Goal: Task Accomplishment & Management: Manage account settings

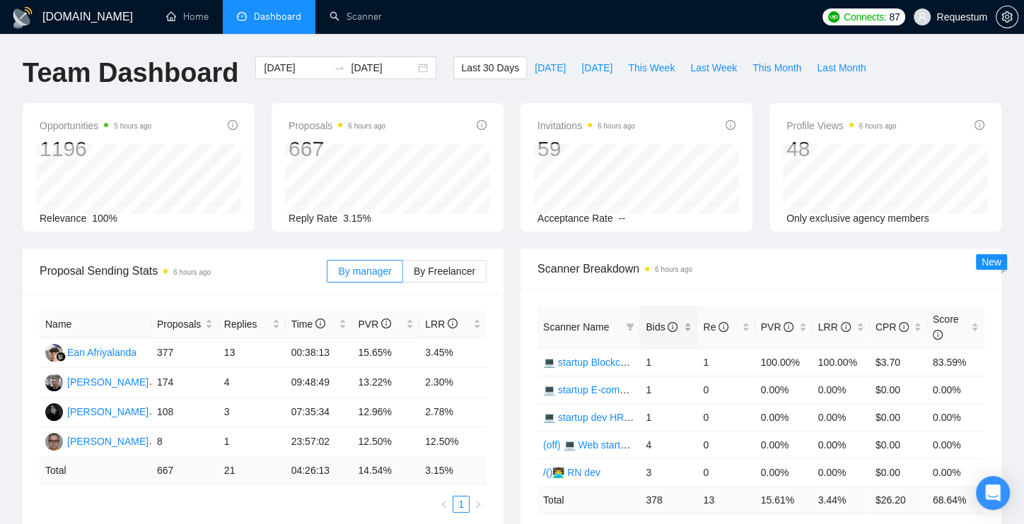
click at [682, 332] on div "Bids" at bounding box center [668, 327] width 46 height 16
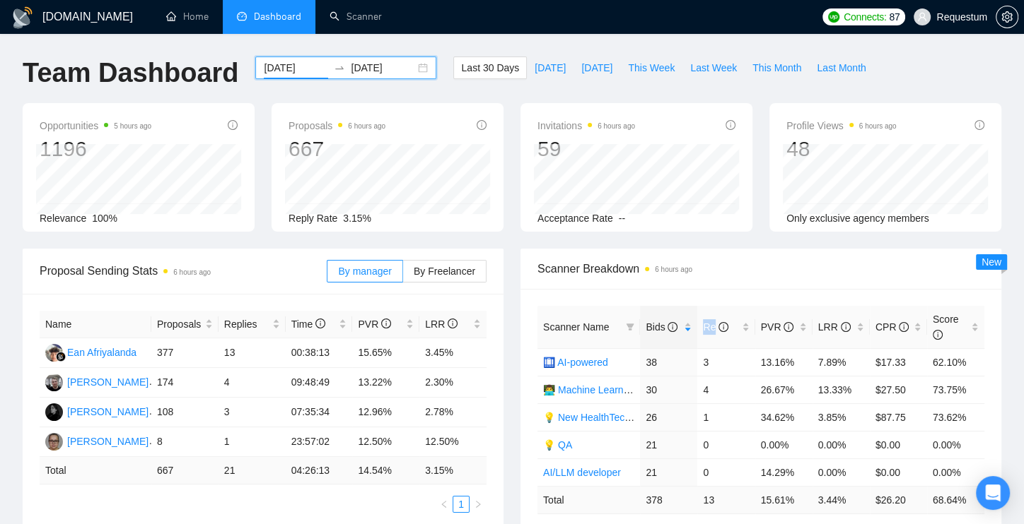
click at [291, 61] on input "[DATE]" at bounding box center [296, 68] width 64 height 16
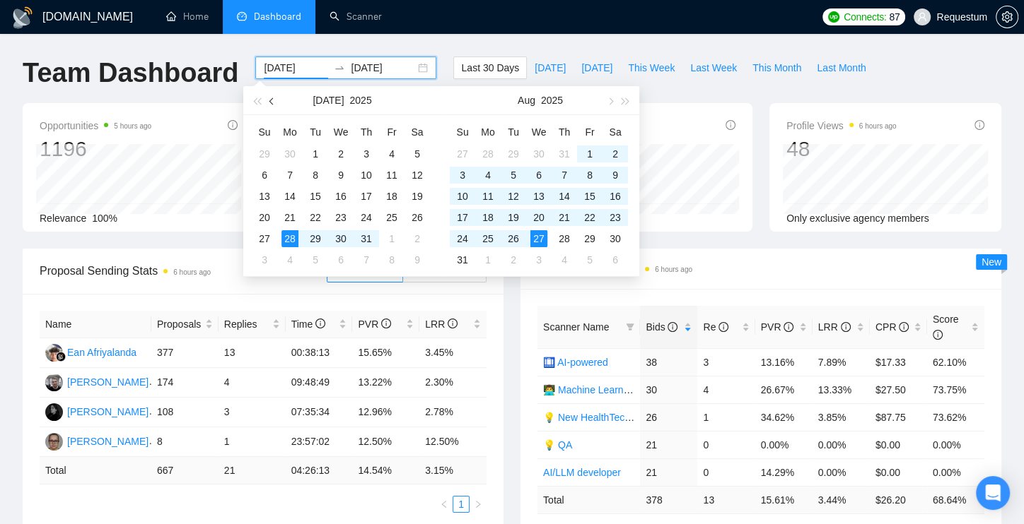
click at [275, 96] on button "button" at bounding box center [272, 100] width 16 height 28
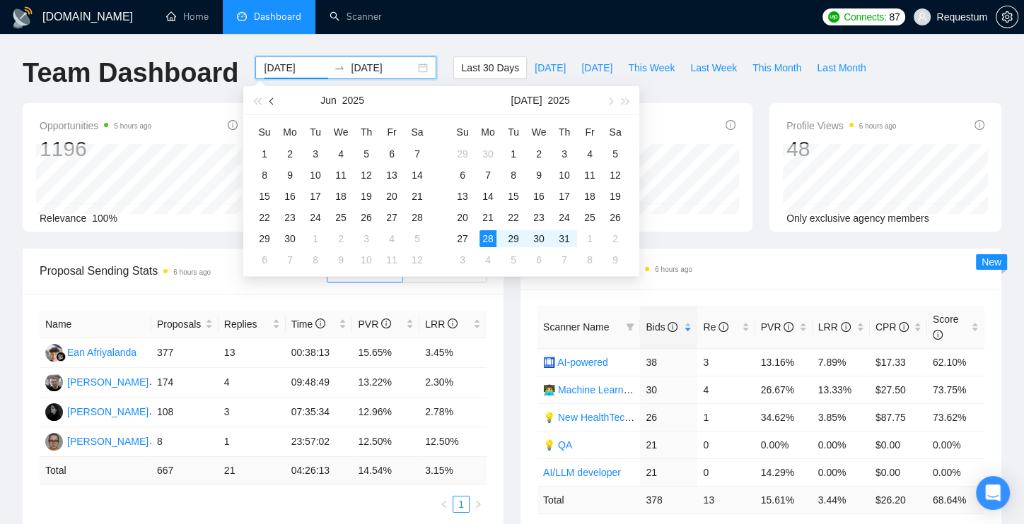
click at [275, 96] on button "button" at bounding box center [272, 100] width 16 height 28
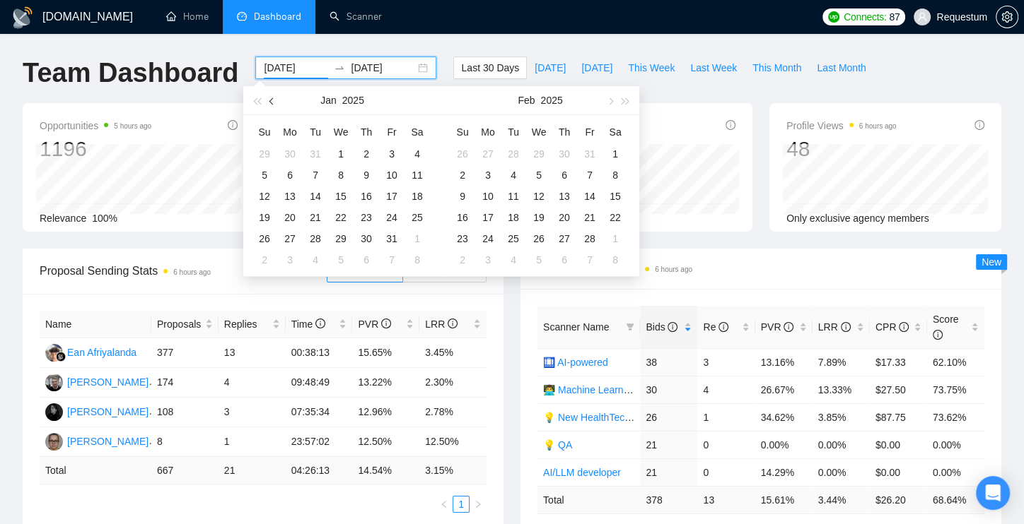
click at [275, 96] on button "button" at bounding box center [272, 100] width 16 height 28
type input "[DATE]"
click at [537, 155] on div "1" at bounding box center [538, 154] width 17 height 17
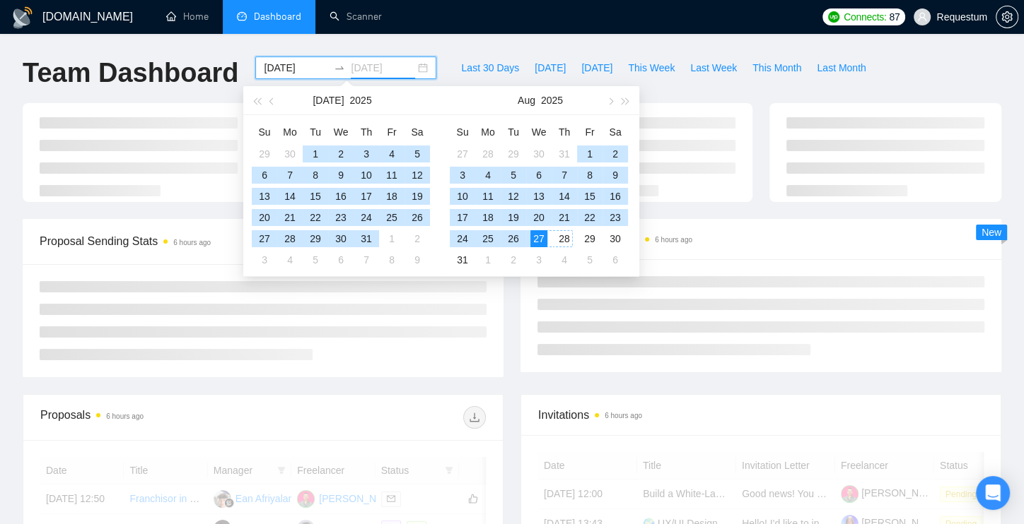
type input "2025-08-27"
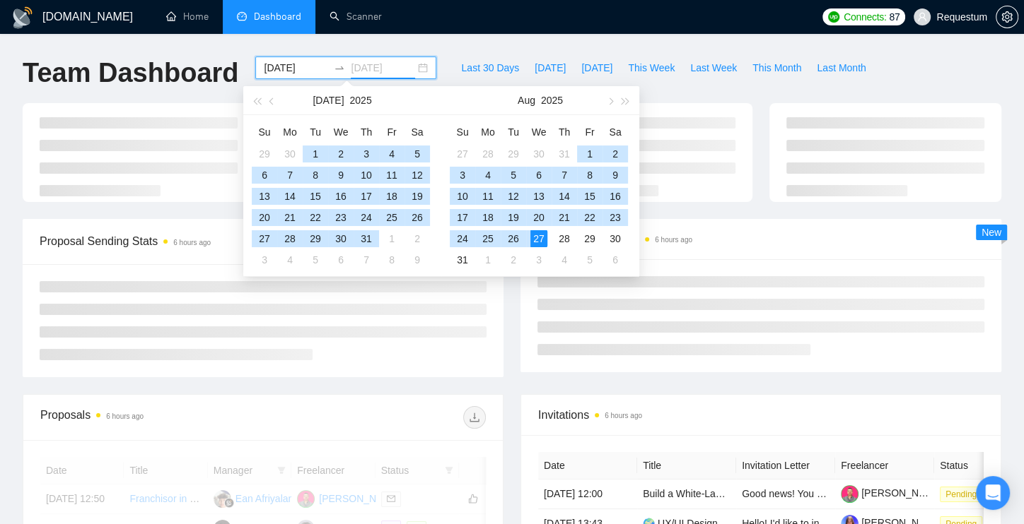
click at [544, 240] on div "27" at bounding box center [538, 238] width 17 height 17
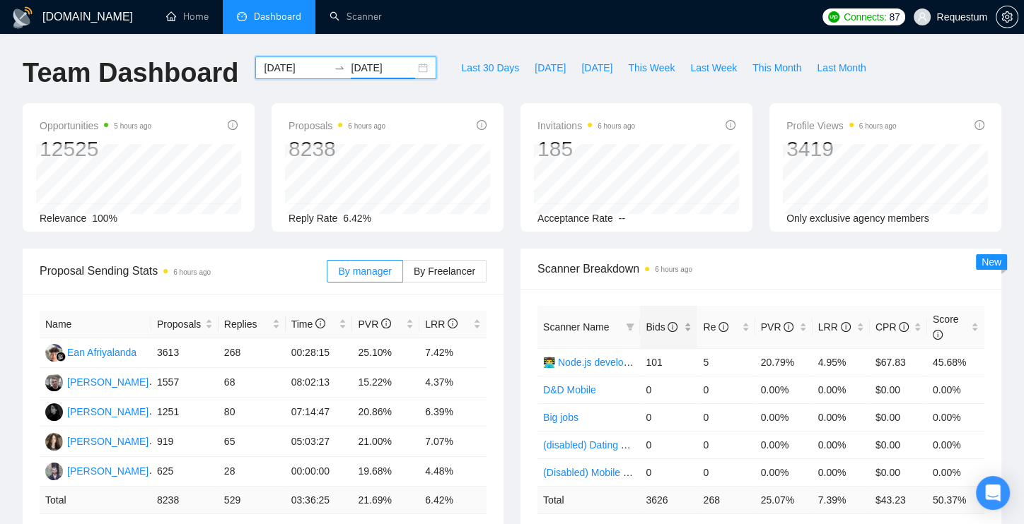
click at [688, 327] on div "Bids" at bounding box center [668, 327] width 46 height 16
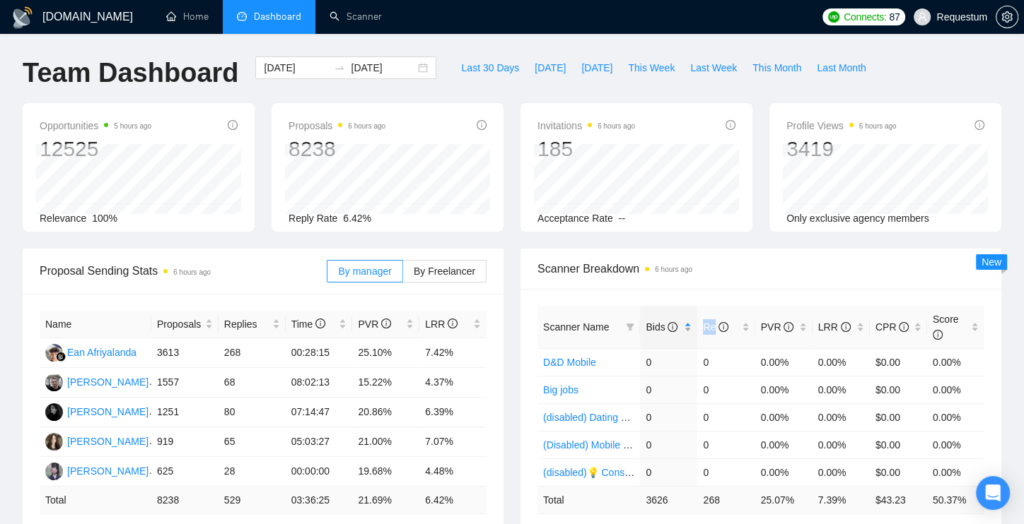
click at [688, 327] on div "Bids" at bounding box center [668, 327] width 46 height 16
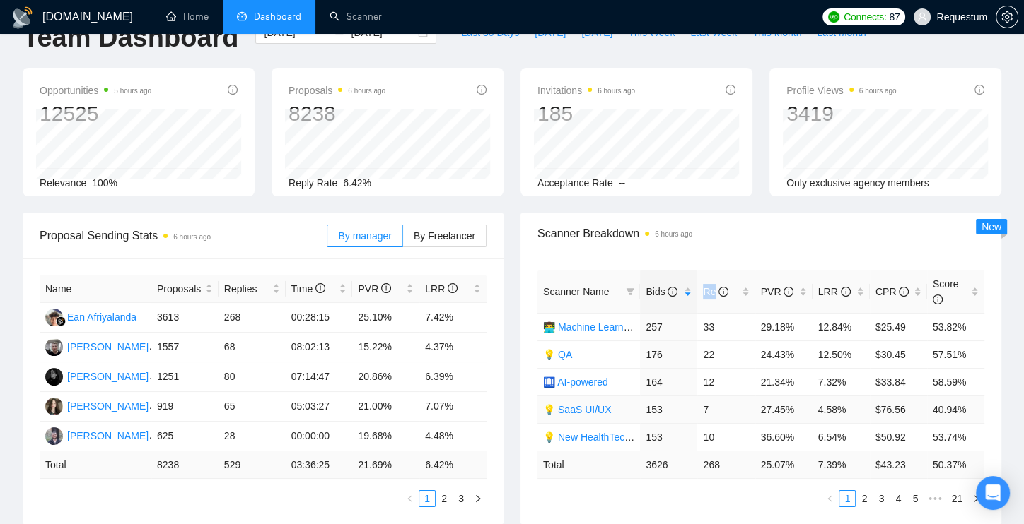
scroll to position [39, 0]
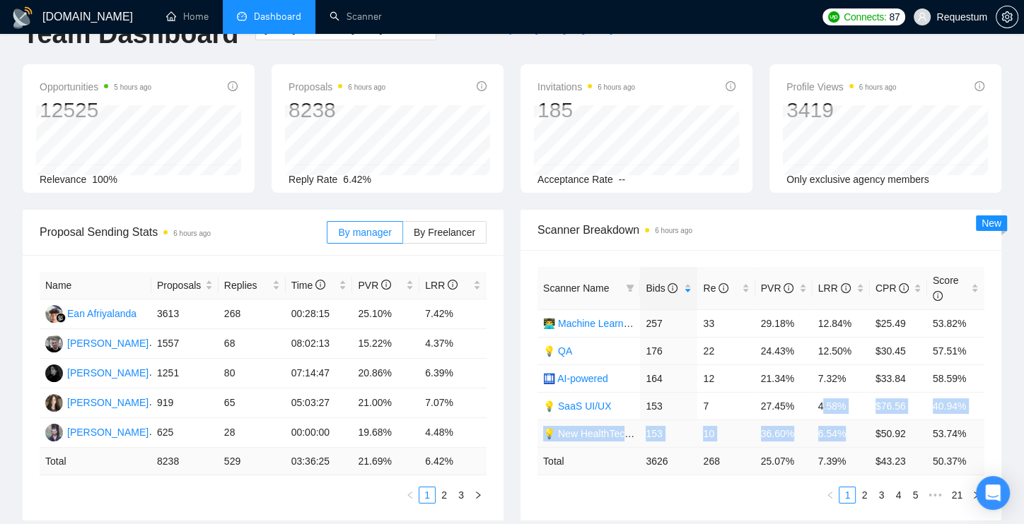
drag, startPoint x: 822, startPoint y: 406, endPoint x: 845, endPoint y: 432, distance: 34.5
click at [845, 432] on tbody "👨‍💻 Machine Learning developer 257 33 29.18% 12.84% $25.49 53.82% 💡 QA 176 22 2…" at bounding box center [760, 379] width 447 height 138
click at [856, 433] on td "6.54%" at bounding box center [840, 434] width 57 height 28
drag, startPoint x: 854, startPoint y: 434, endPoint x: 823, endPoint y: 409, distance: 40.2
click at [823, 409] on tbody "👨‍💻 Machine Learning developer 257 33 29.18% 12.84% $25.49 53.82% 💡 QA 176 22 2…" at bounding box center [760, 379] width 447 height 138
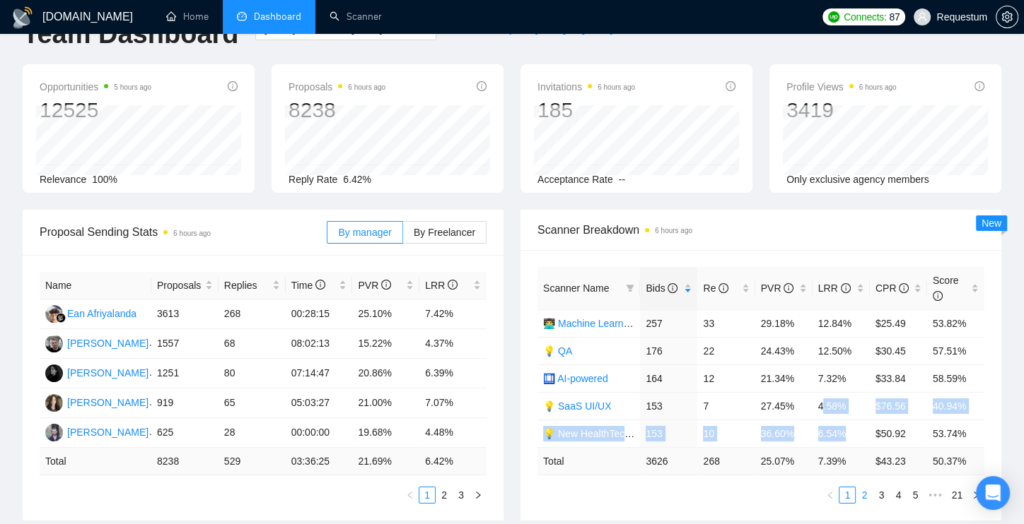
click at [863, 494] on link "2" at bounding box center [864, 496] width 16 height 16
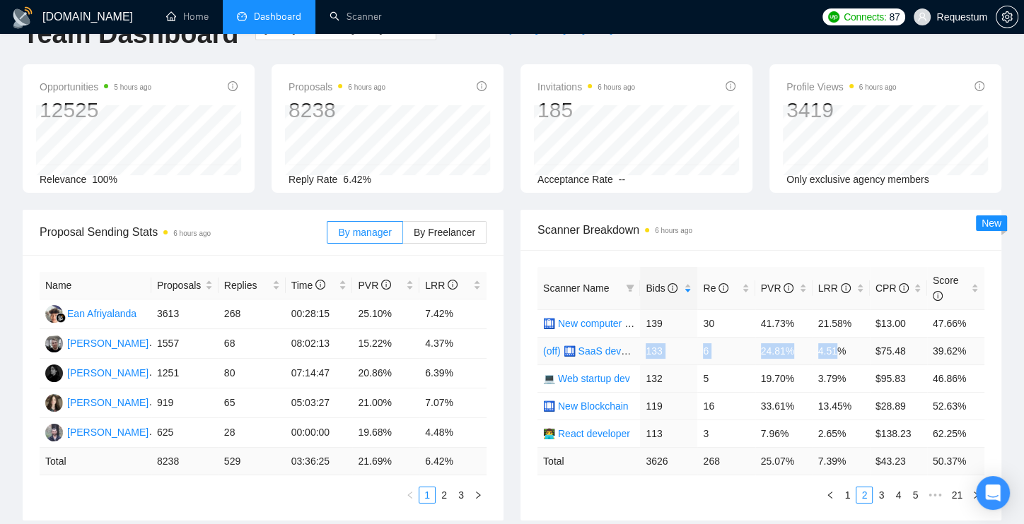
drag, startPoint x: 647, startPoint y: 351, endPoint x: 842, endPoint y: 352, distance: 195.1
click at [842, 352] on tr "(off) 🛄 SaaS development 133 6 24.81% 4.51% $75.48 39.62%" at bounding box center [760, 351] width 447 height 28
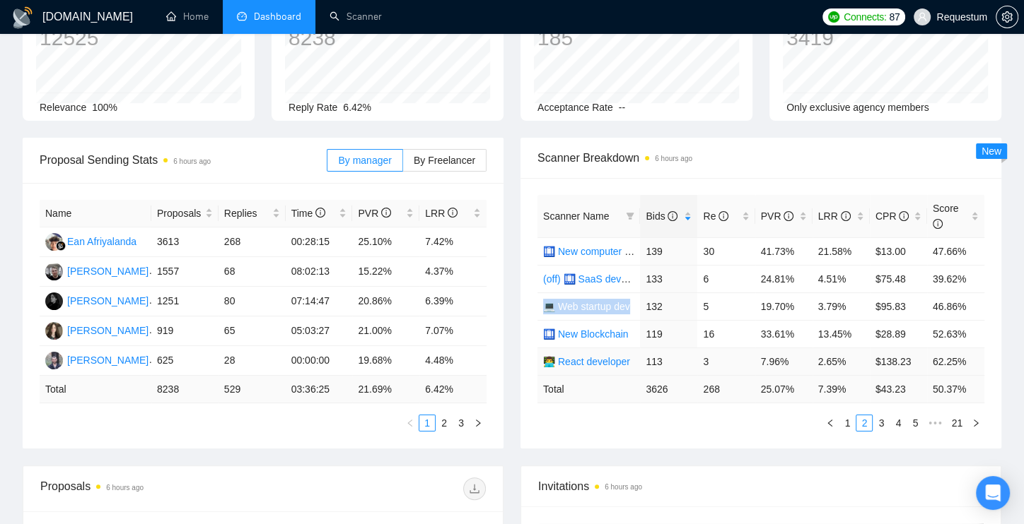
scroll to position [142, 0]
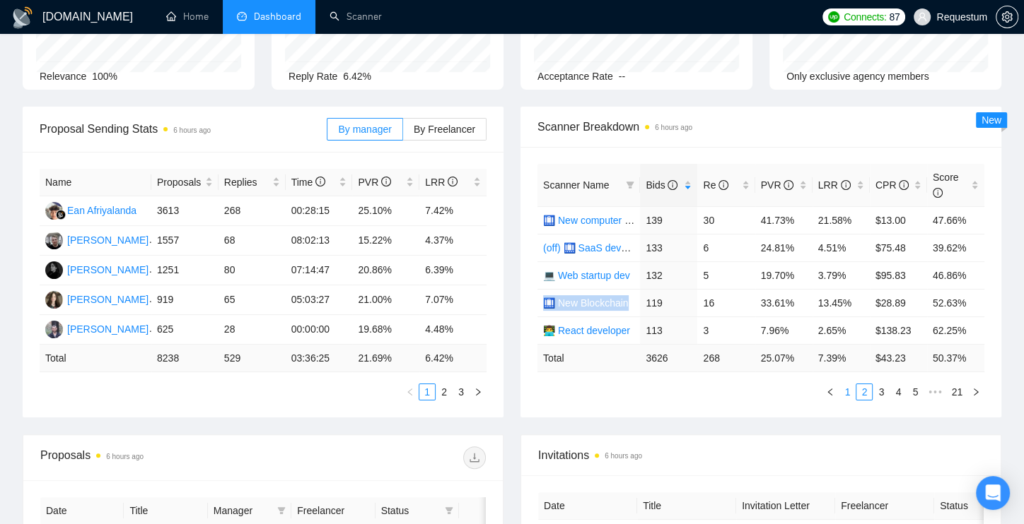
click at [854, 392] on link "1" at bounding box center [847, 393] width 16 height 16
click at [865, 388] on link "2" at bounding box center [864, 393] width 16 height 16
click at [879, 391] on link "3" at bounding box center [881, 393] width 16 height 16
click at [848, 389] on link "1" at bounding box center [847, 393] width 16 height 16
click at [862, 387] on link "2" at bounding box center [864, 393] width 16 height 16
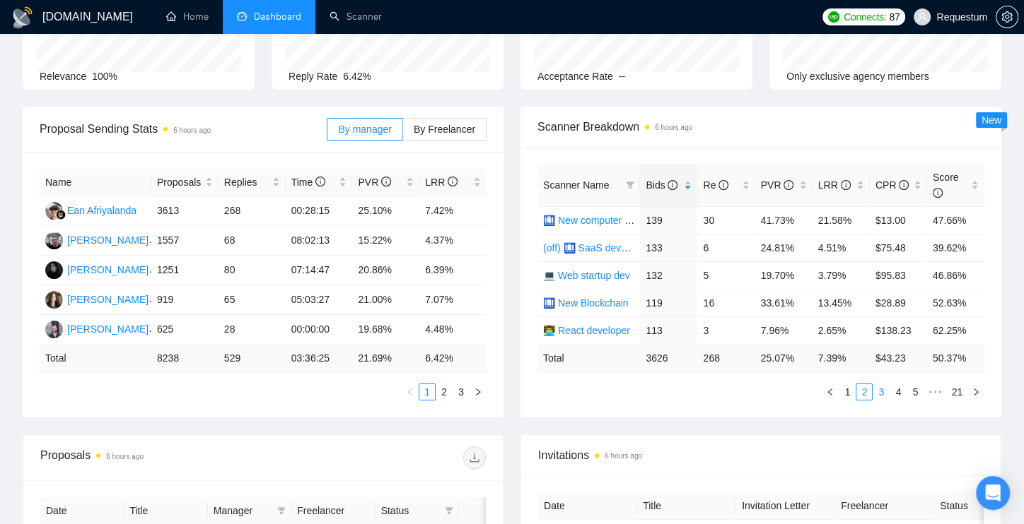
click at [878, 390] on link "3" at bounding box center [881, 393] width 16 height 16
click at [862, 386] on link "2" at bounding box center [864, 393] width 16 height 16
click at [879, 389] on link "3" at bounding box center [881, 393] width 16 height 16
click at [867, 389] on link "2" at bounding box center [864, 393] width 16 height 16
click at [878, 390] on link "3" at bounding box center [881, 393] width 16 height 16
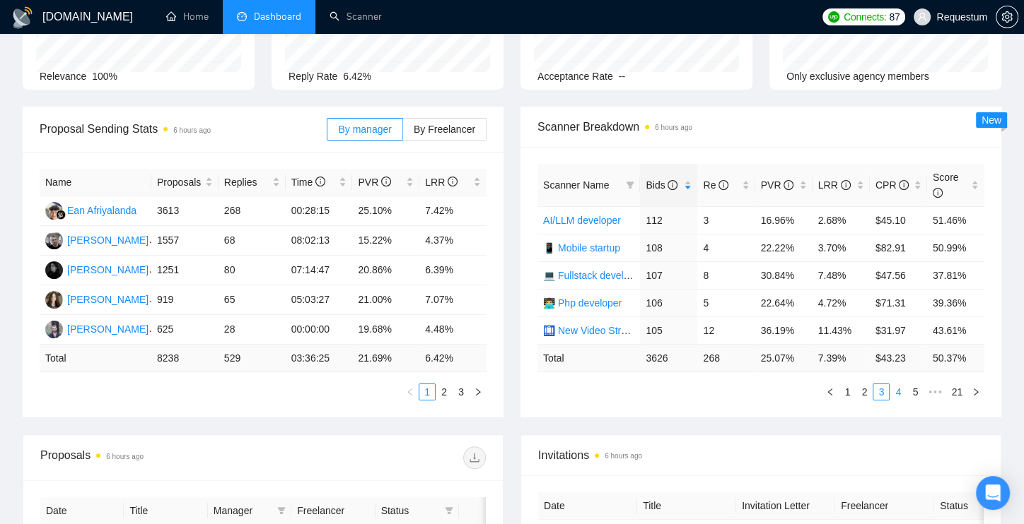
click at [893, 389] on link "4" at bounding box center [898, 393] width 16 height 16
click at [891, 387] on link "5" at bounding box center [898, 393] width 16 height 16
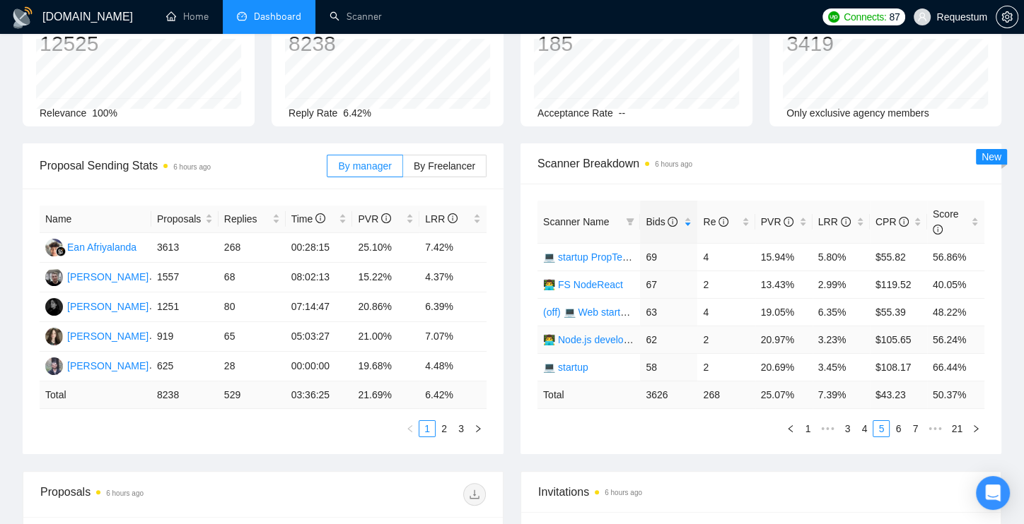
scroll to position [109, 0]
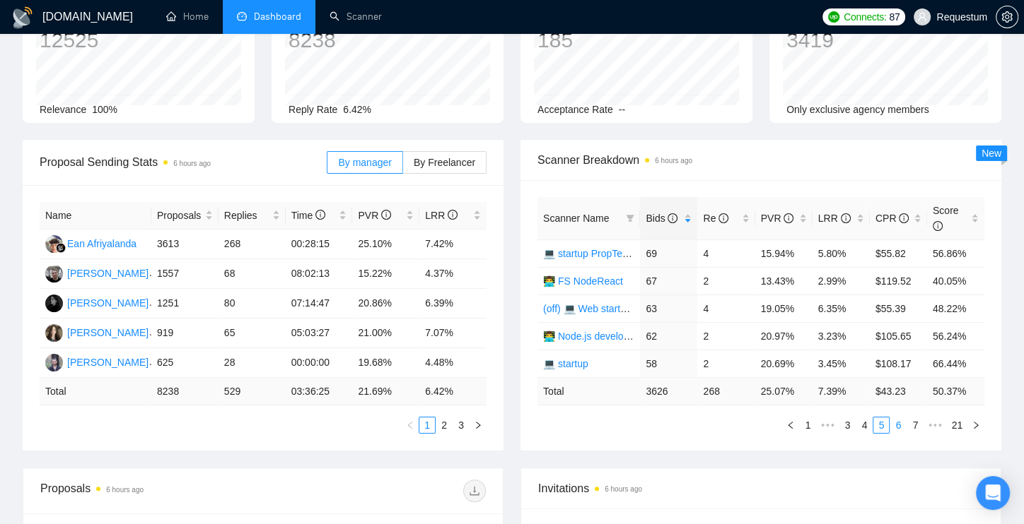
click at [891, 418] on link "6" at bounding box center [898, 426] width 16 height 16
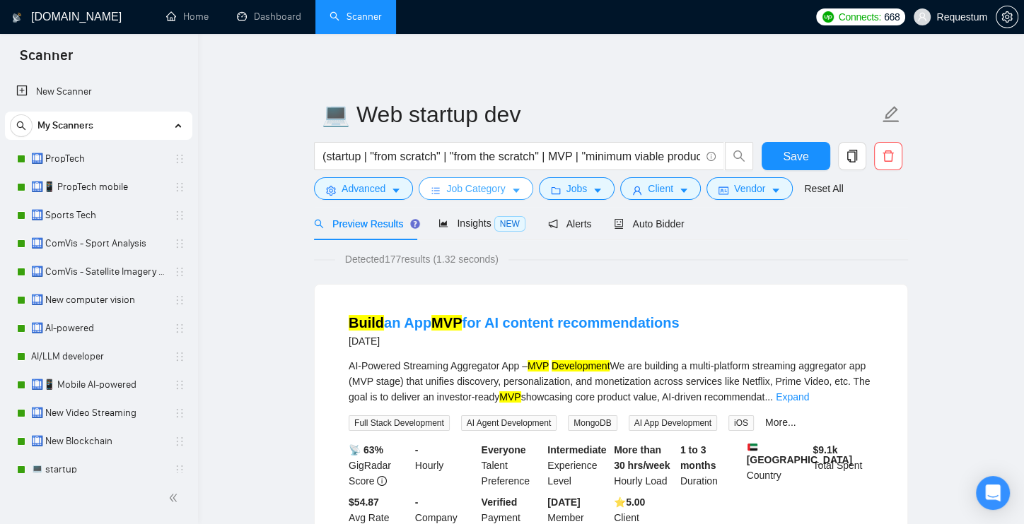
click at [521, 189] on icon "caret-down" at bounding box center [516, 191] width 10 height 10
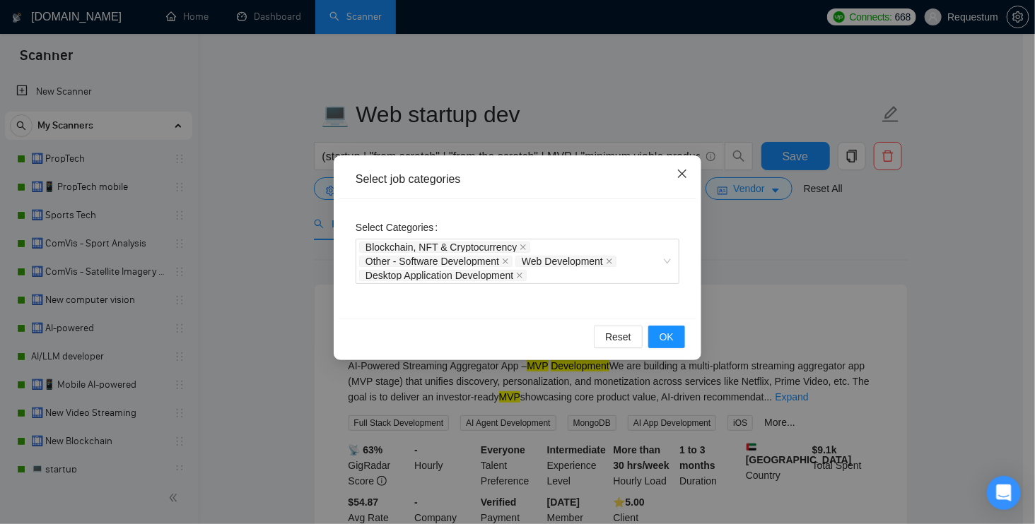
click at [672, 172] on span "Close" at bounding box center [682, 175] width 38 height 38
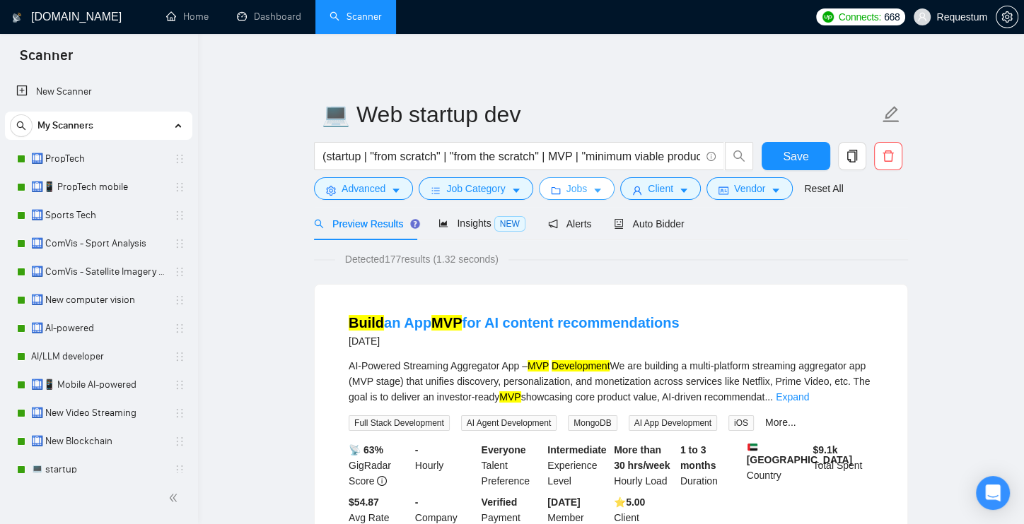
click at [557, 191] on icon "folder" at bounding box center [556, 191] width 10 height 10
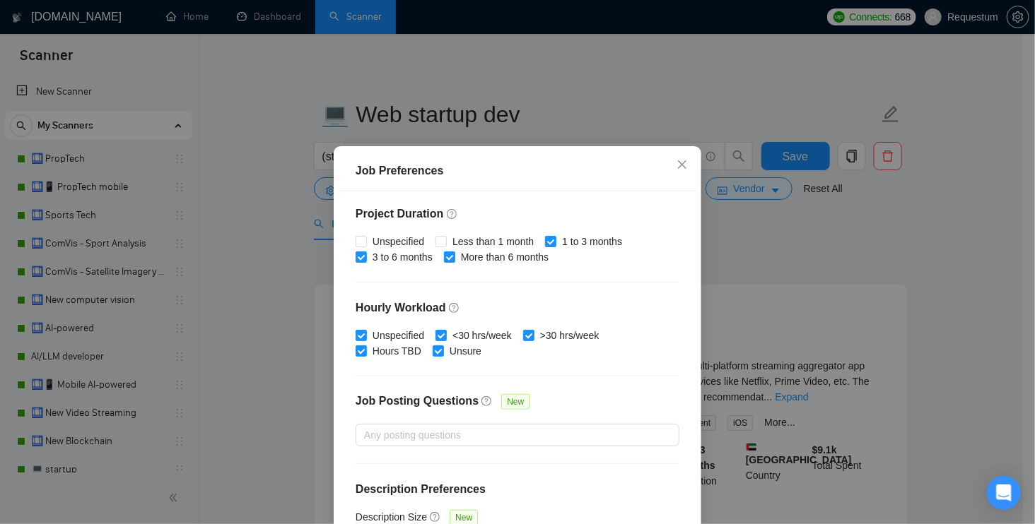
scroll to position [428, 0]
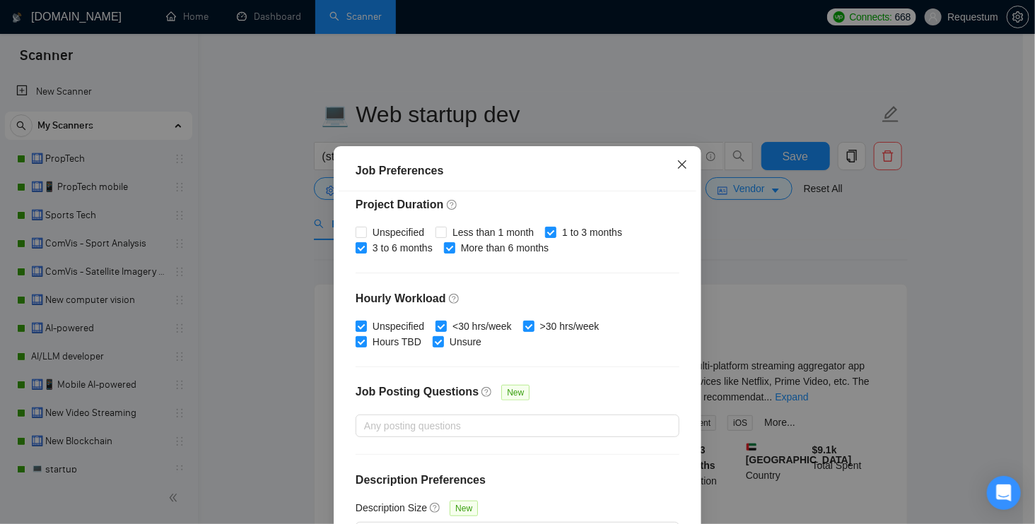
click at [678, 160] on icon "close" at bounding box center [682, 164] width 8 height 8
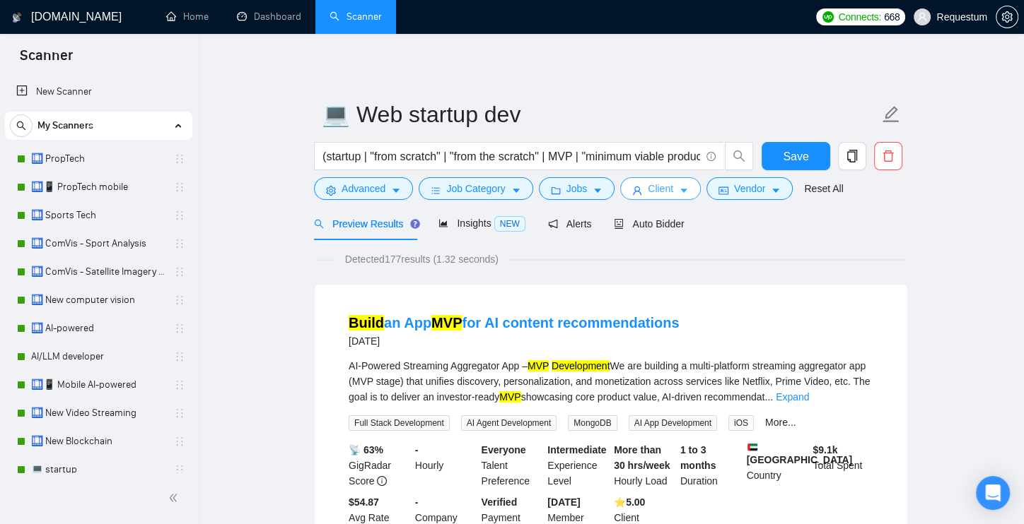
click at [641, 193] on icon "user" at bounding box center [637, 191] width 8 height 8
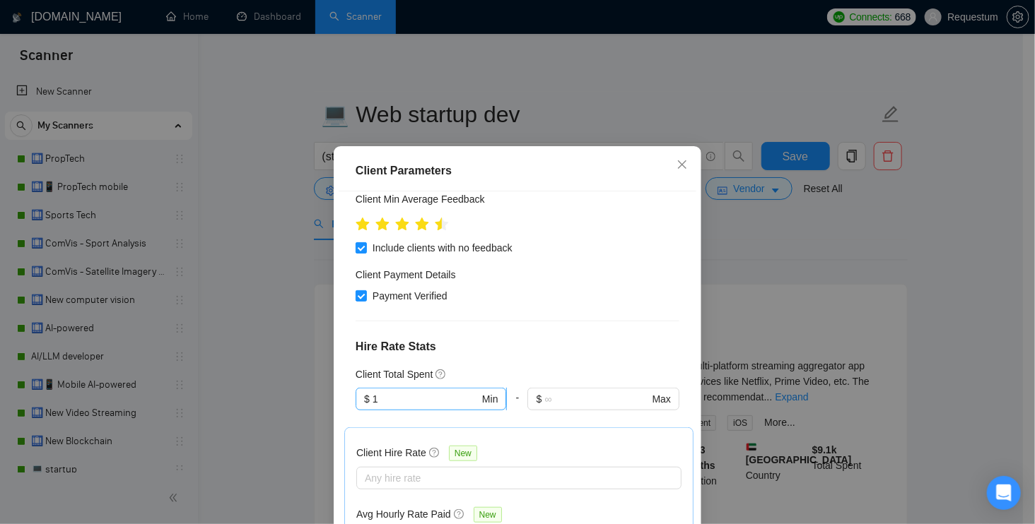
scroll to position [429, 0]
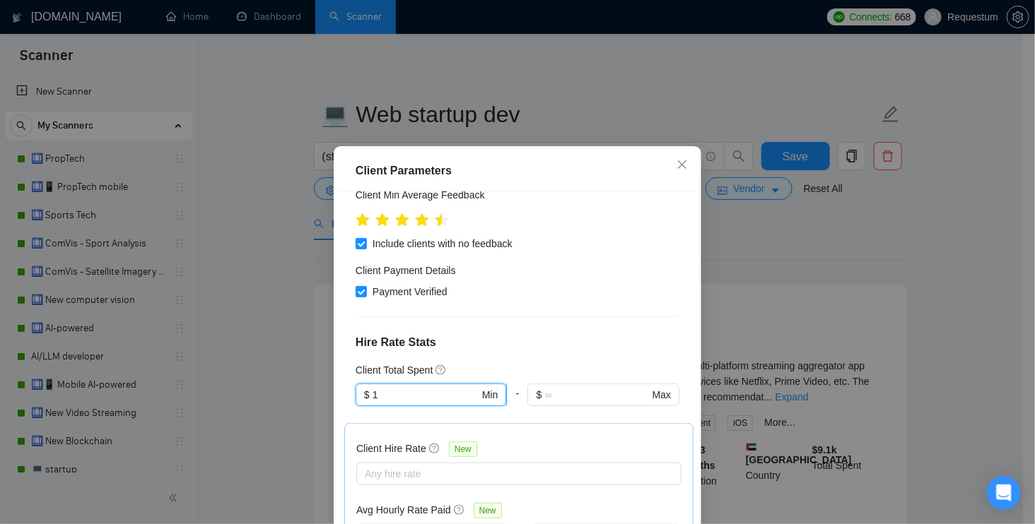
click at [394, 387] on input "1" at bounding box center [426, 395] width 107 height 16
click at [407, 385] on div "$100,000" at bounding box center [423, 390] width 131 height 16
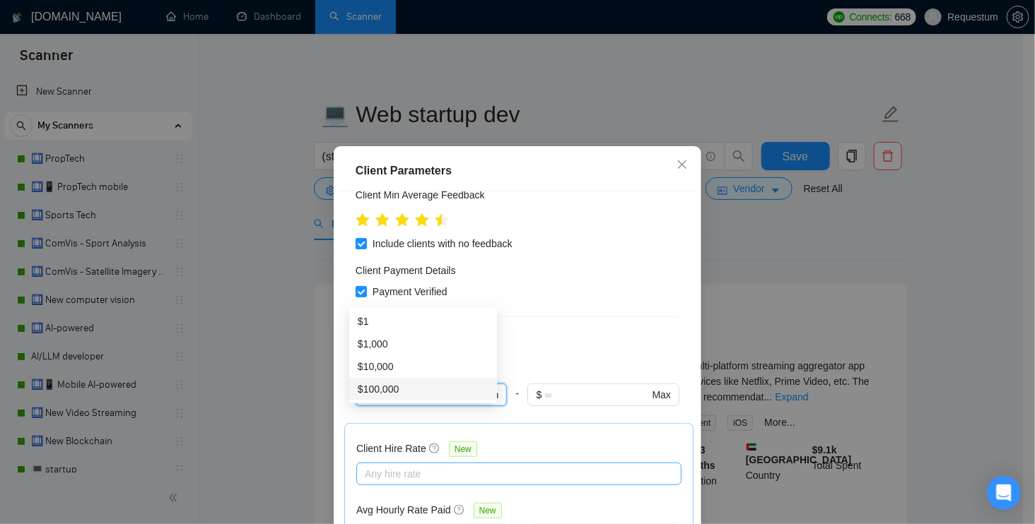
type input "100000"
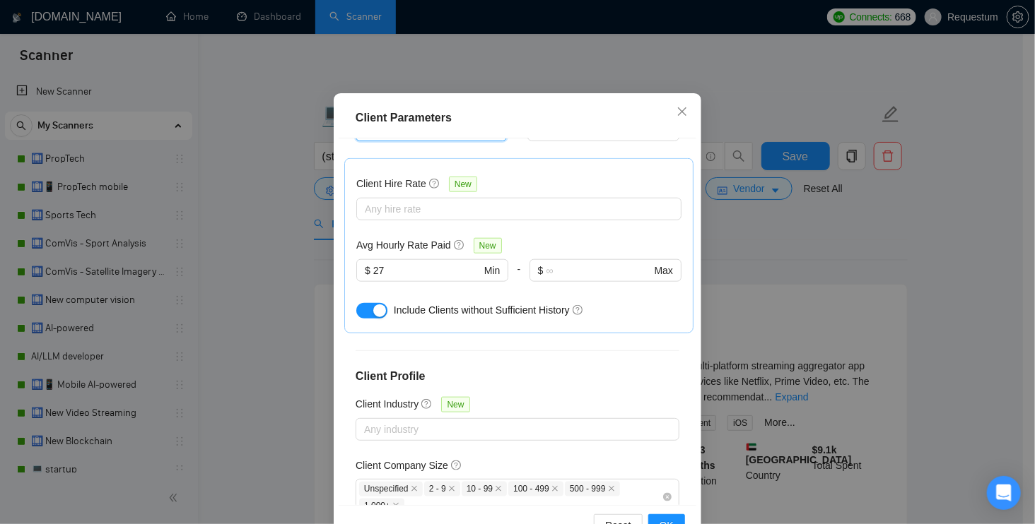
scroll to position [95, 0]
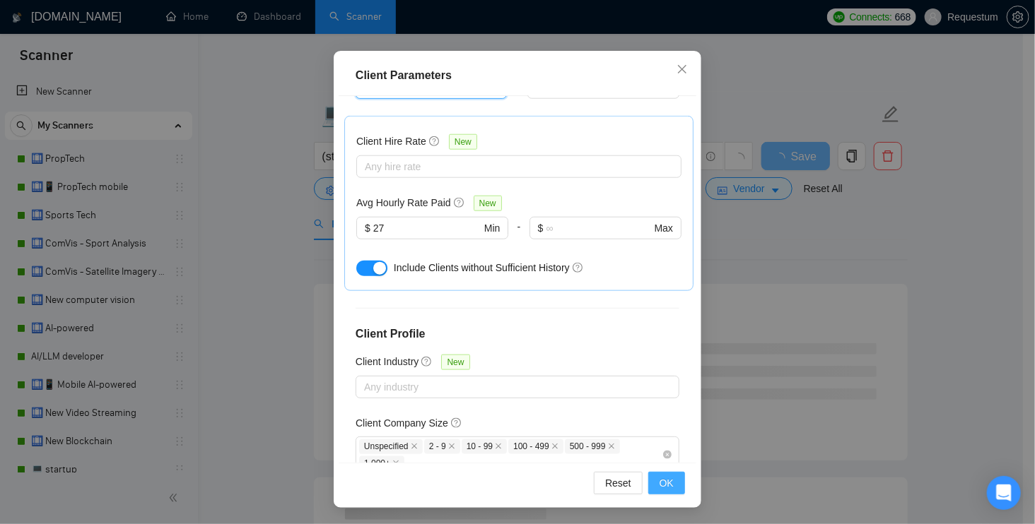
click at [674, 479] on button "OK" at bounding box center [666, 483] width 37 height 23
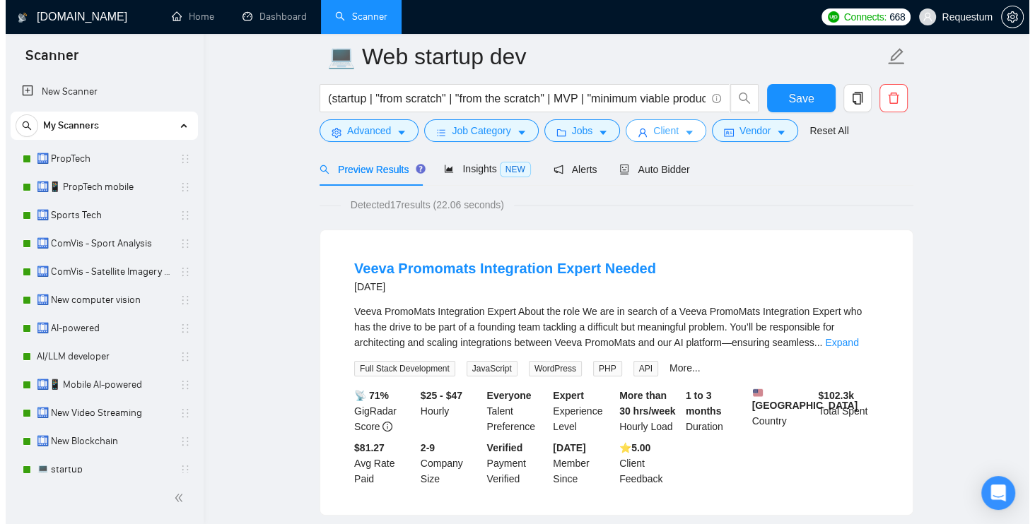
scroll to position [0, 0]
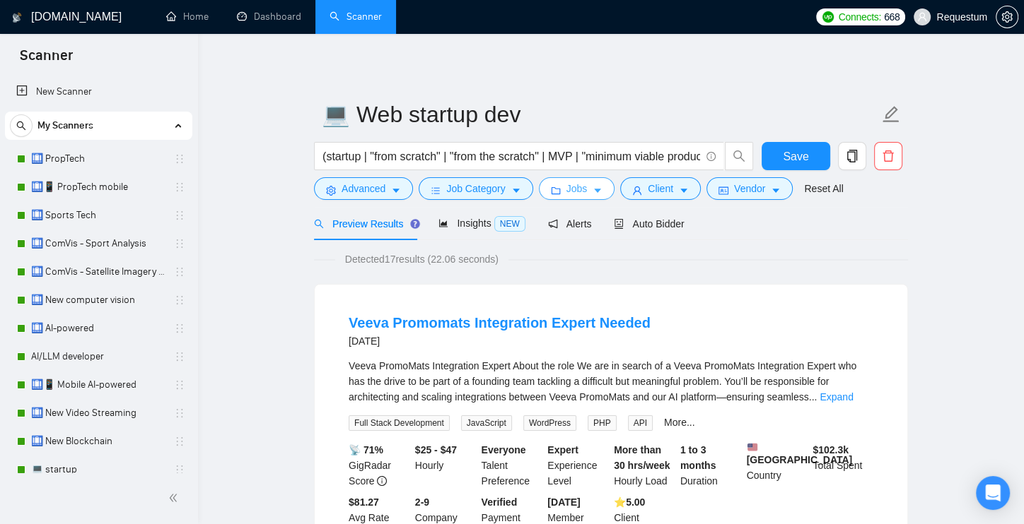
click at [593, 186] on button "Jobs" at bounding box center [577, 188] width 76 height 23
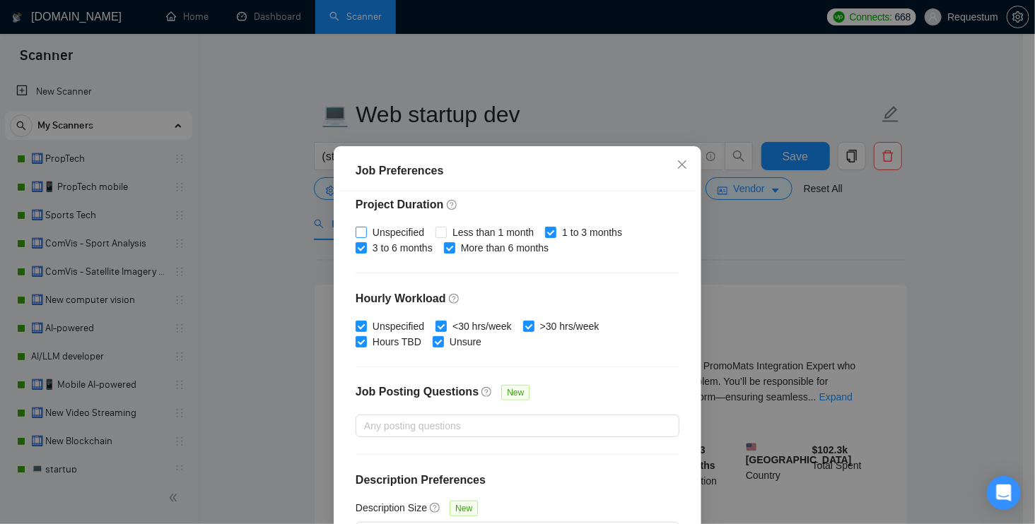
click at [479, 230] on span "Less than 1 month" at bounding box center [493, 233] width 93 height 16
click at [445, 230] on input "Less than 1 month" at bounding box center [440, 232] width 10 height 10
checkbox input "true"
click at [367, 225] on span "Unspecified" at bounding box center [398, 233] width 63 height 16
click at [362, 227] on input "Unspecified" at bounding box center [361, 232] width 10 height 10
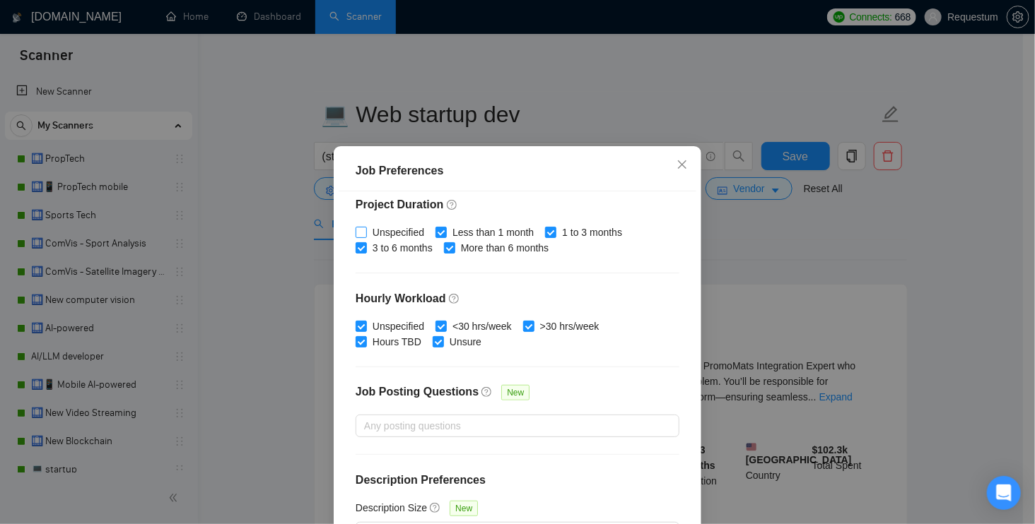
checkbox input "true"
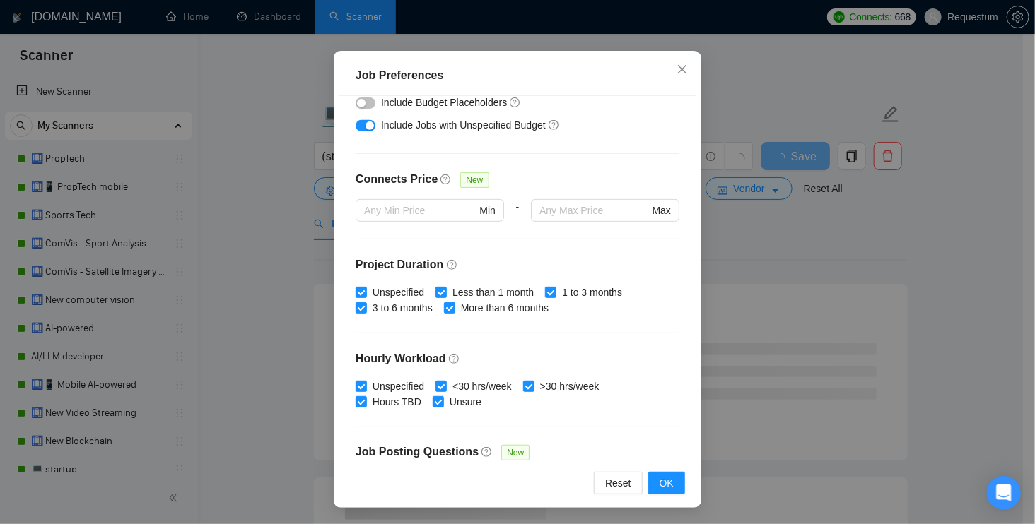
scroll to position [139, 0]
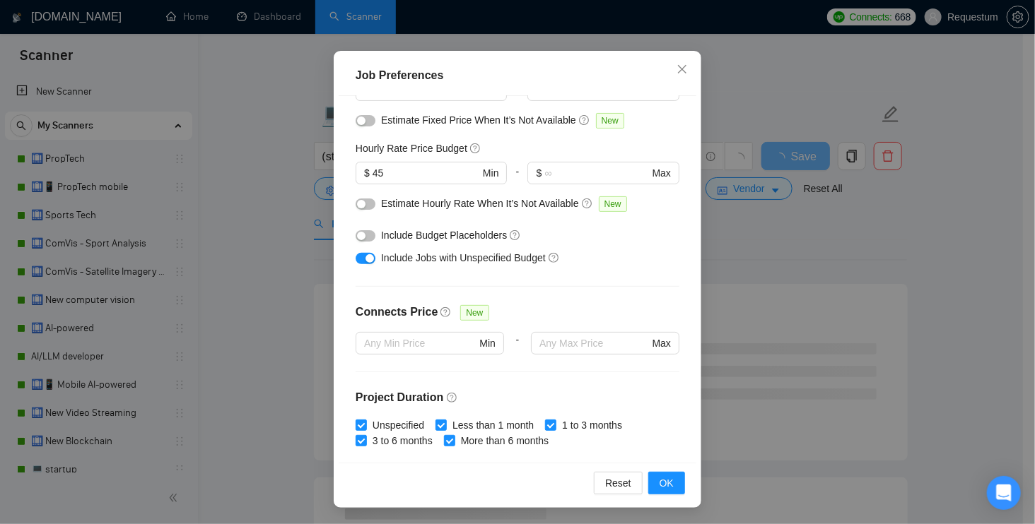
click at [390, 233] on span "Include Budget Placeholders" at bounding box center [444, 235] width 126 height 11
click at [367, 235] on button "button" at bounding box center [366, 235] width 20 height 11
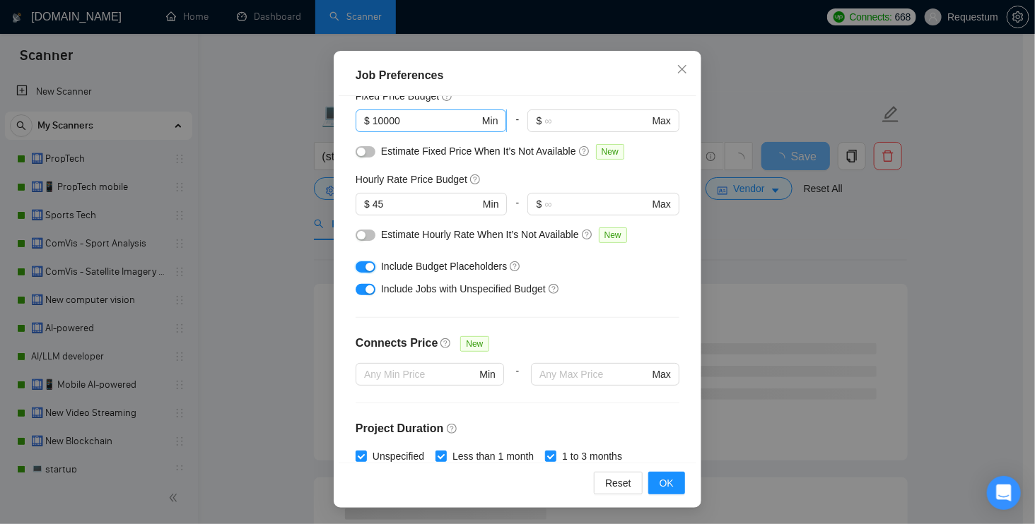
scroll to position [26, 0]
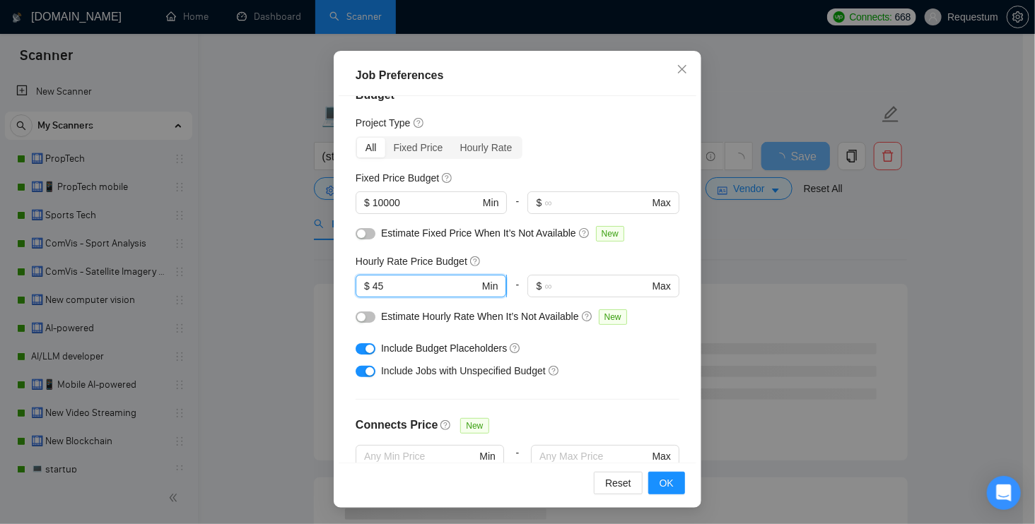
drag, startPoint x: 405, startPoint y: 287, endPoint x: 360, endPoint y: 288, distance: 45.2
click at [360, 288] on span "$ 45 Min" at bounding box center [431, 286] width 151 height 23
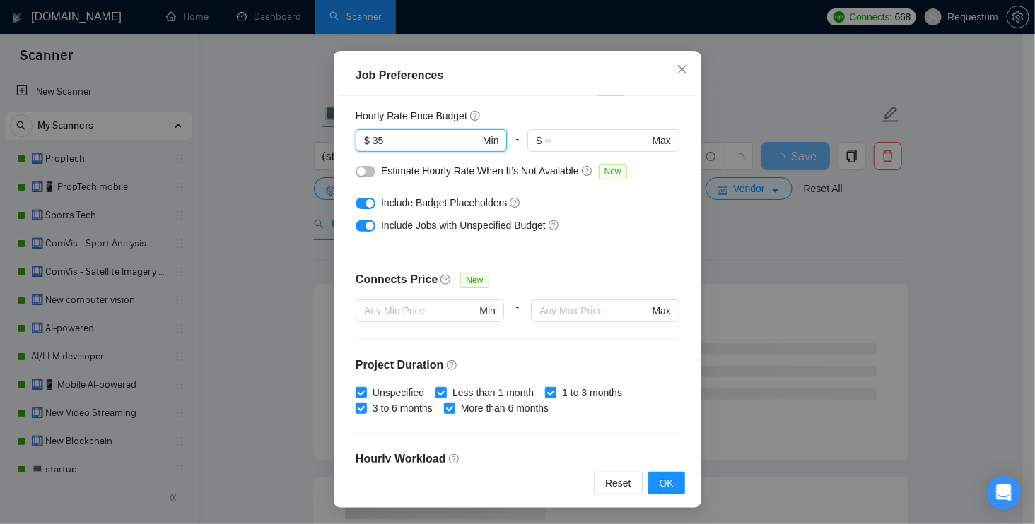
scroll to position [286, 0]
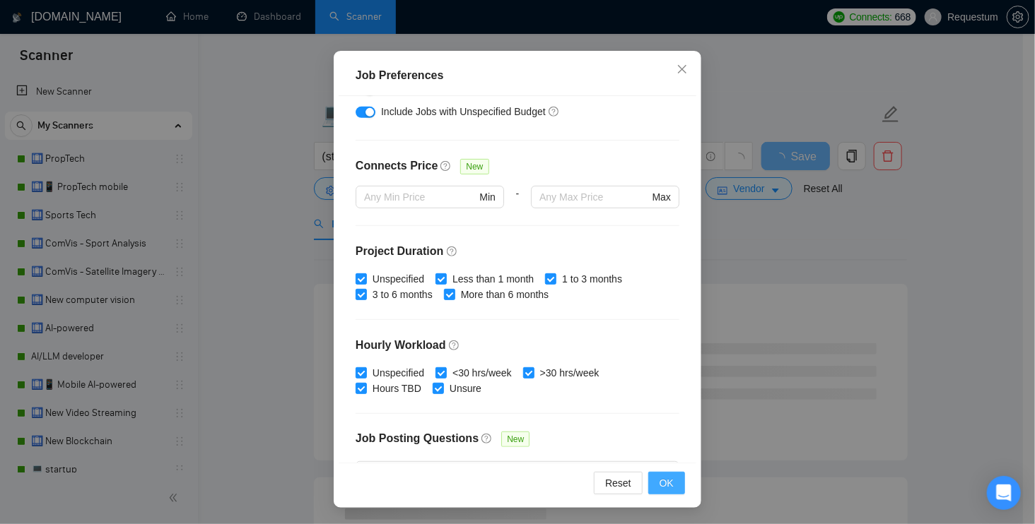
type input "35"
click at [659, 479] on span "OK" at bounding box center [666, 484] width 14 height 16
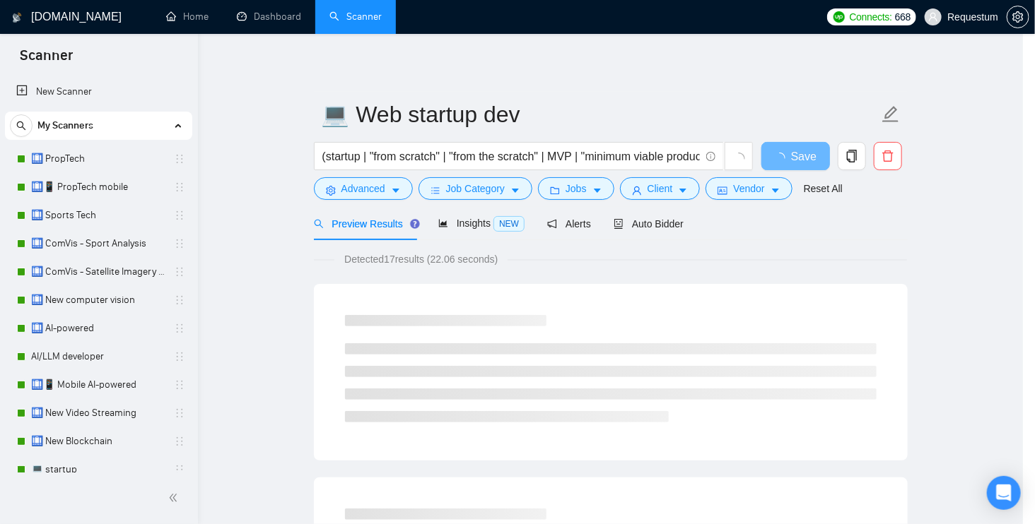
scroll to position [34, 0]
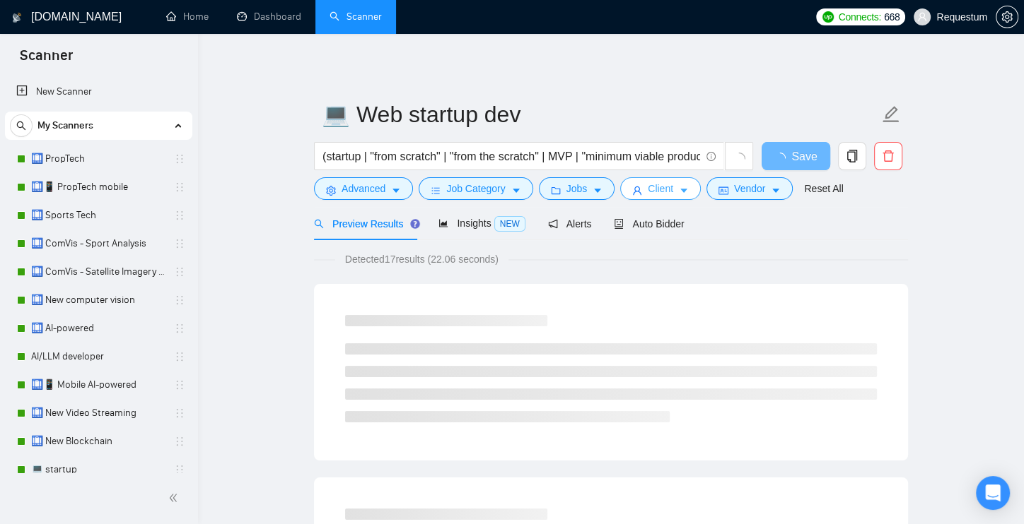
click at [650, 189] on span "Client" at bounding box center [659, 189] width 25 height 16
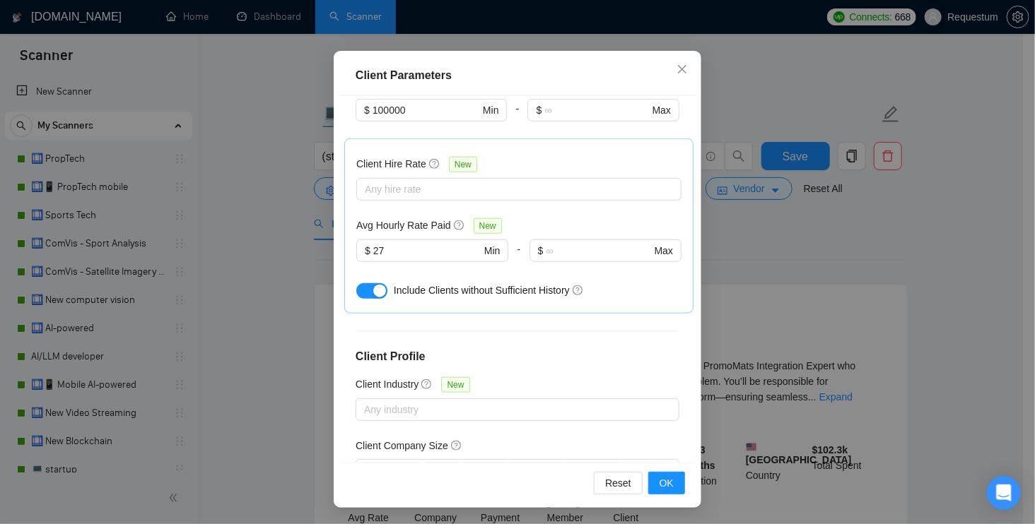
scroll to position [617, 0]
click at [397, 245] on input "27" at bounding box center [426, 253] width 107 height 16
click at [660, 480] on span "OK" at bounding box center [666, 484] width 14 height 16
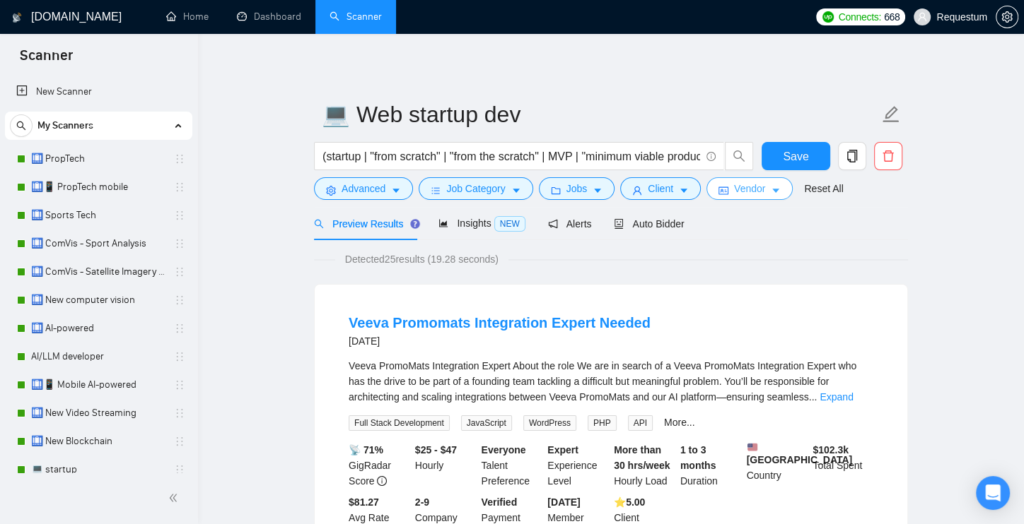
click at [756, 190] on span "Vendor" at bounding box center [749, 189] width 31 height 16
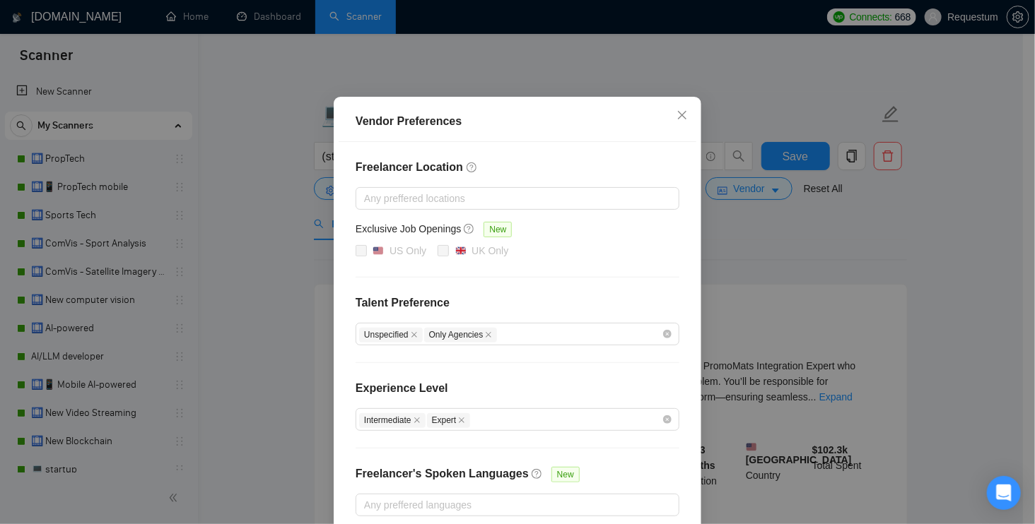
scroll to position [125, 0]
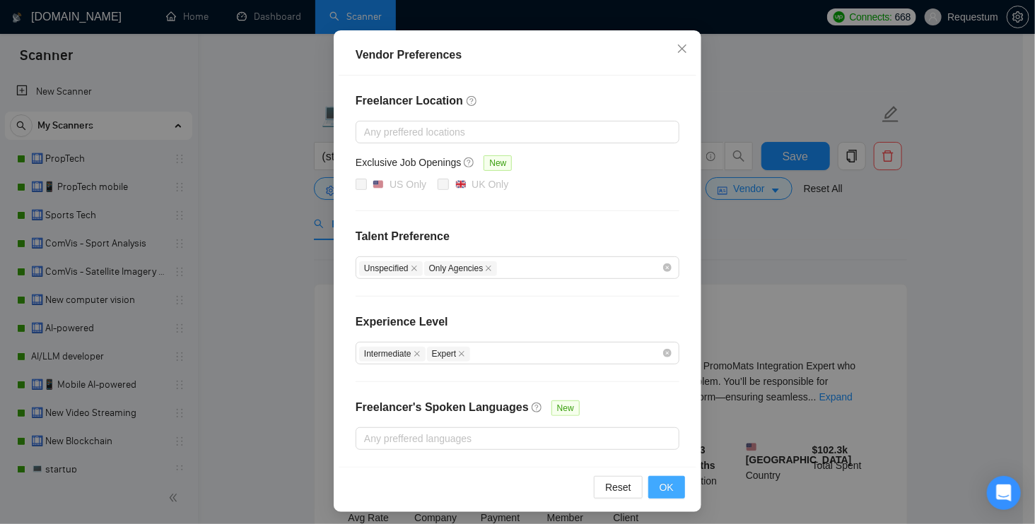
click at [669, 486] on button "OK" at bounding box center [666, 487] width 37 height 23
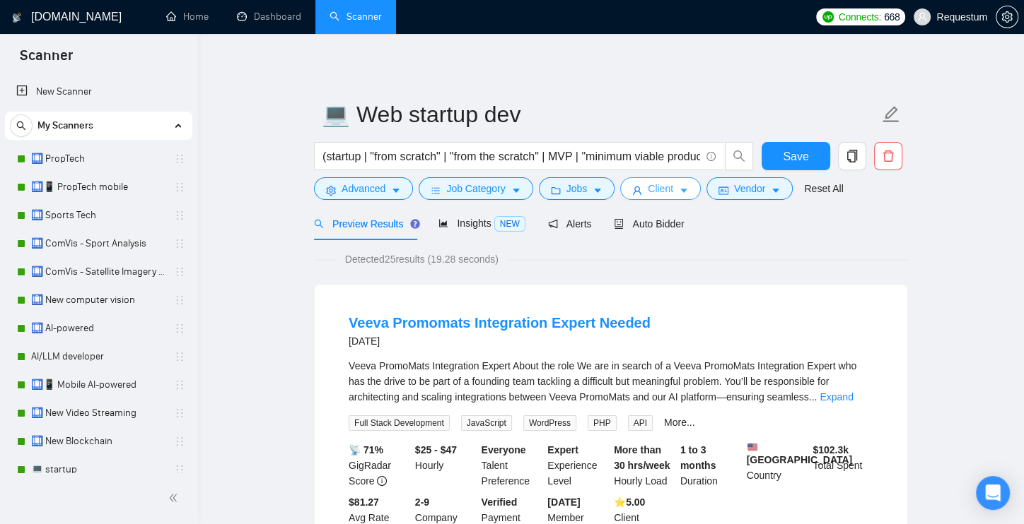
click at [662, 191] on span "Client" at bounding box center [659, 189] width 25 height 16
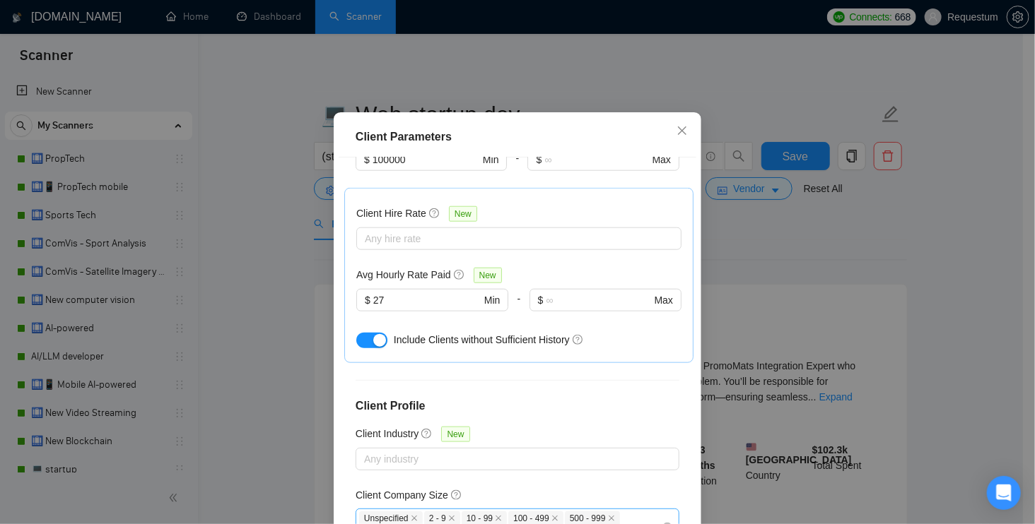
scroll to position [641, 0]
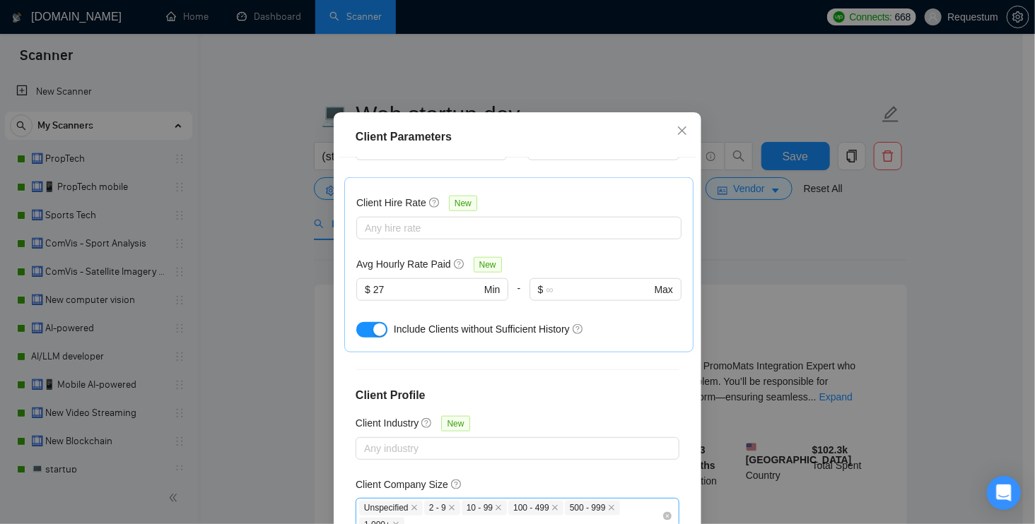
click at [465, 500] on div "Unspecified 2 - 9 10 - 99 100 - 499 500 - 999 1,000+" at bounding box center [510, 516] width 303 height 33
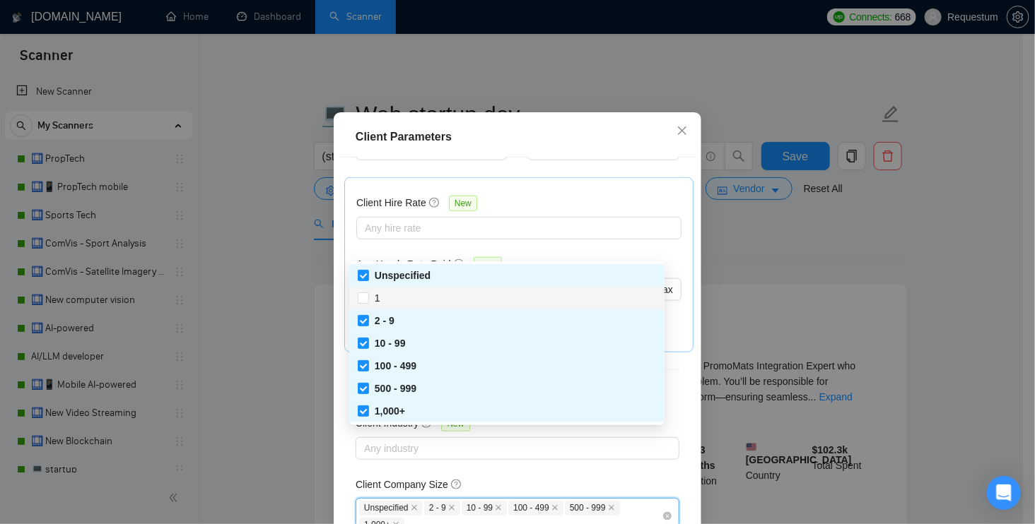
click at [394, 302] on div "1" at bounding box center [507, 299] width 298 height 16
checkbox input "true"
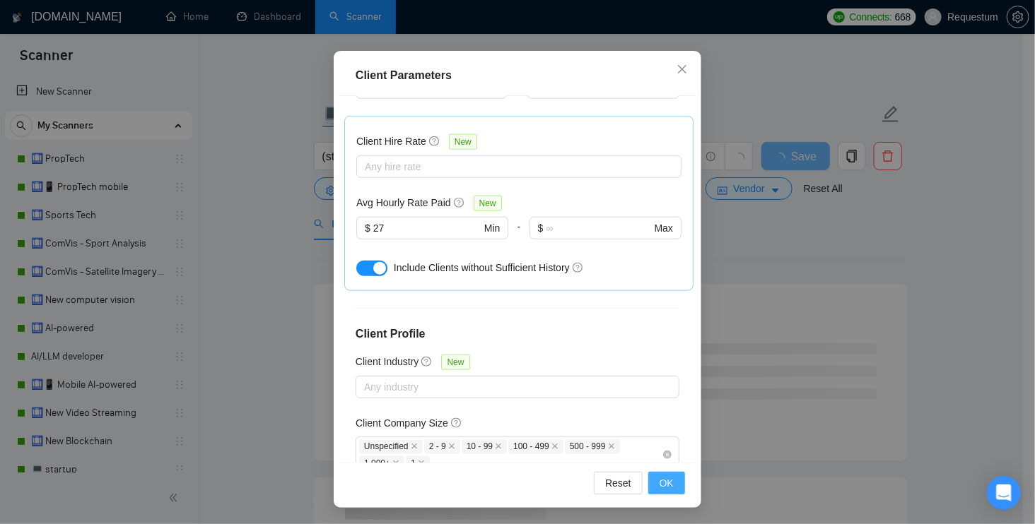
click at [652, 476] on button "OK" at bounding box center [666, 483] width 37 height 23
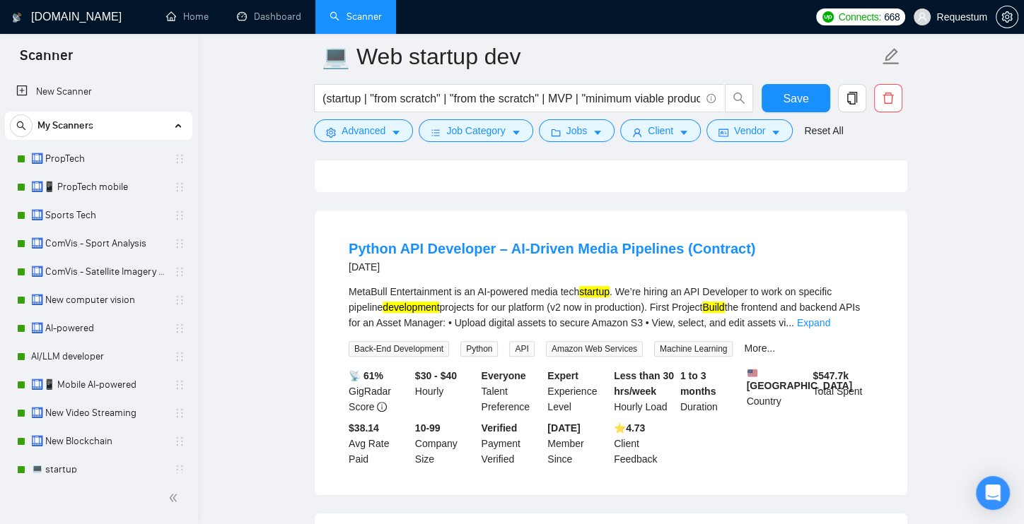
scroll to position [389, 0]
click at [799, 99] on span "Save" at bounding box center [794, 99] width 25 height 18
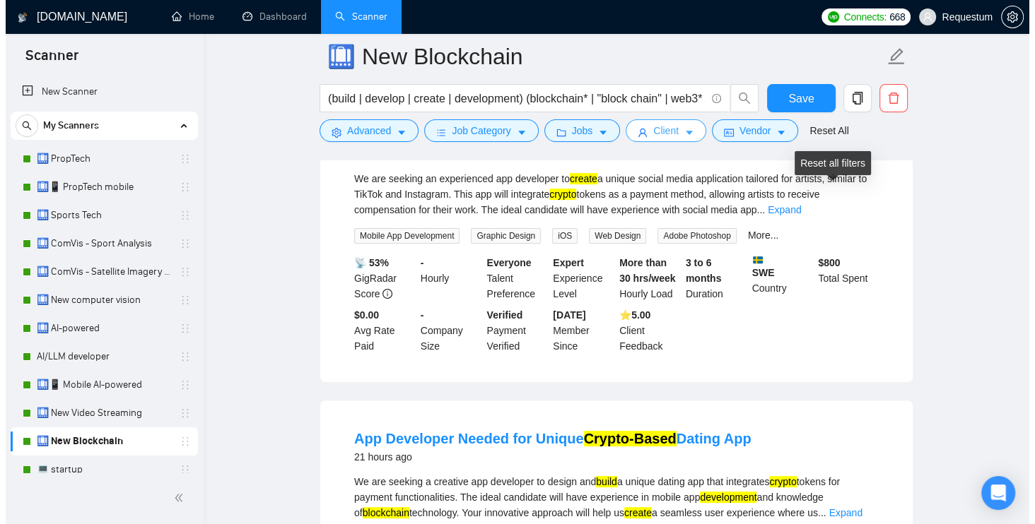
scroll to position [184, 0]
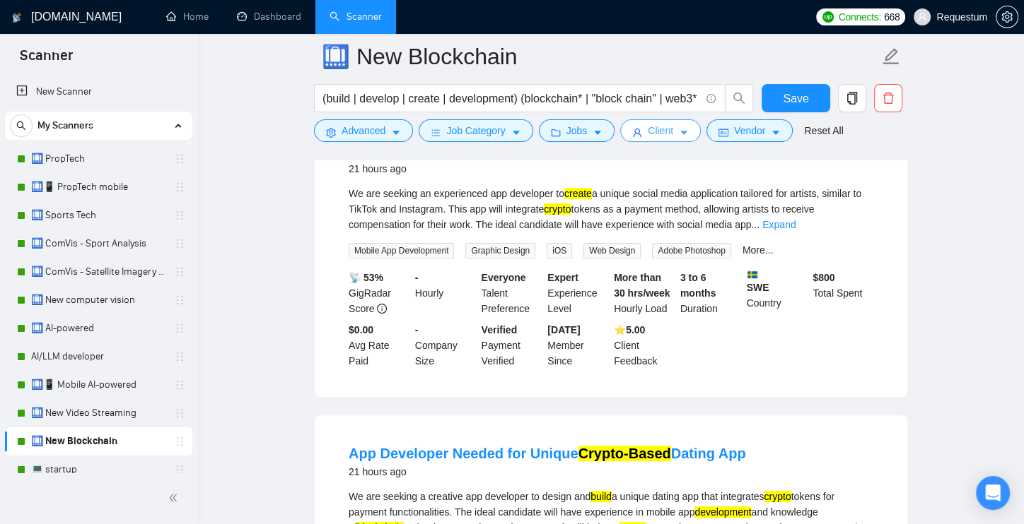
click at [646, 131] on button "Client" at bounding box center [660, 130] width 81 height 23
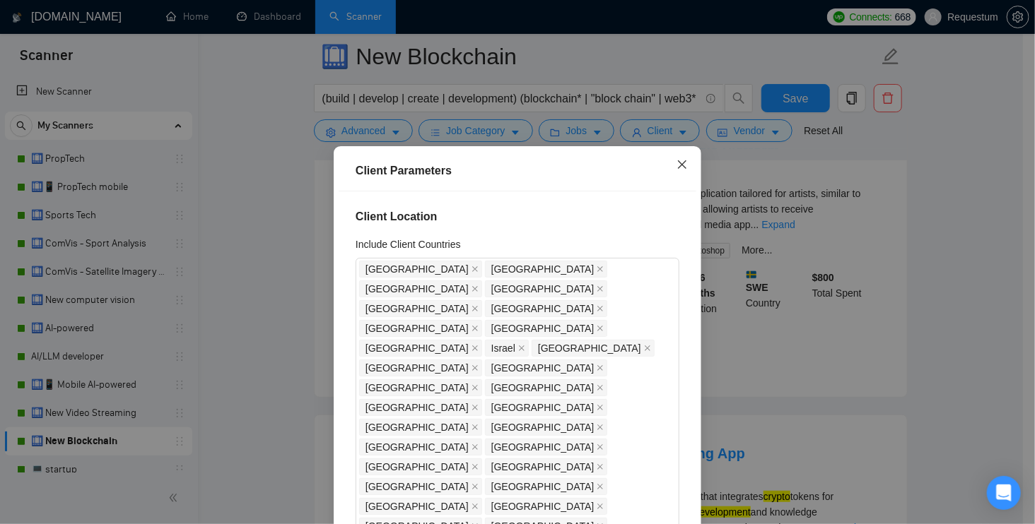
click at [671, 171] on span "Close" at bounding box center [682, 165] width 38 height 38
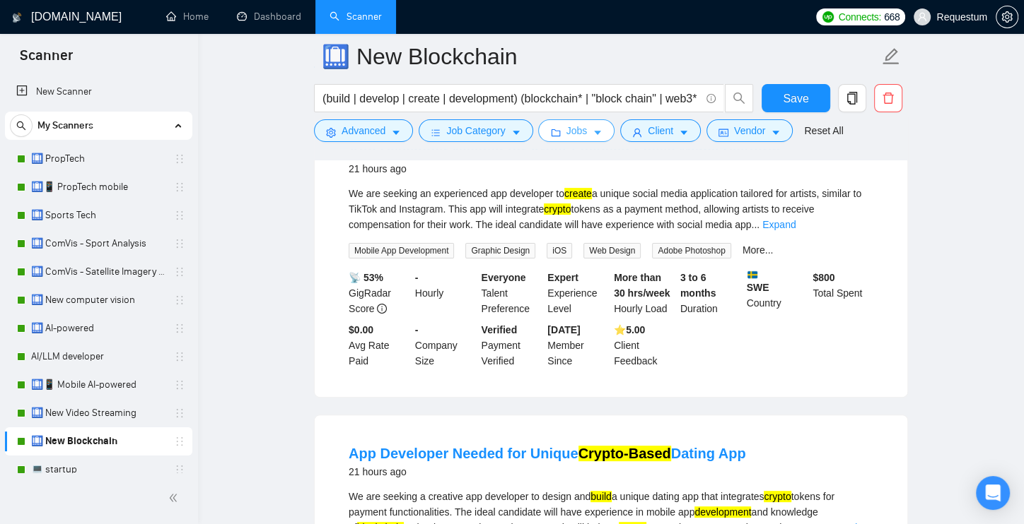
click at [597, 130] on icon "caret-down" at bounding box center [597, 133] width 10 height 10
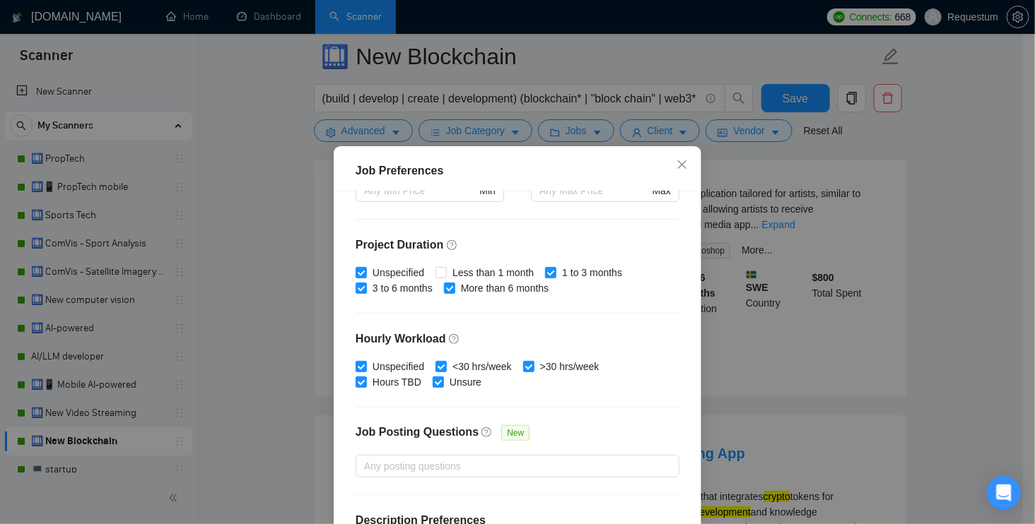
scroll to position [428, 0]
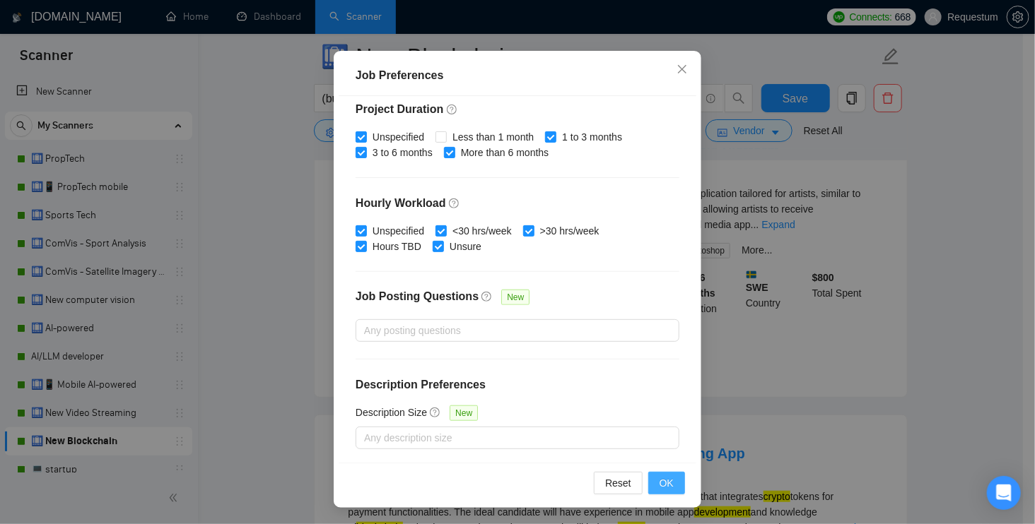
click at [653, 474] on button "OK" at bounding box center [666, 483] width 37 height 23
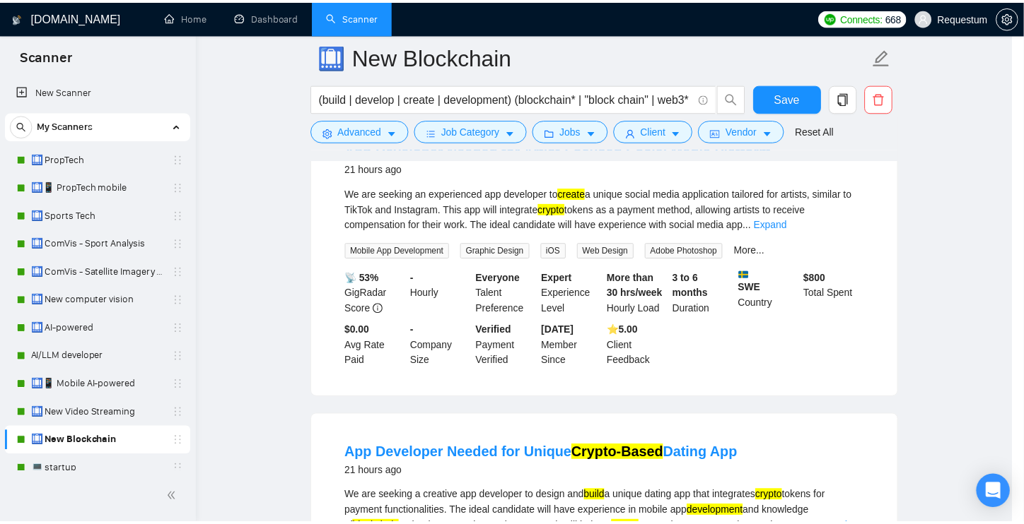
scroll to position [34, 0]
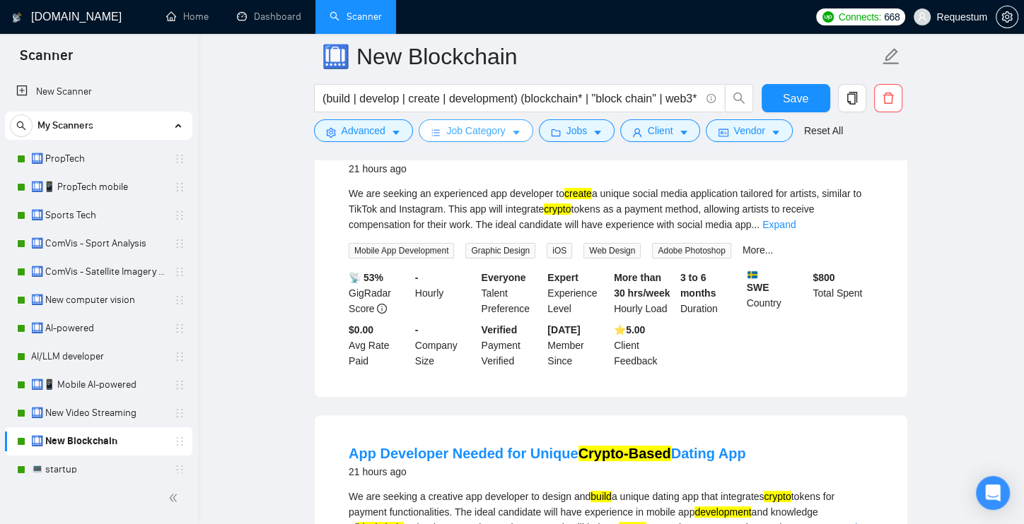
click at [494, 131] on span "Job Category" at bounding box center [475, 131] width 59 height 16
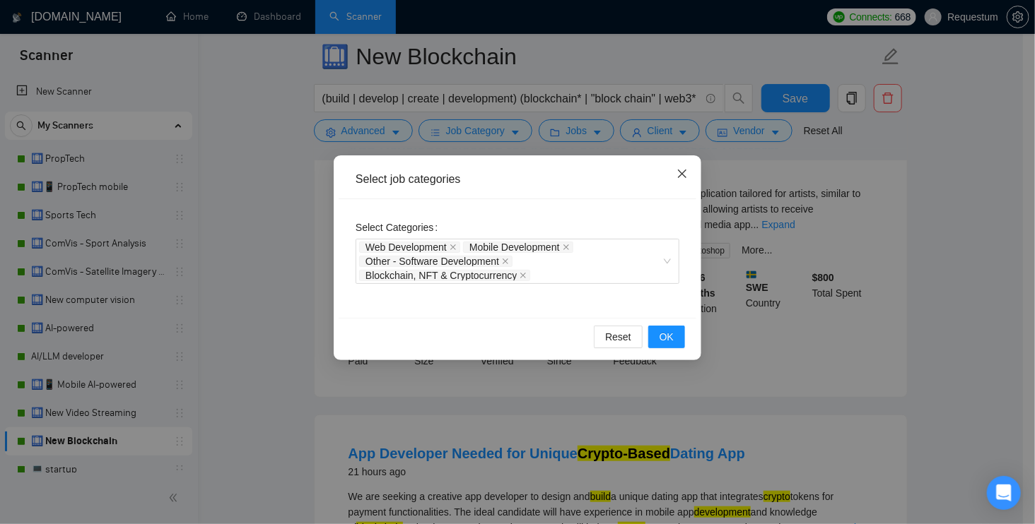
click at [681, 175] on icon "close" at bounding box center [681, 173] width 11 height 11
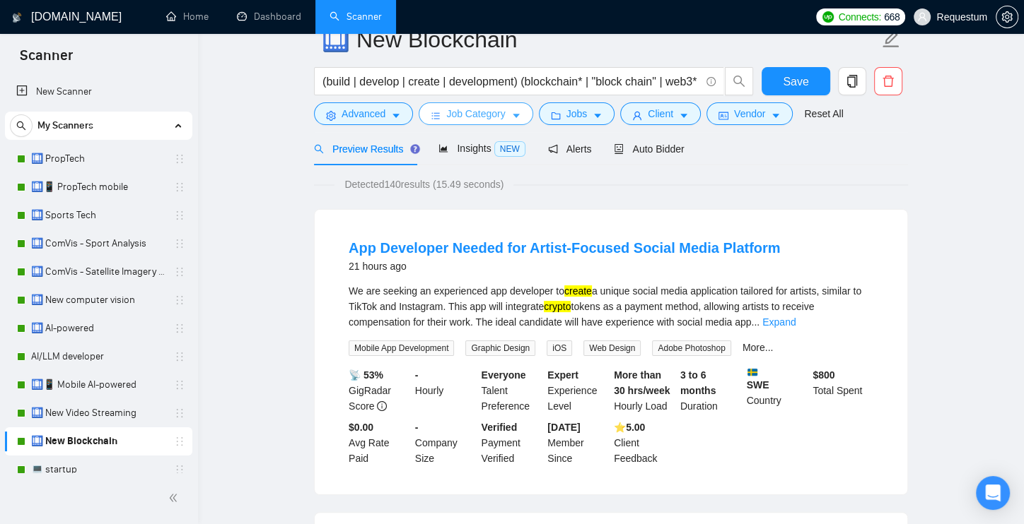
scroll to position [0, 0]
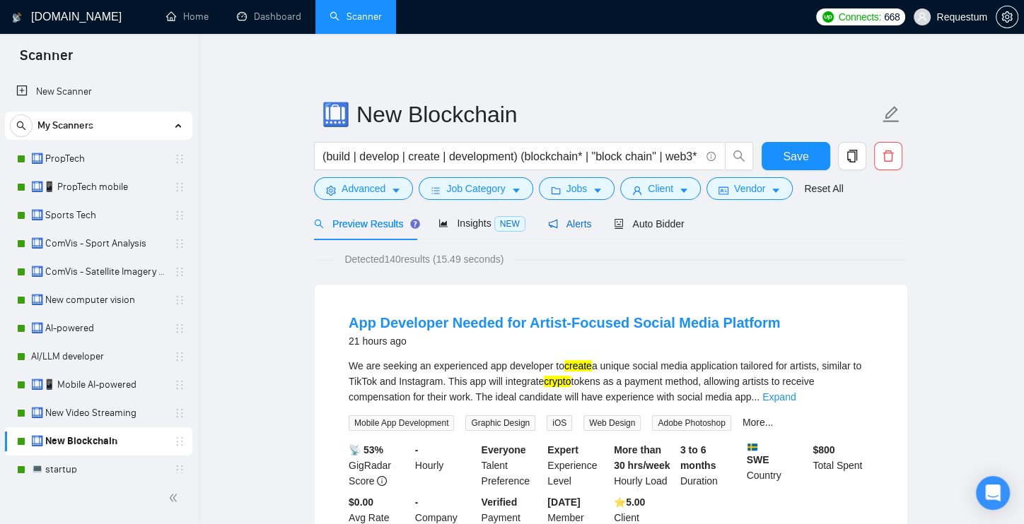
click at [570, 217] on div "Alerts" at bounding box center [570, 224] width 44 height 16
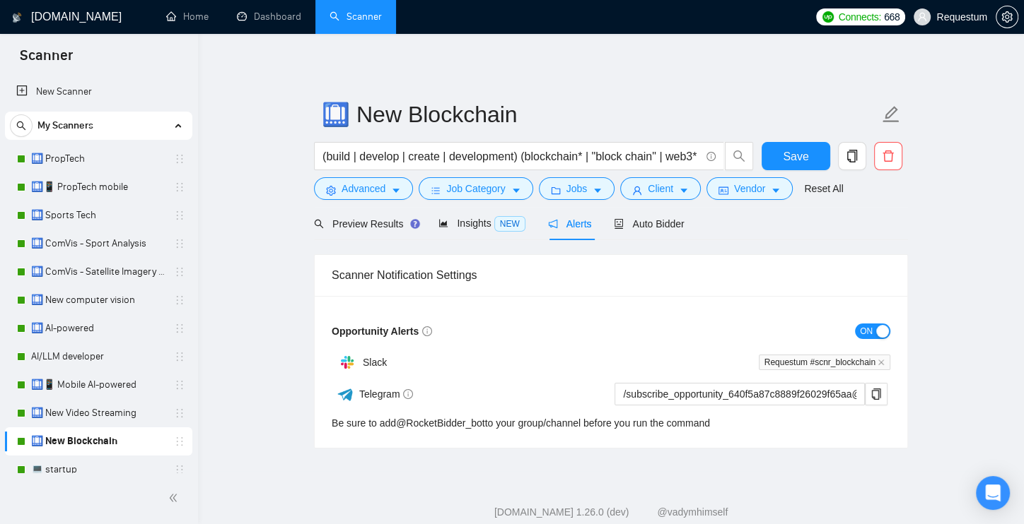
click at [873, 325] on button "ON" at bounding box center [872, 332] width 35 height 16
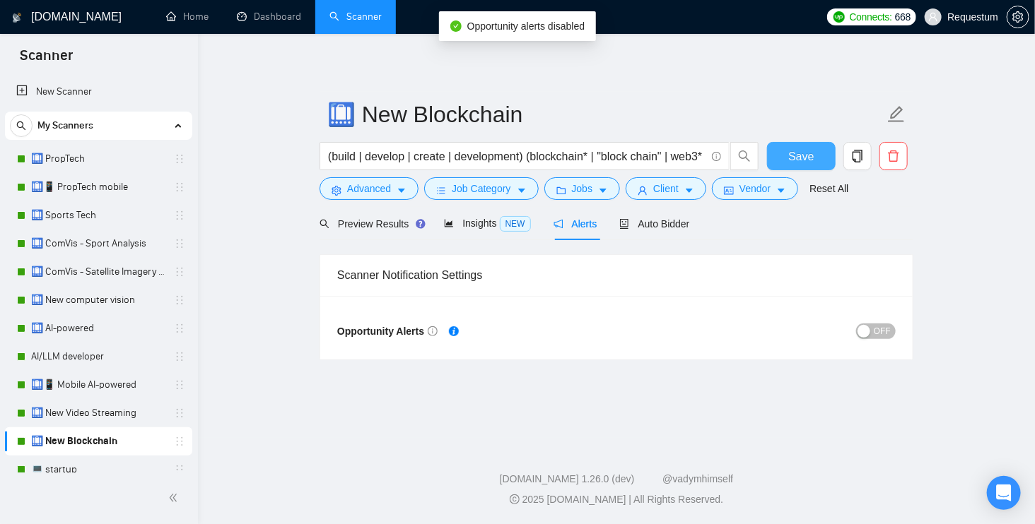
click at [814, 151] on button "Save" at bounding box center [801, 156] width 69 height 28
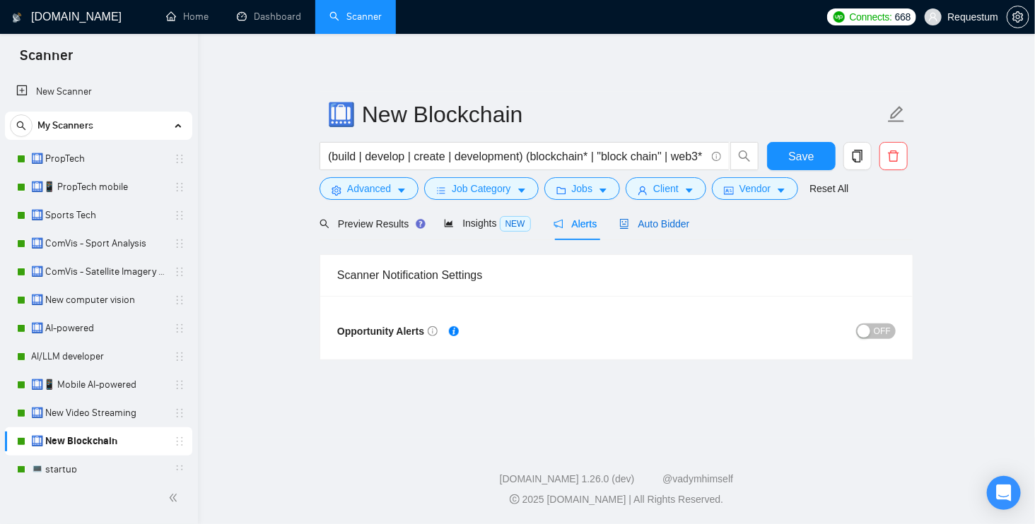
click at [669, 228] on span "Auto Bidder" at bounding box center [654, 223] width 70 height 11
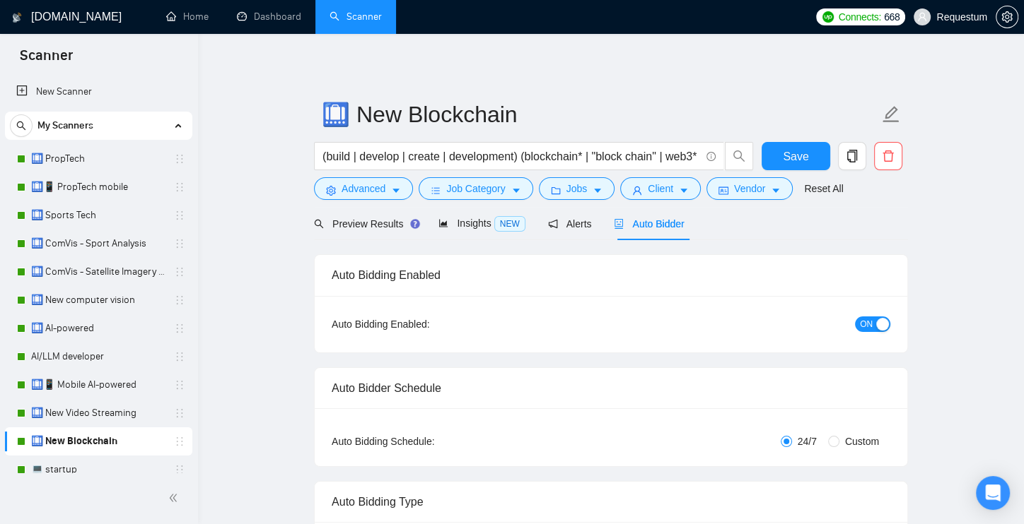
checkbox input "true"
click at [878, 324] on div "button" at bounding box center [882, 324] width 13 height 13
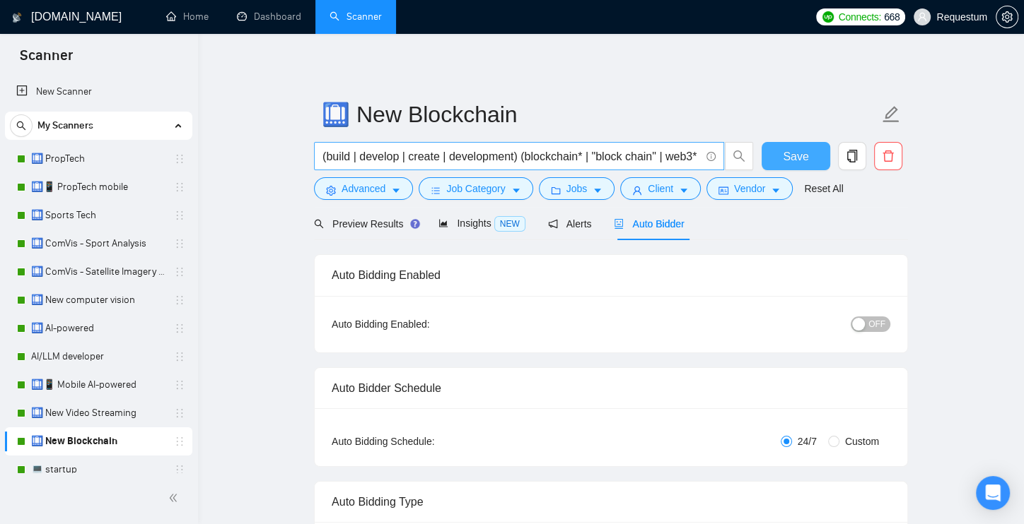
click at [805, 150] on span "Save" at bounding box center [794, 157] width 25 height 18
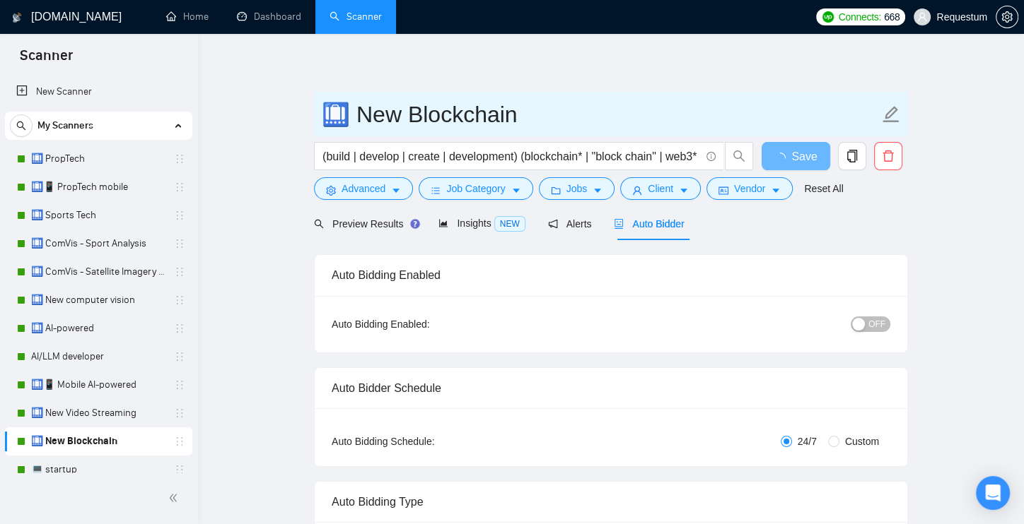
click at [322, 110] on input "🛄 New Blockchain" at bounding box center [600, 114] width 557 height 35
type input "(off) 🛄 New Blockchain"
checkbox input "true"
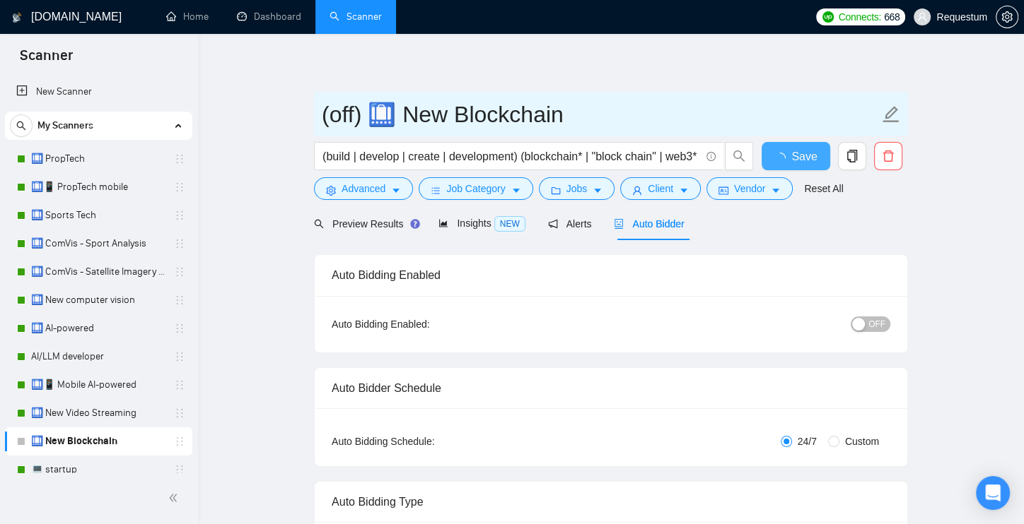
checkbox input "true"
type input "(off) 🛄 New Blockchain"
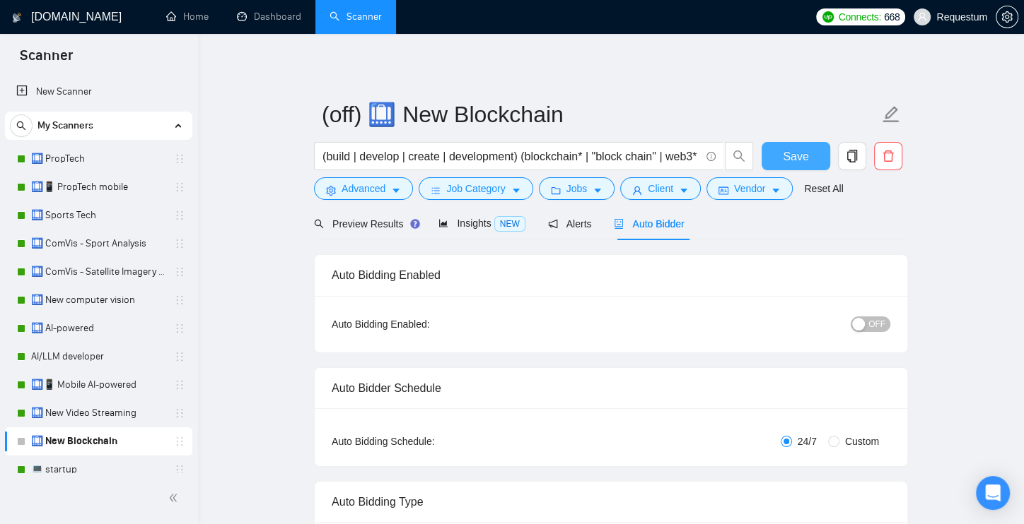
click at [805, 153] on span "Save" at bounding box center [794, 157] width 25 height 18
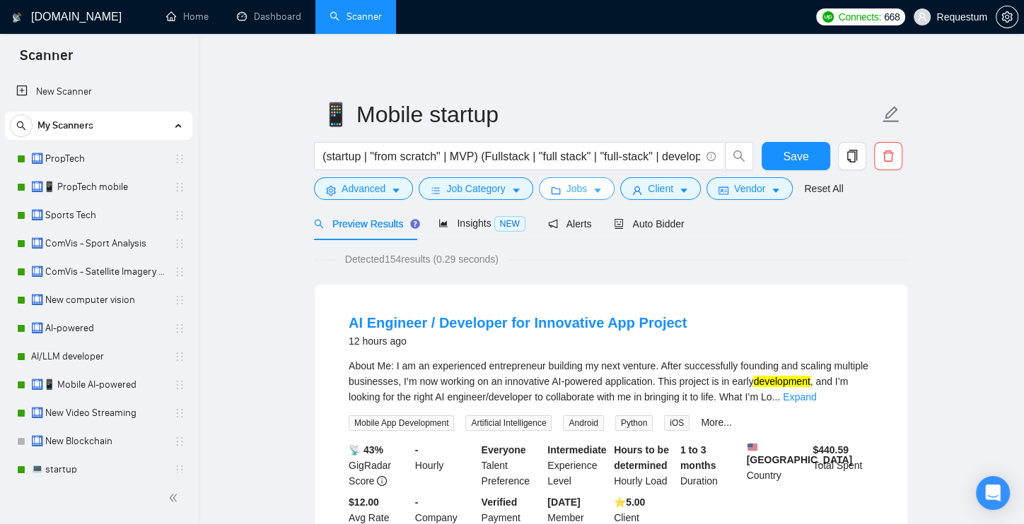
click at [578, 197] on button "Jobs" at bounding box center [577, 188] width 76 height 23
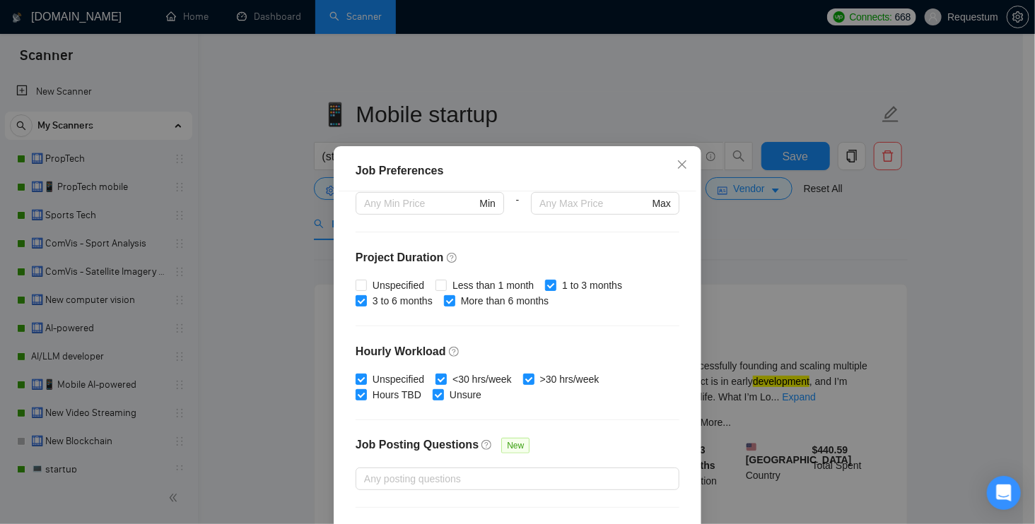
scroll to position [428, 0]
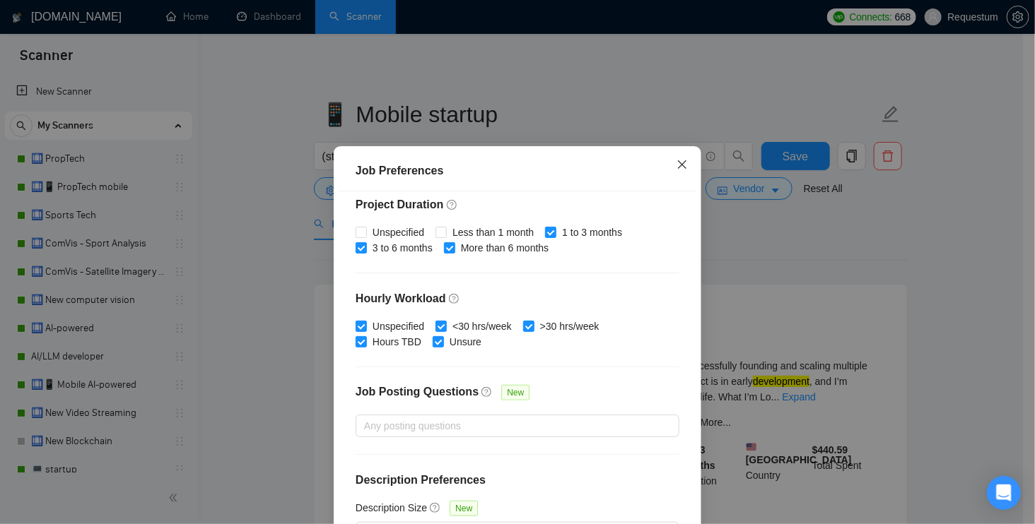
click at [666, 160] on span "Close" at bounding box center [682, 165] width 38 height 38
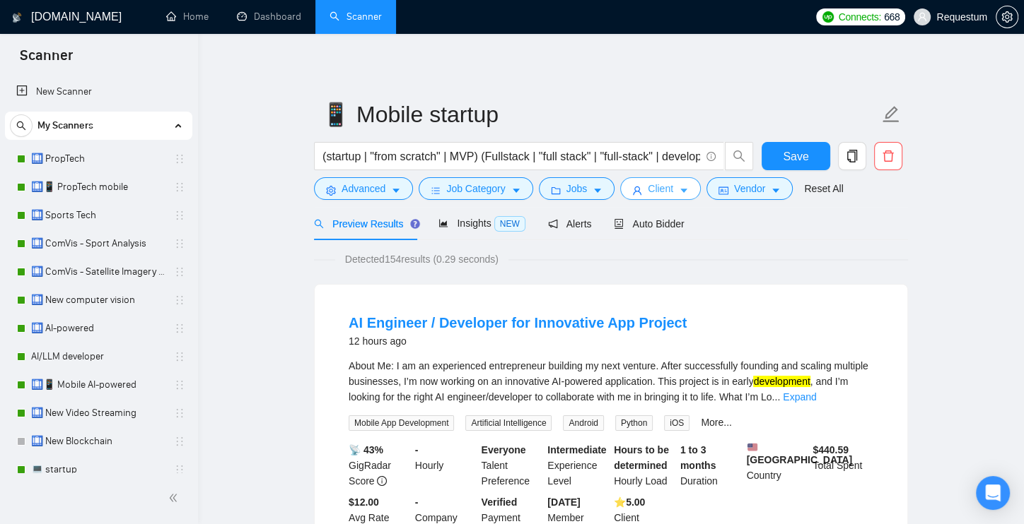
click at [641, 187] on icon "user" at bounding box center [637, 191] width 10 height 10
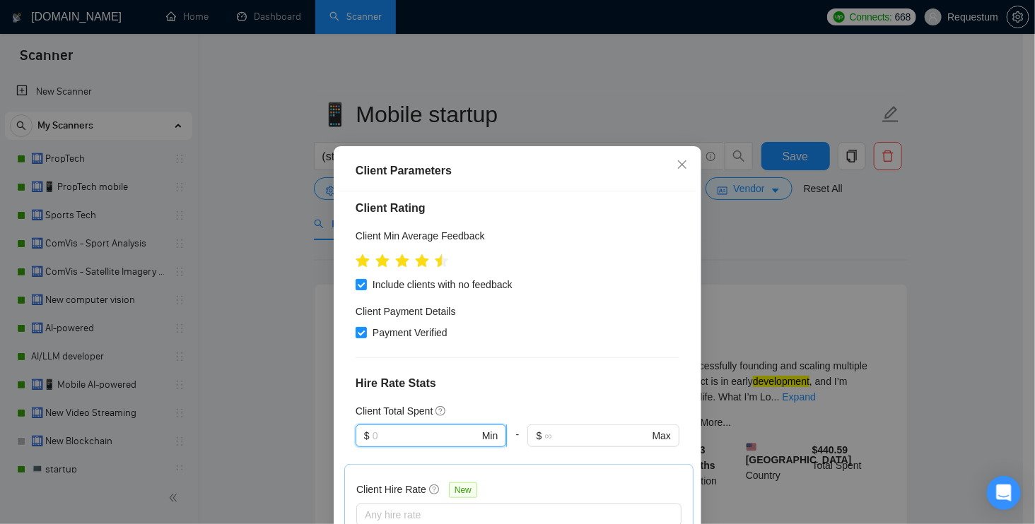
click at [406, 428] on input "text" at bounding box center [426, 436] width 107 height 16
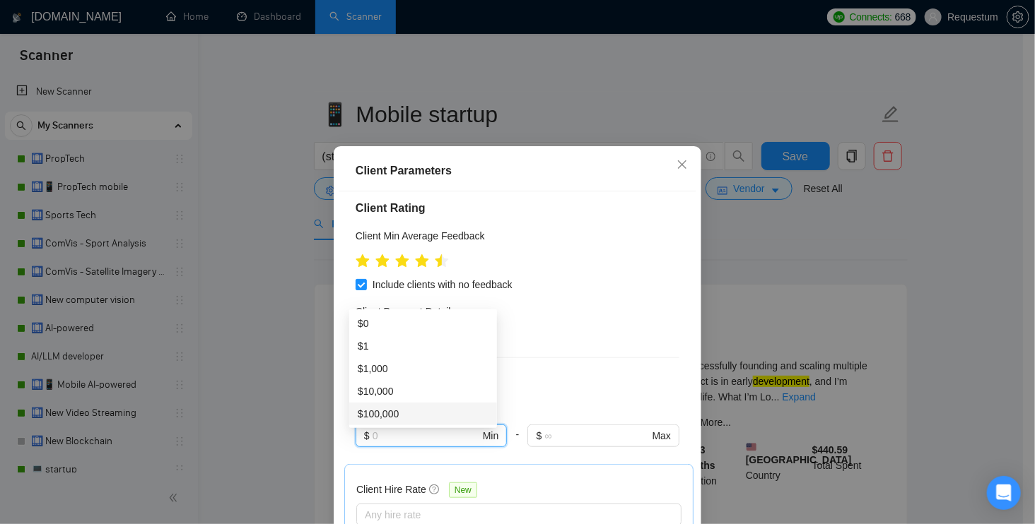
click at [420, 418] on div "$100,000" at bounding box center [423, 414] width 131 height 16
type input "100000"
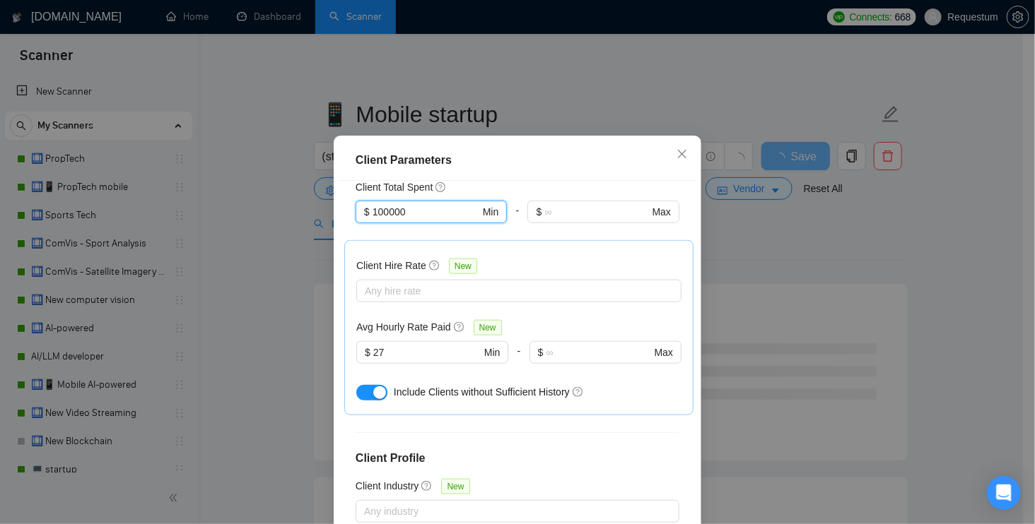
scroll to position [28, 0]
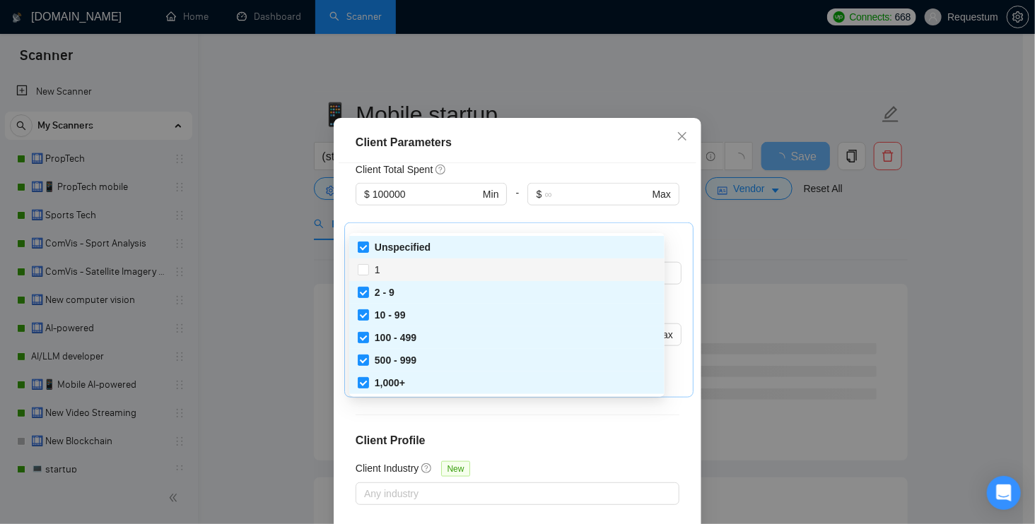
click at [397, 278] on div "1" at bounding box center [506, 270] width 315 height 23
checkbox input "true"
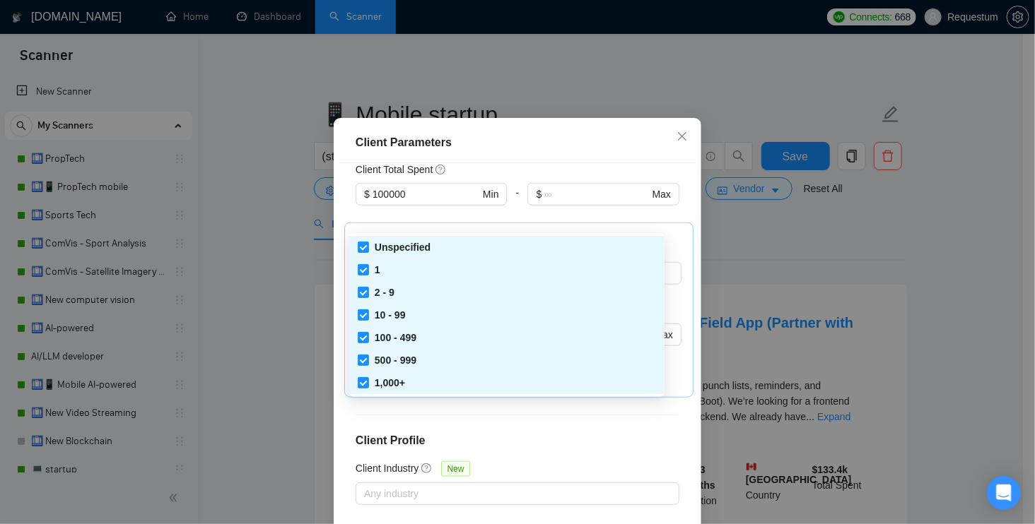
click at [679, 291] on div "Client Location Include Client Countries United States United Kingdom Canada Au…" at bounding box center [518, 346] width 358 height 367
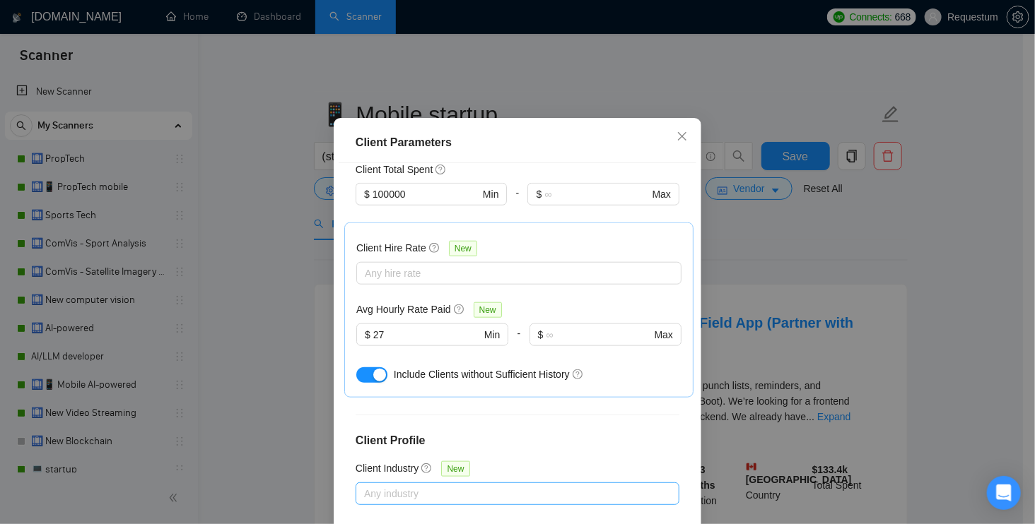
scroll to position [95, 0]
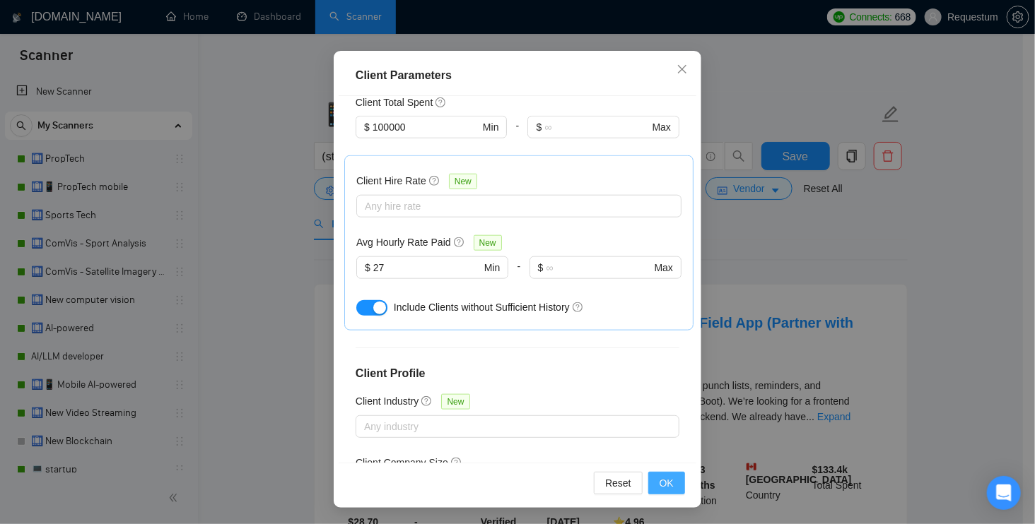
click at [661, 487] on span "OK" at bounding box center [666, 484] width 14 height 16
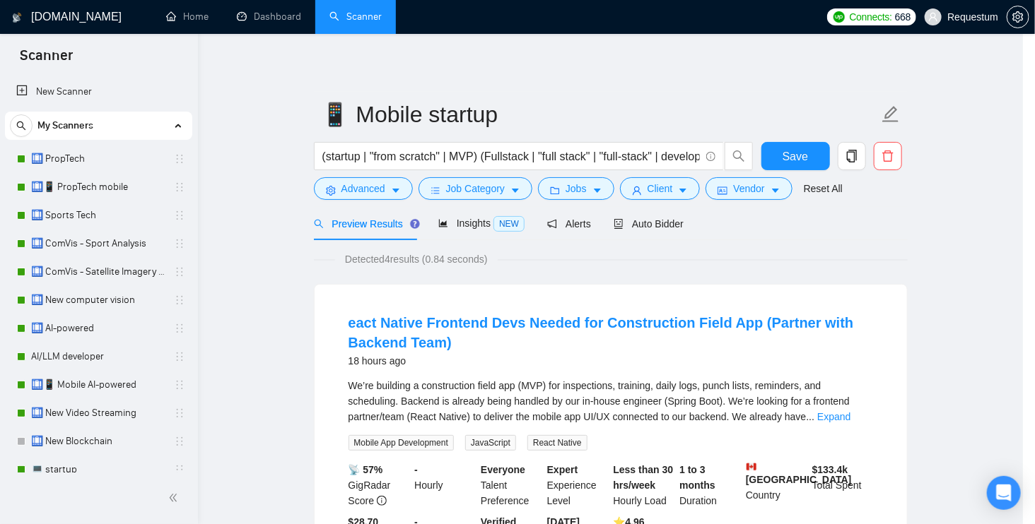
scroll to position [34, 0]
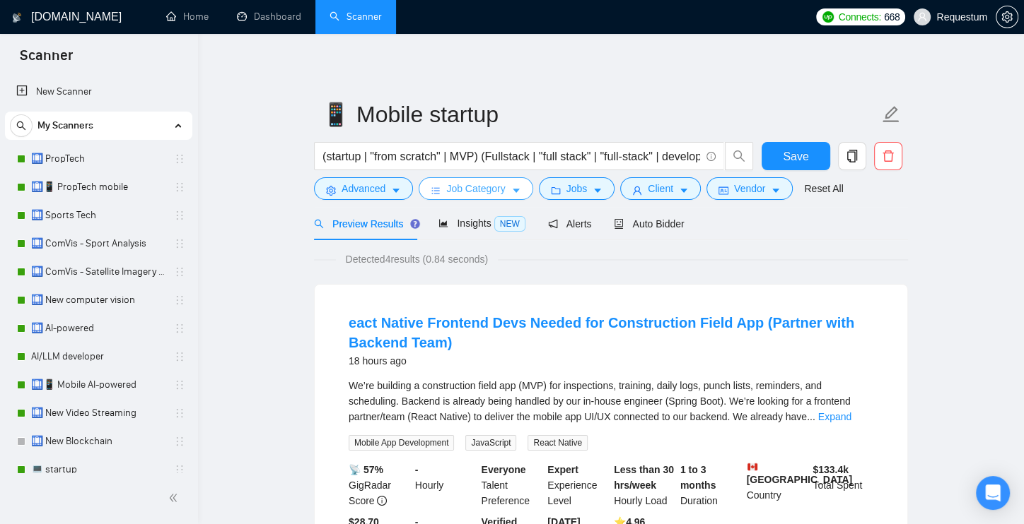
click at [489, 180] on button "Job Category" at bounding box center [475, 188] width 114 height 23
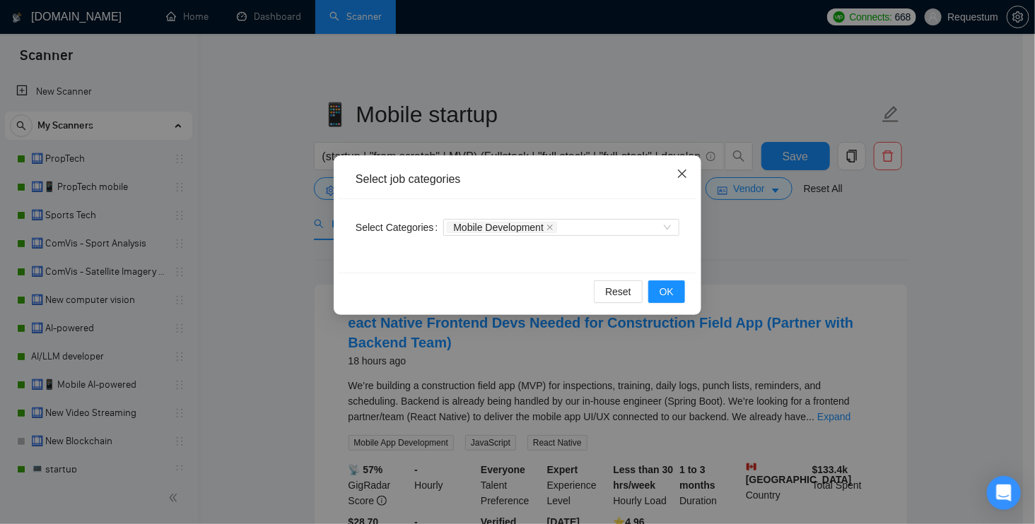
click at [672, 165] on span "Close" at bounding box center [682, 175] width 38 height 38
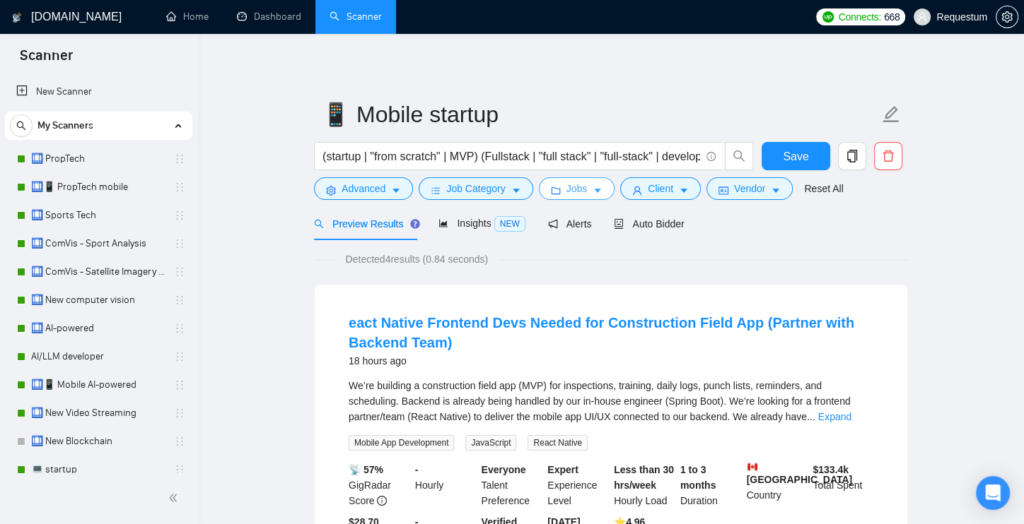
click at [576, 192] on span "Jobs" at bounding box center [576, 189] width 21 height 16
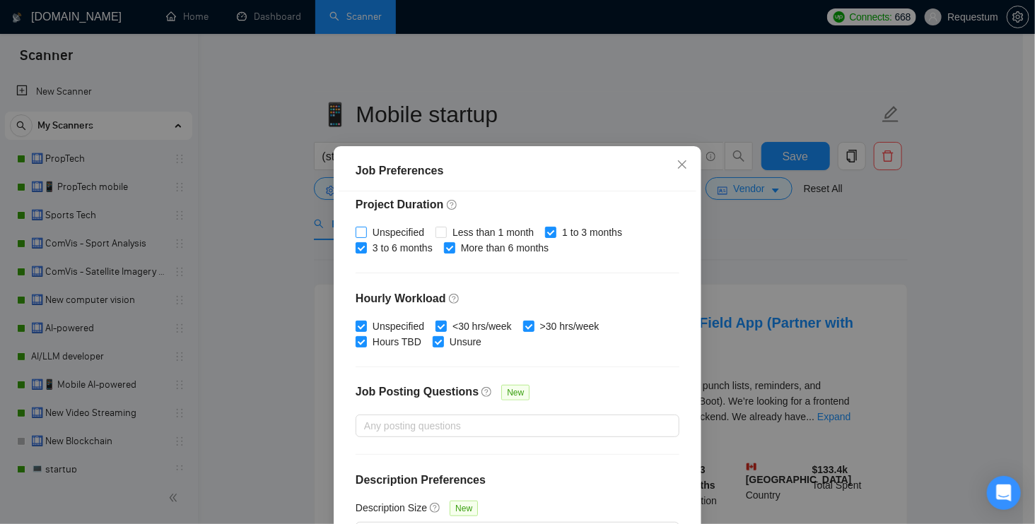
click at [394, 228] on span "Unspecified" at bounding box center [398, 233] width 63 height 16
click at [365, 228] on input "Unspecified" at bounding box center [361, 232] width 10 height 10
checkbox input "true"
click at [463, 229] on span "Less than 1 month" at bounding box center [493, 233] width 93 height 16
click at [445, 229] on input "Less than 1 month" at bounding box center [440, 232] width 10 height 10
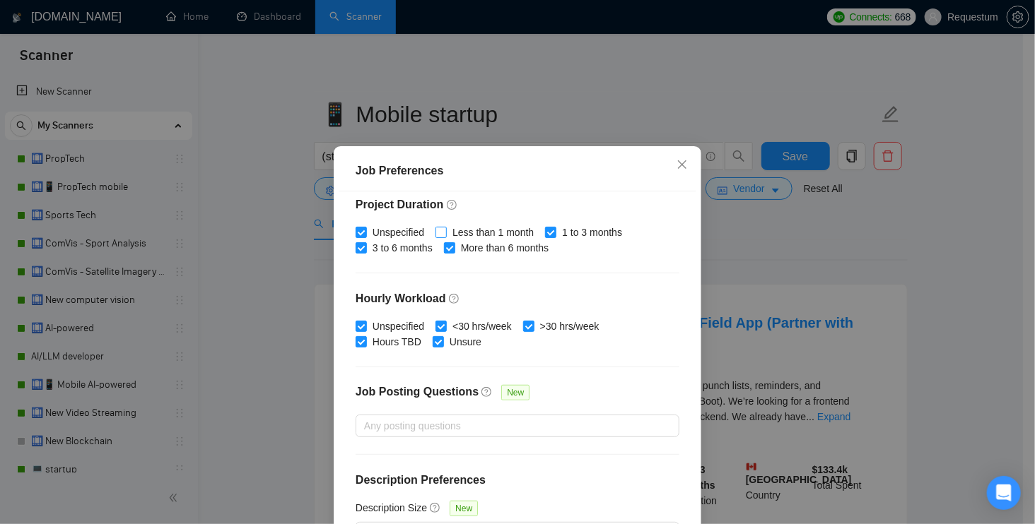
checkbox input "true"
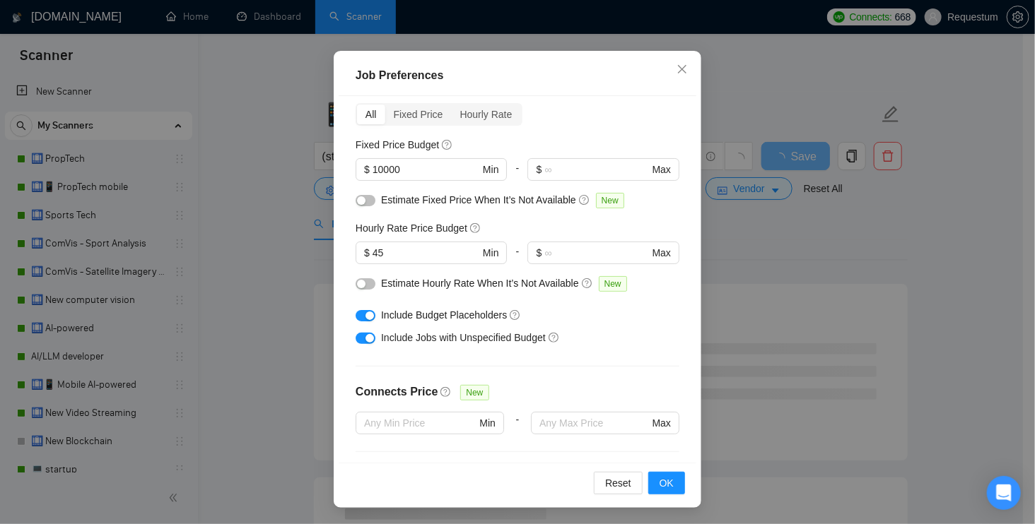
scroll to position [58, 0]
drag, startPoint x: 395, startPoint y: 248, endPoint x: 360, endPoint y: 254, distance: 35.9
click at [360, 254] on span "$ 45 Min" at bounding box center [431, 254] width 151 height 23
type input "35"
click at [659, 479] on span "OK" at bounding box center [666, 484] width 14 height 16
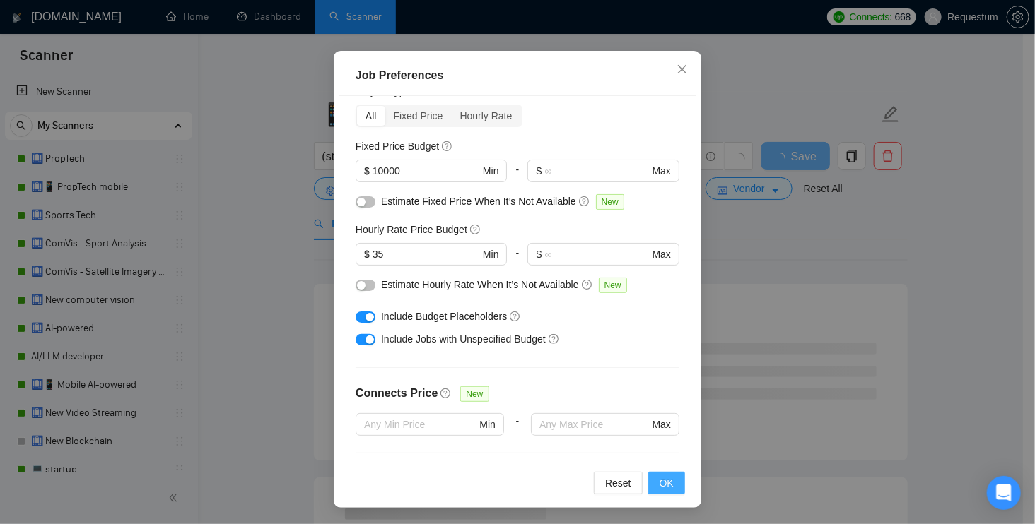
scroll to position [34, 0]
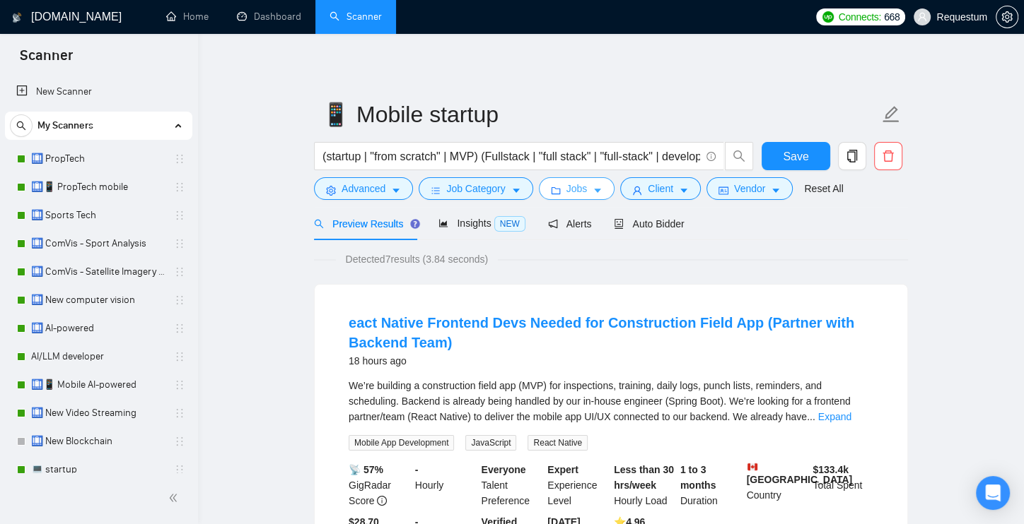
click at [547, 185] on button "Jobs" at bounding box center [577, 188] width 76 height 23
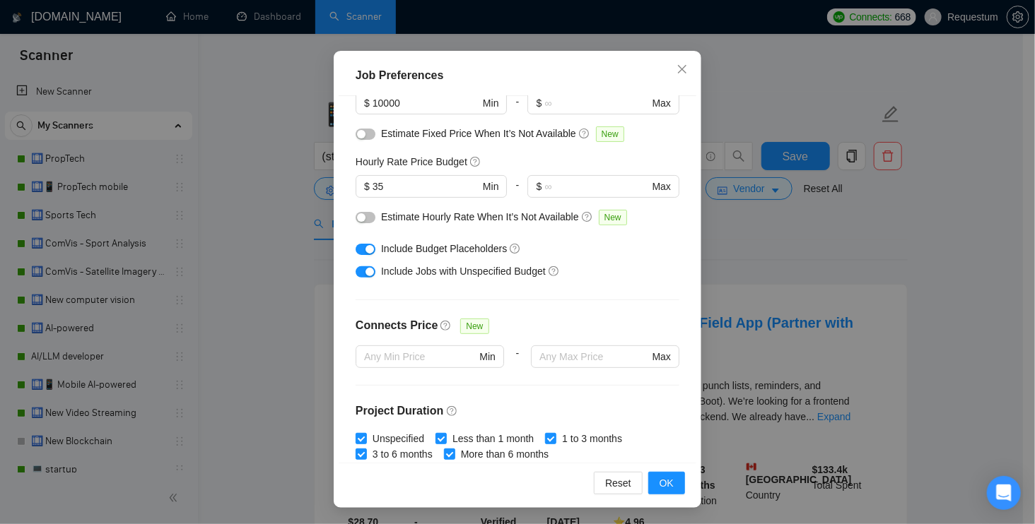
scroll to position [0, 0]
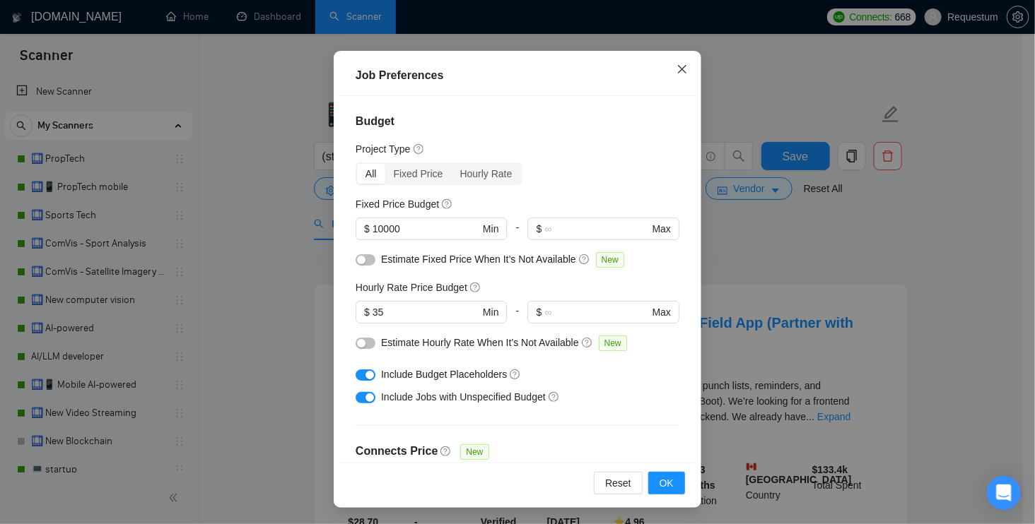
click at [667, 72] on span "Close" at bounding box center [682, 70] width 38 height 38
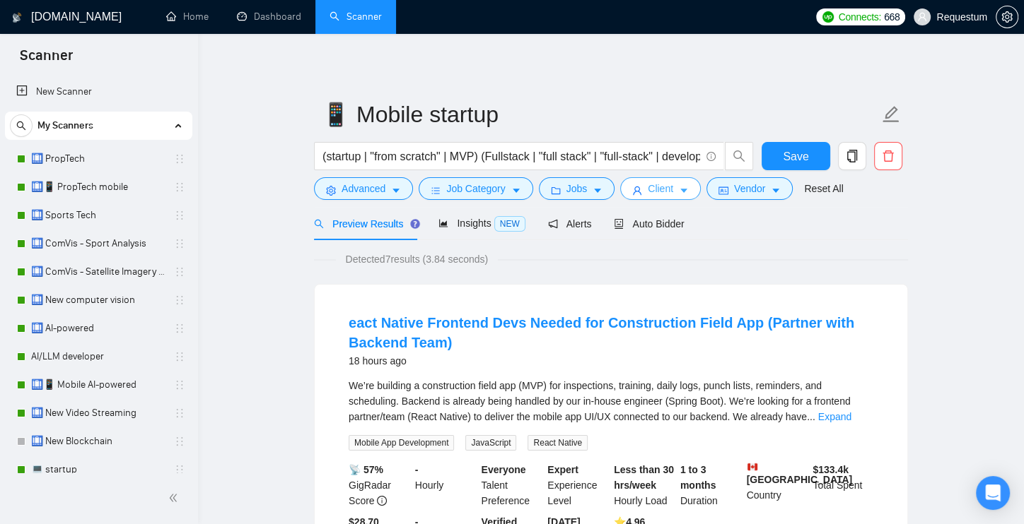
click at [663, 194] on span "Client" at bounding box center [659, 189] width 25 height 16
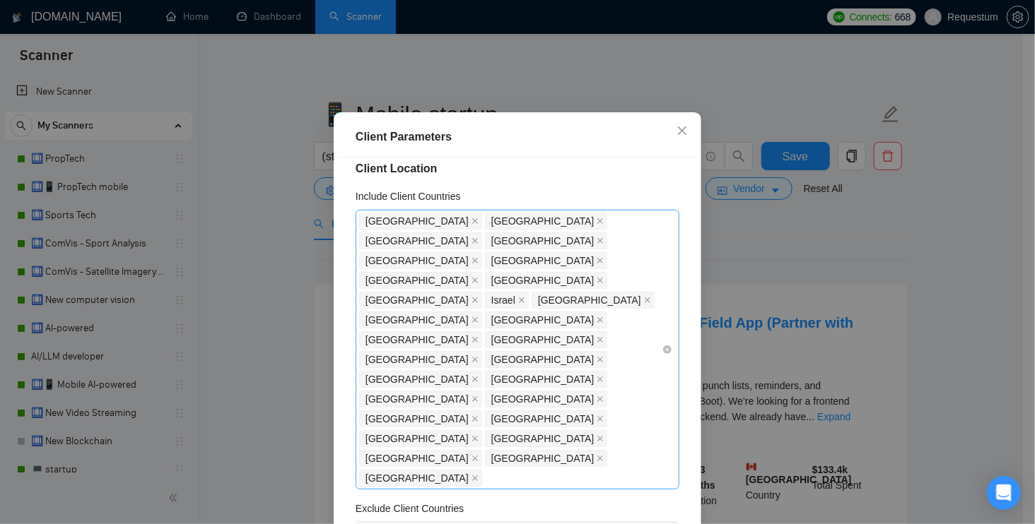
scroll to position [218, 0]
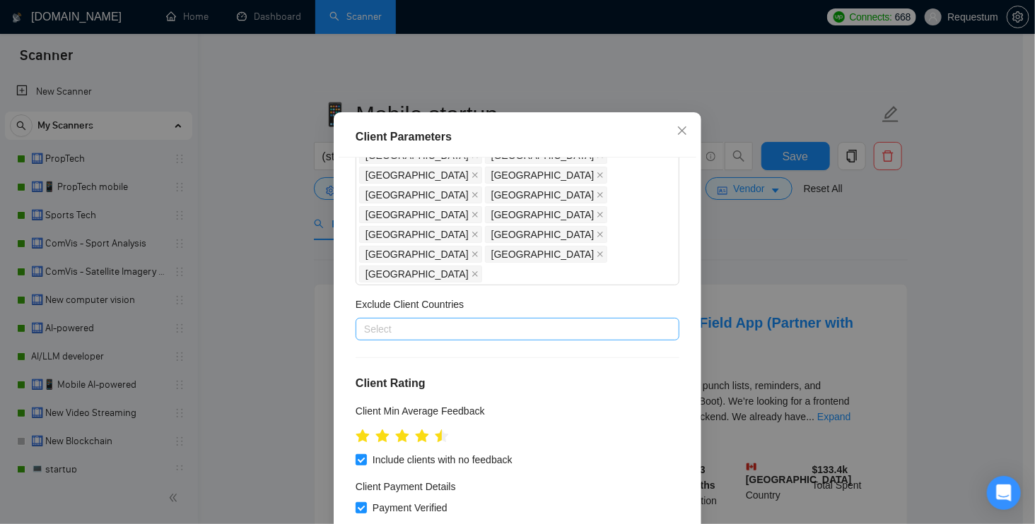
click at [364, 321] on input "Exclude Client Countries" at bounding box center [365, 329] width 3 height 17
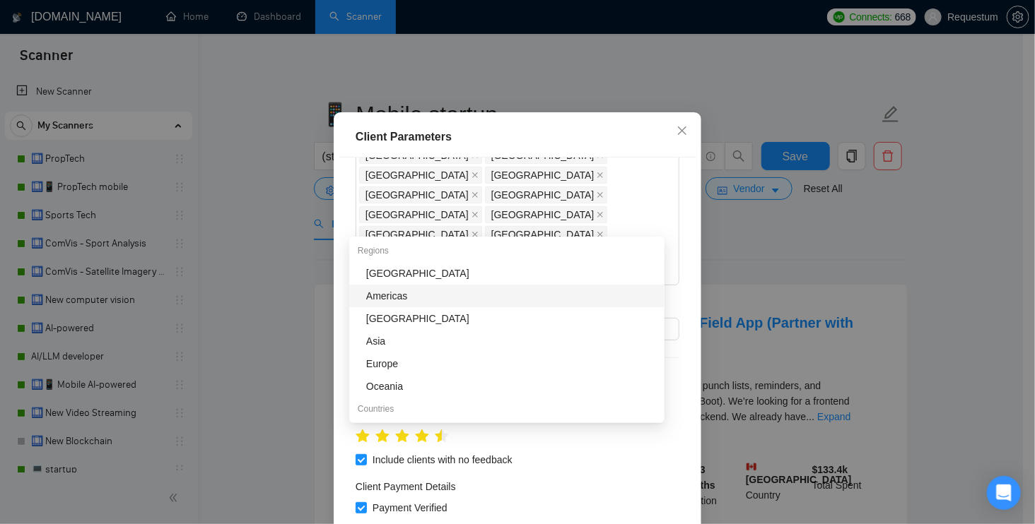
click at [339, 300] on div "Client Location Include Client Countries United States United Kingdom Canada Au…" at bounding box center [518, 341] width 358 height 367
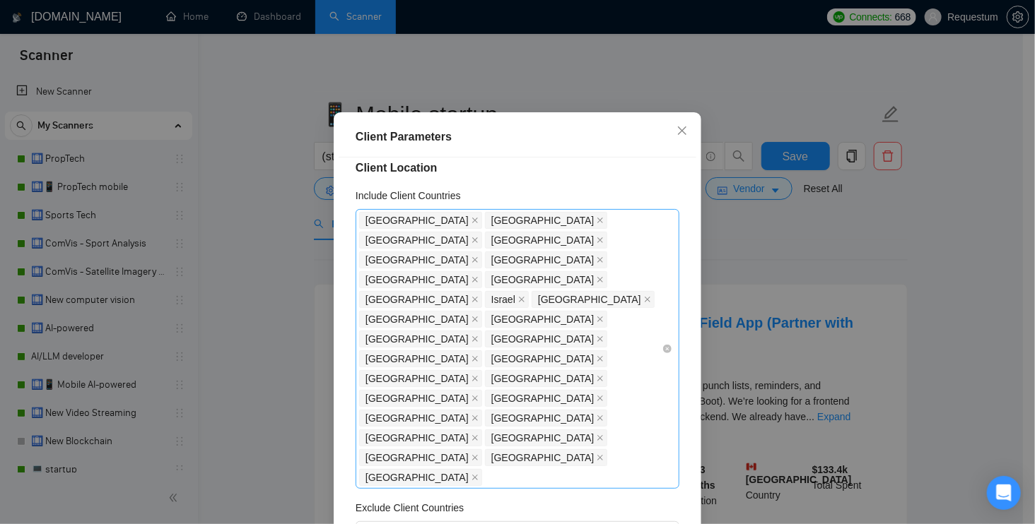
scroll to position [3, 0]
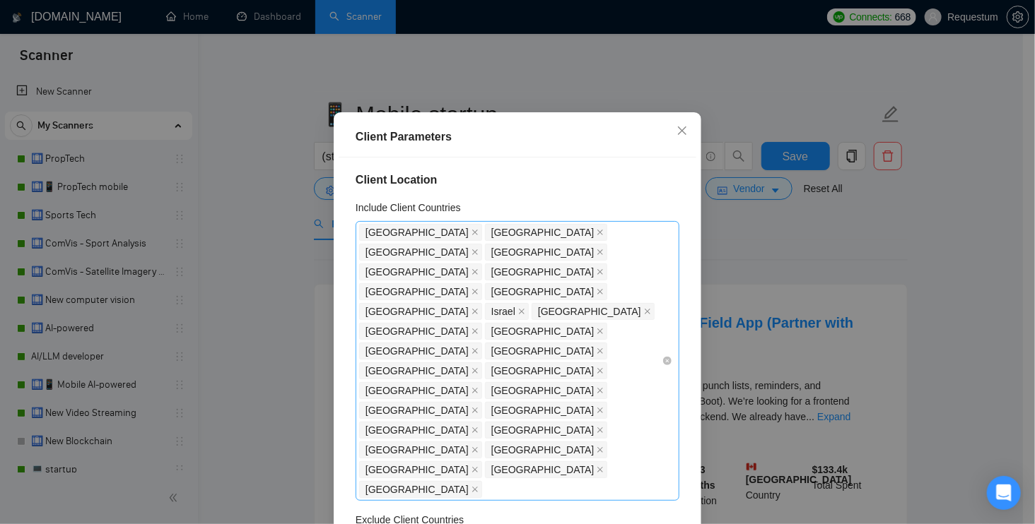
click at [612, 378] on div "United States United Kingdom Canada Australia Germany United Arab Emirates Sing…" at bounding box center [510, 361] width 303 height 277
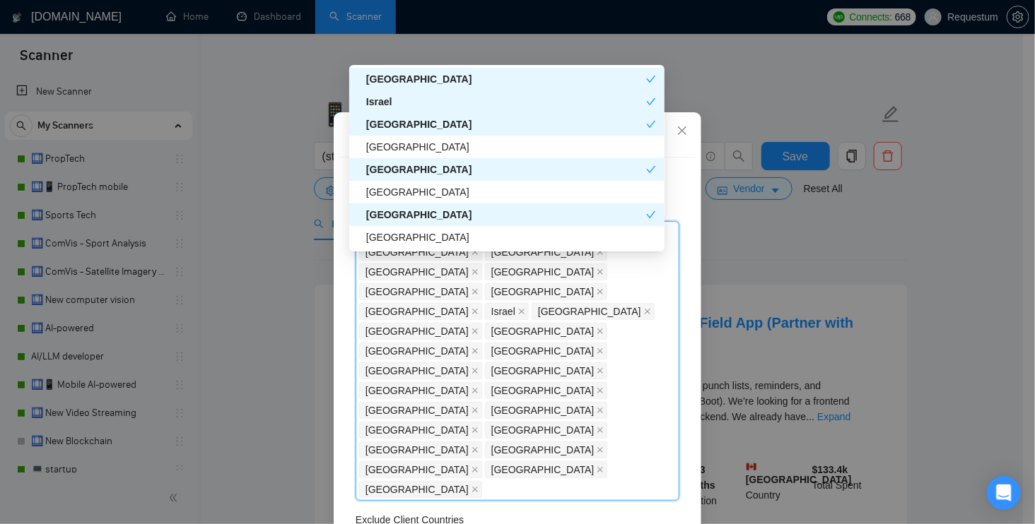
scroll to position [433, 0]
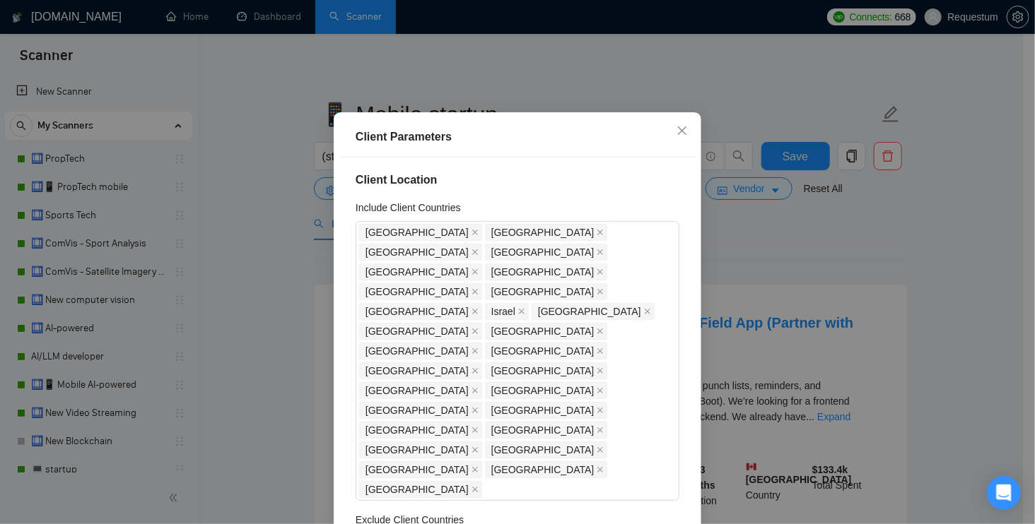
click at [524, 512] on div "Exclude Client Countries" at bounding box center [518, 522] width 324 height 21
click at [471, 236] on icon "close" at bounding box center [474, 232] width 7 height 7
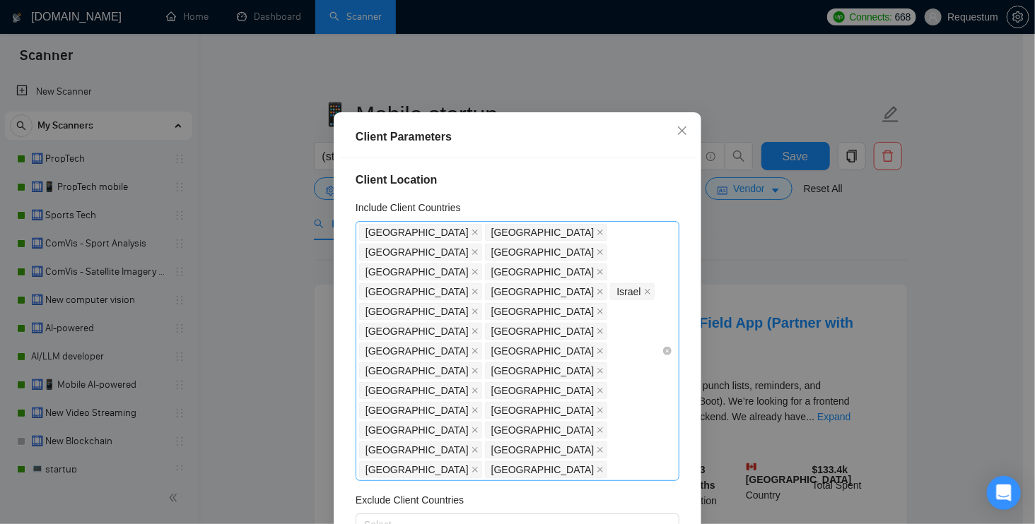
click at [428, 240] on span "[GEOGRAPHIC_DATA]" at bounding box center [416, 233] width 103 height 16
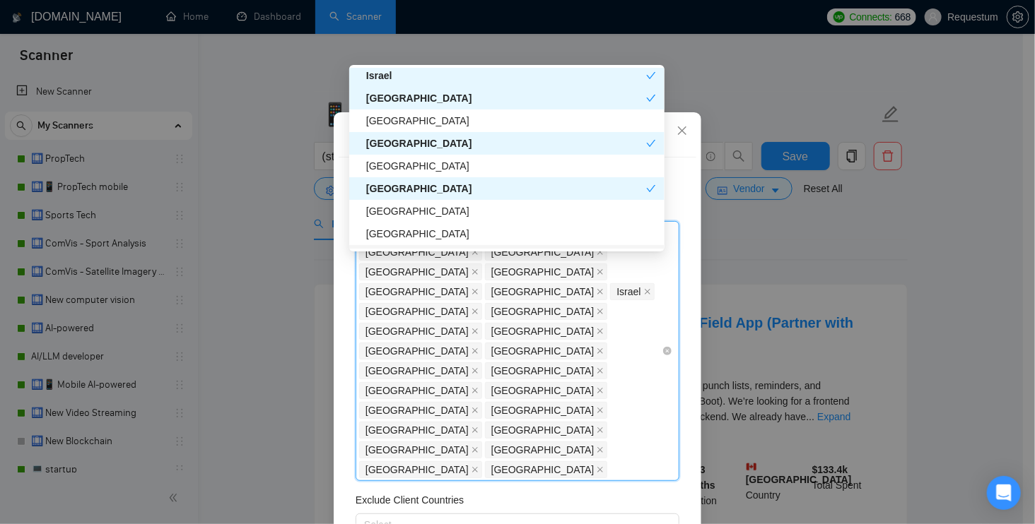
click at [471, 236] on icon "close" at bounding box center [474, 232] width 7 height 7
click at [491, 240] on span "[GEOGRAPHIC_DATA]" at bounding box center [542, 233] width 103 height 16
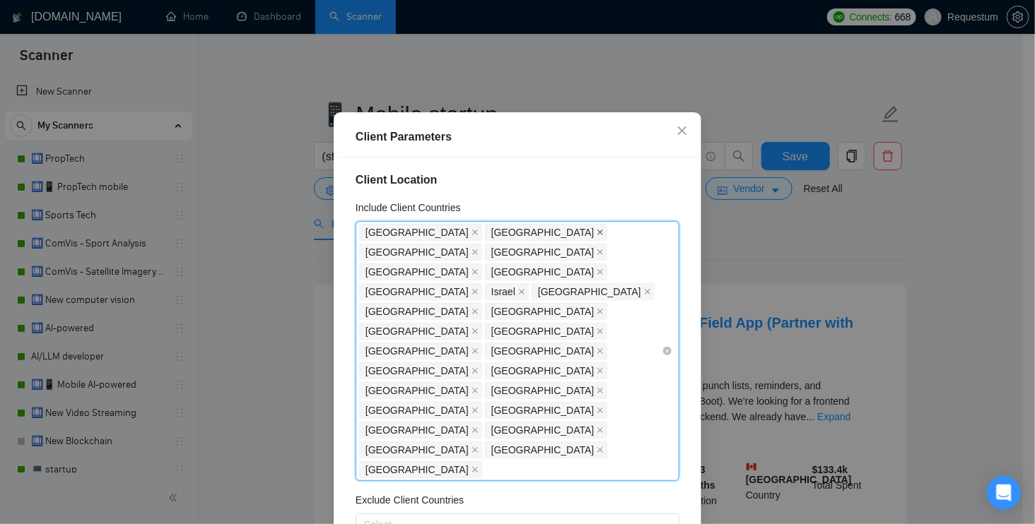
click at [485, 241] on span "[GEOGRAPHIC_DATA]" at bounding box center [546, 232] width 123 height 17
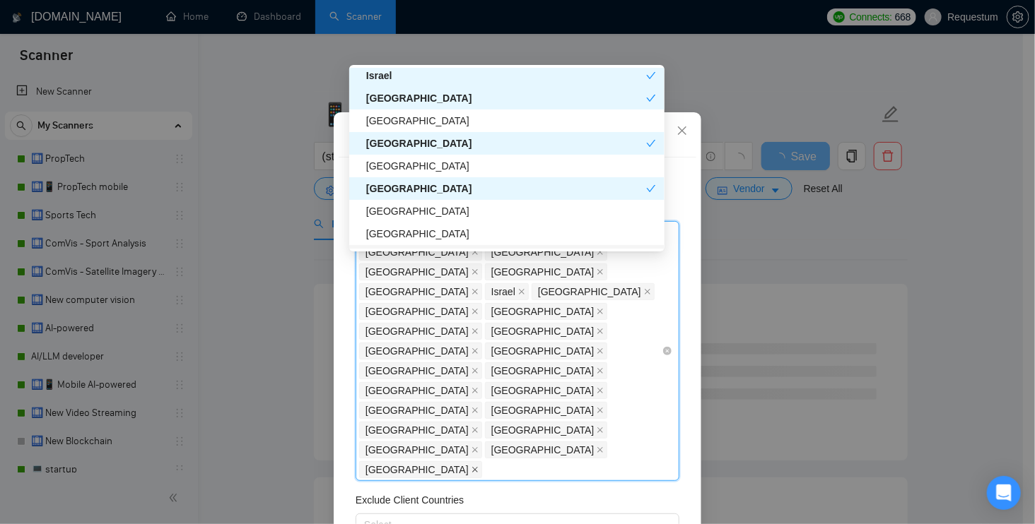
click at [476, 467] on icon "close" at bounding box center [474, 470] width 7 height 7
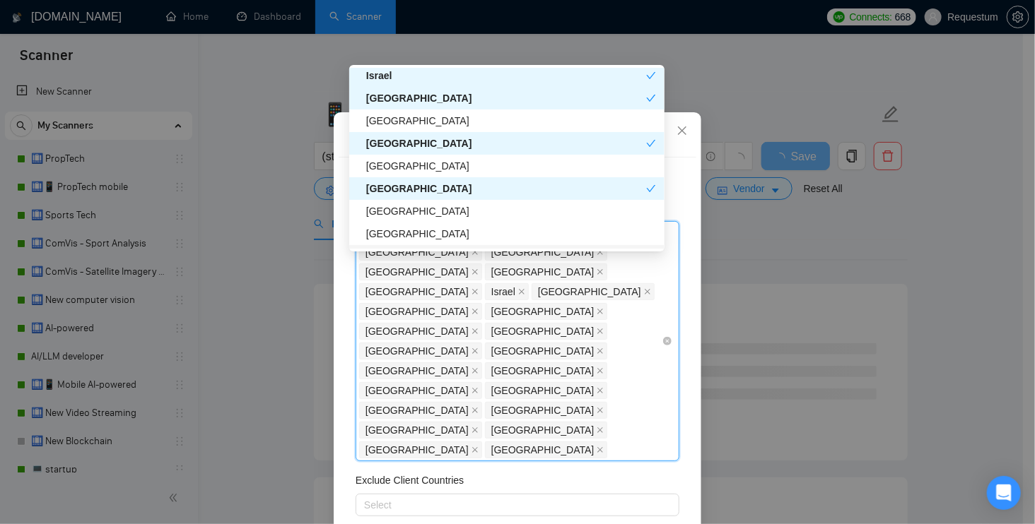
click at [485, 442] on span "[GEOGRAPHIC_DATA]" at bounding box center [546, 450] width 123 height 17
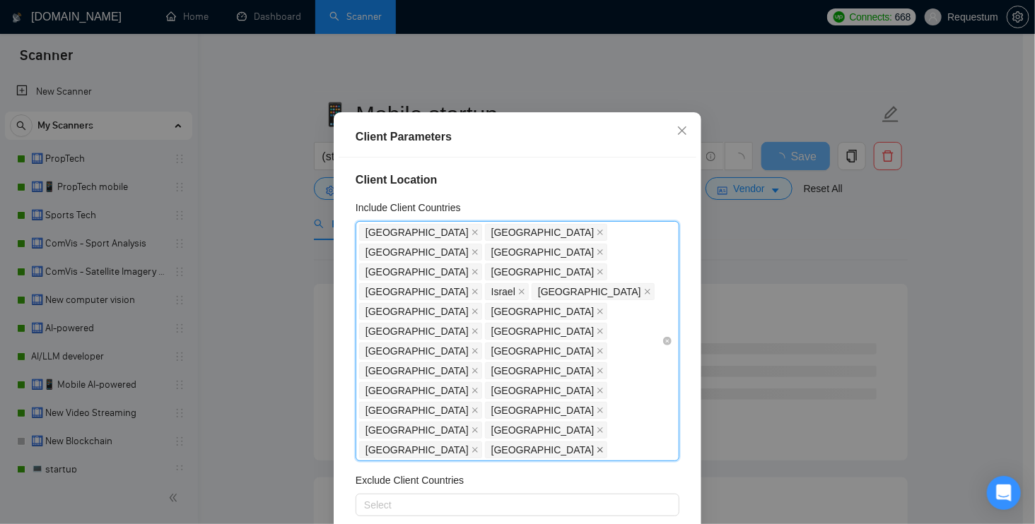
click at [597, 442] on span at bounding box center [600, 450] width 7 height 16
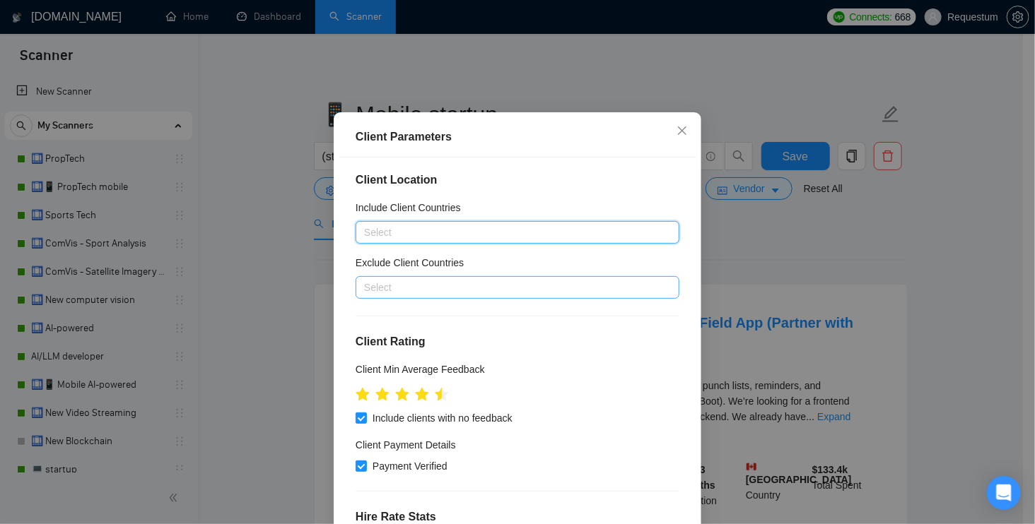
click at [397, 296] on div at bounding box center [510, 287] width 303 height 17
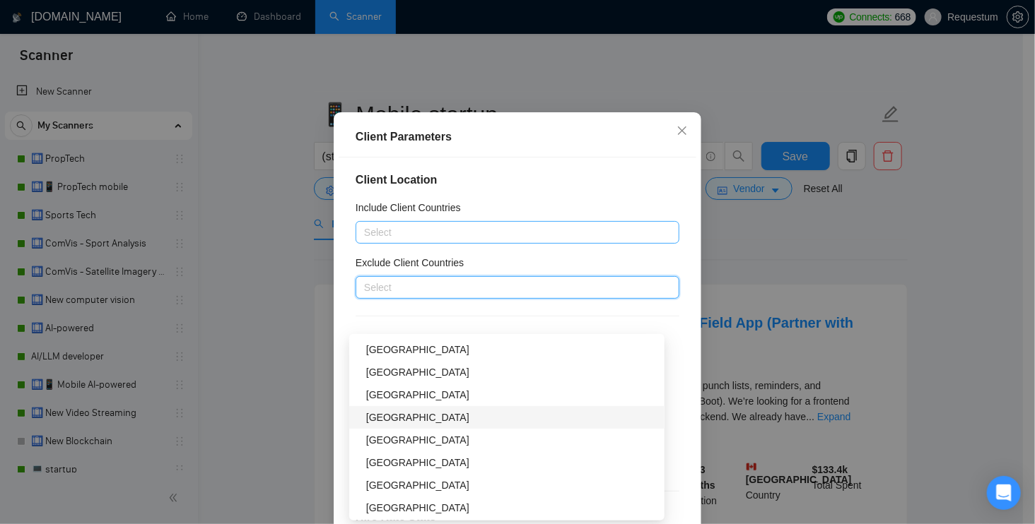
scroll to position [455, 0]
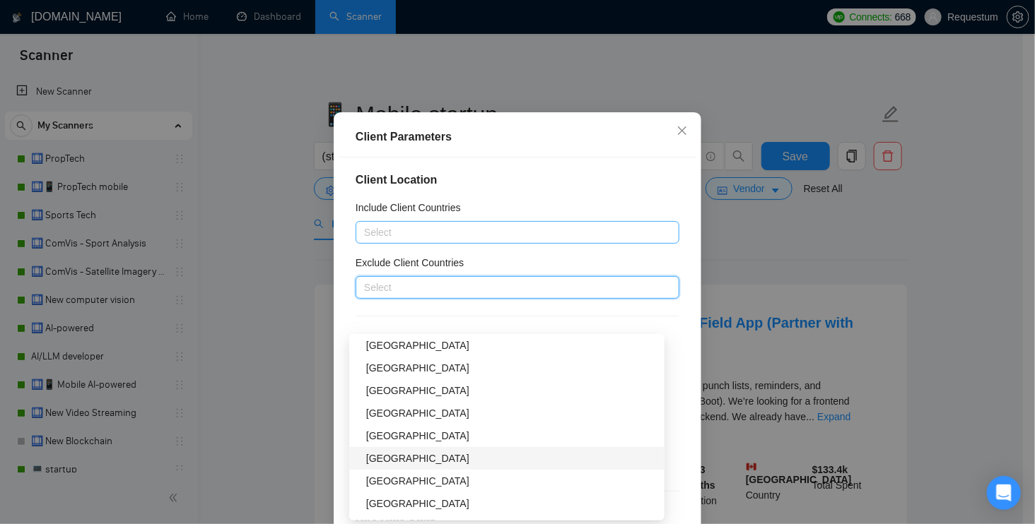
click at [399, 467] on div "[GEOGRAPHIC_DATA]" at bounding box center [506, 458] width 315 height 23
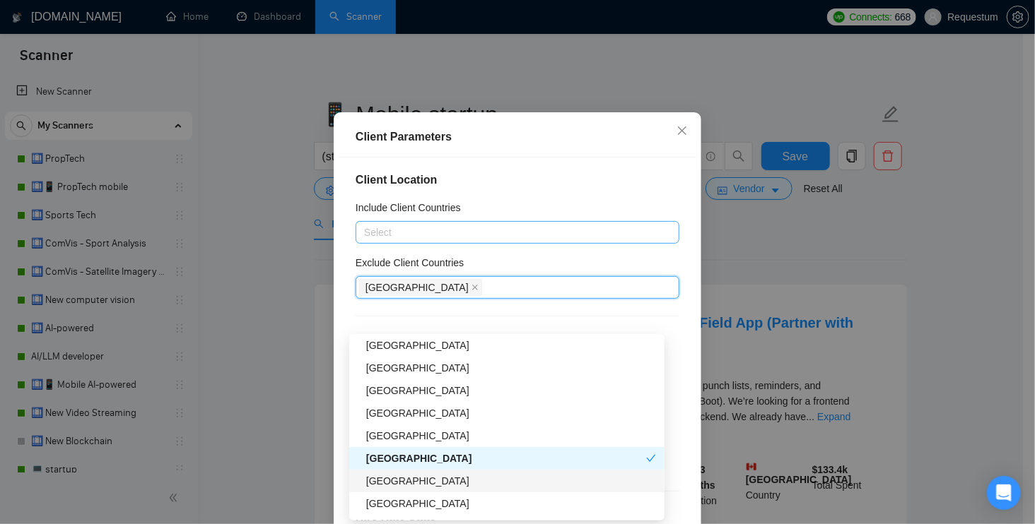
click at [398, 483] on div "[GEOGRAPHIC_DATA]" at bounding box center [511, 482] width 290 height 16
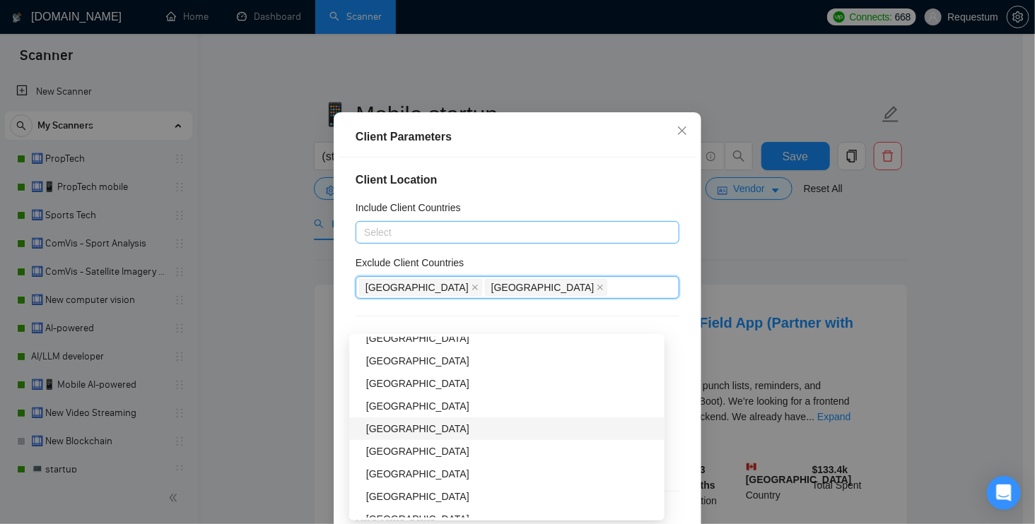
scroll to position [1416, 0]
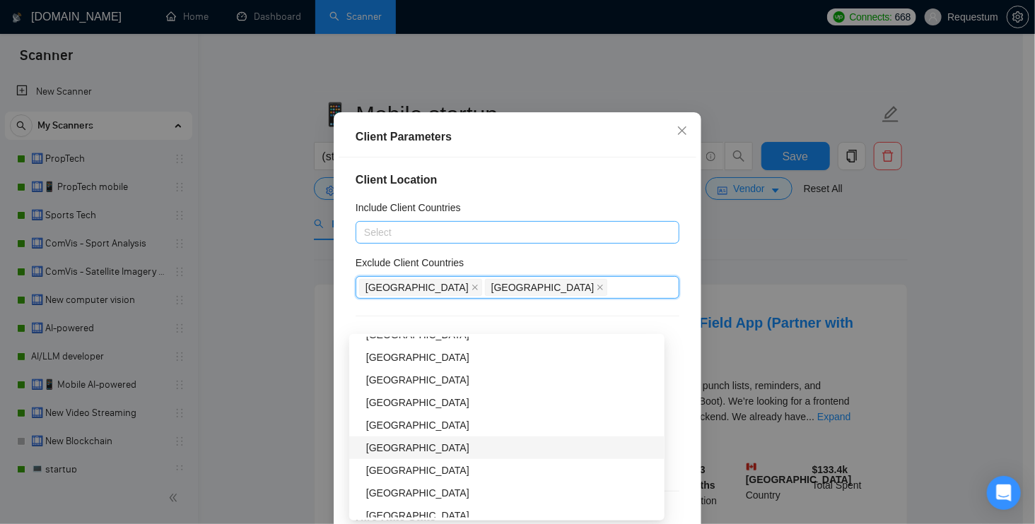
click at [442, 444] on div "[GEOGRAPHIC_DATA]" at bounding box center [511, 448] width 290 height 16
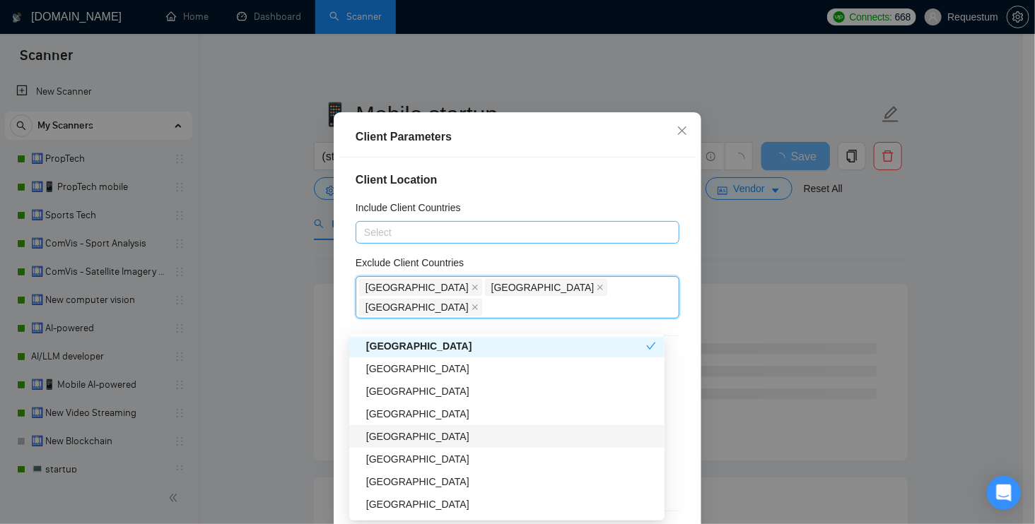
scroll to position [1541, 0]
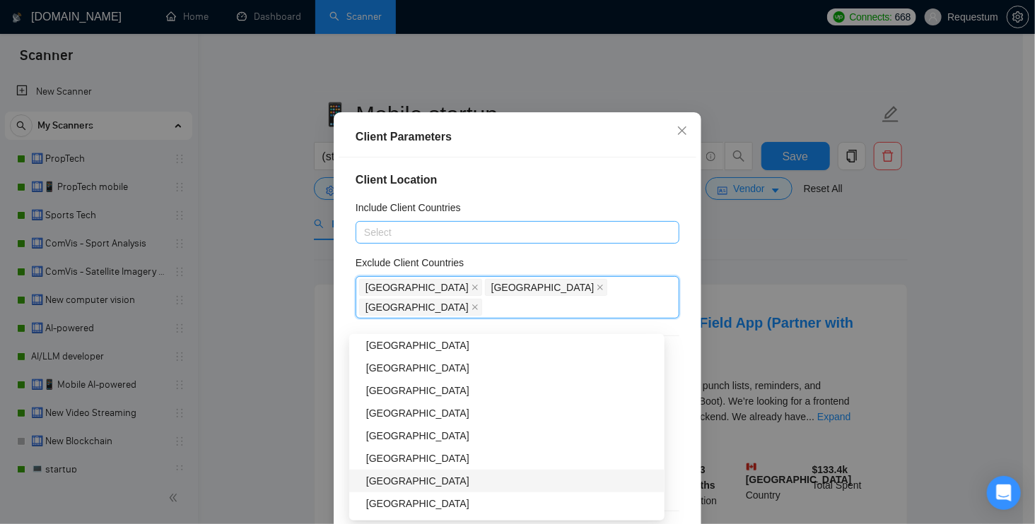
click at [409, 476] on div "[GEOGRAPHIC_DATA]" at bounding box center [511, 482] width 290 height 16
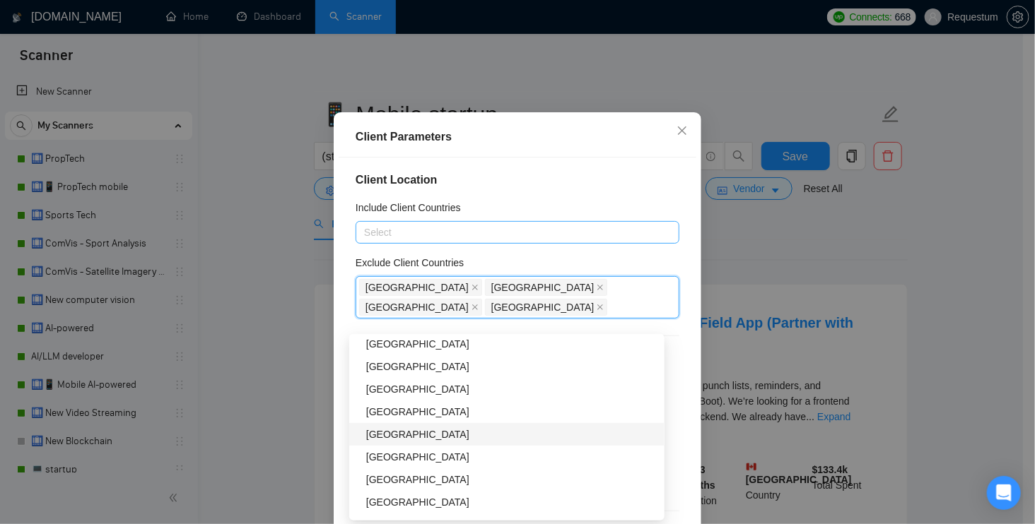
scroll to position [2063, 0]
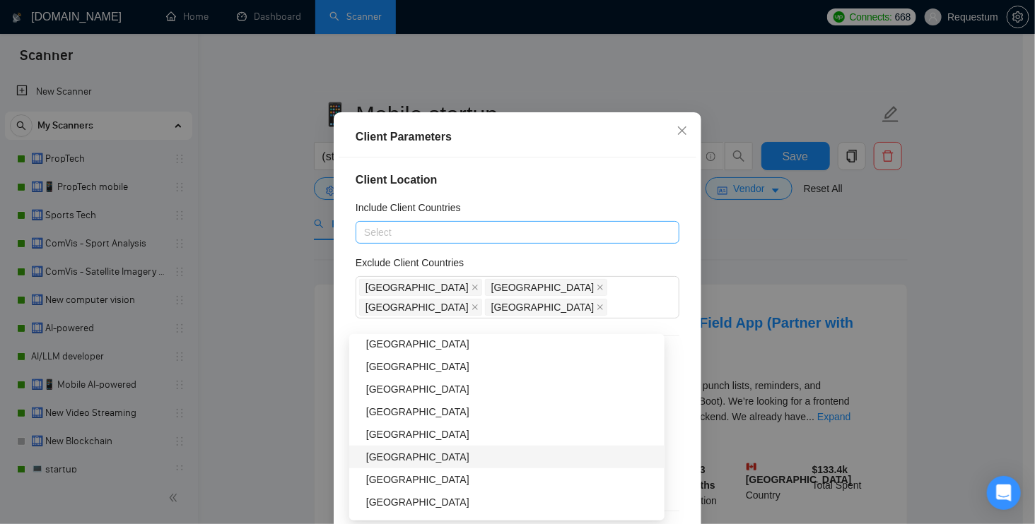
click at [342, 443] on div "Client Location Include Client Countries Select Exclude Client Countries Russia…" at bounding box center [518, 341] width 358 height 367
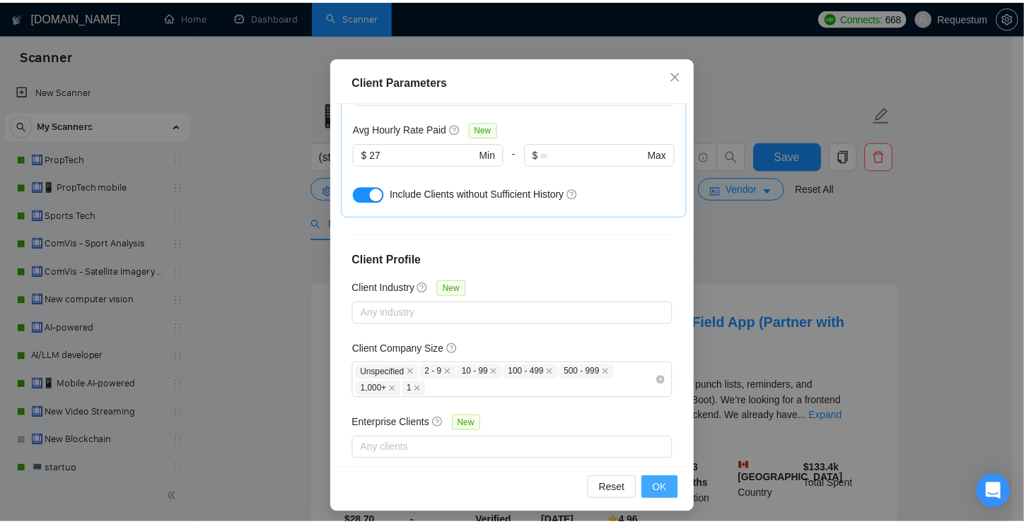
scroll to position [95, 0]
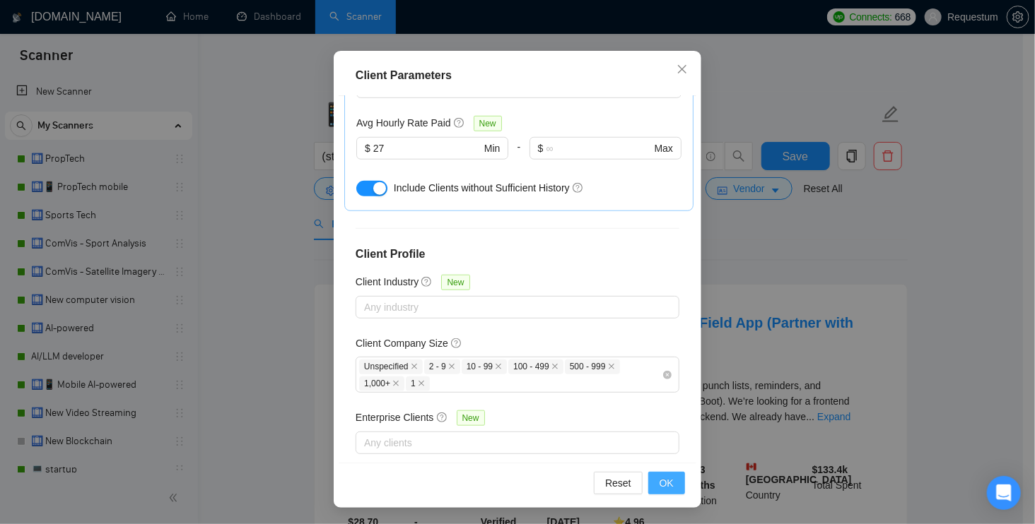
click at [672, 486] on button "OK" at bounding box center [666, 483] width 37 height 23
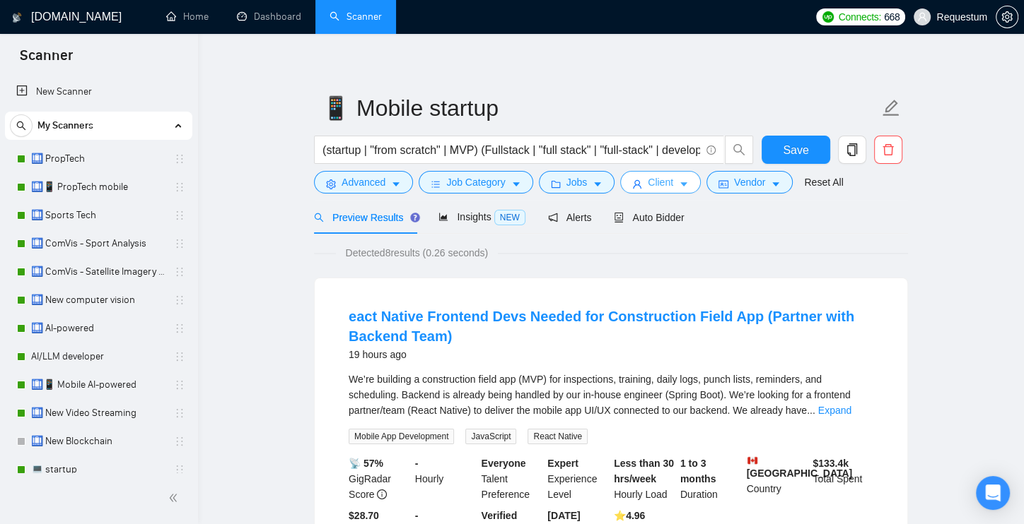
scroll to position [19, 0]
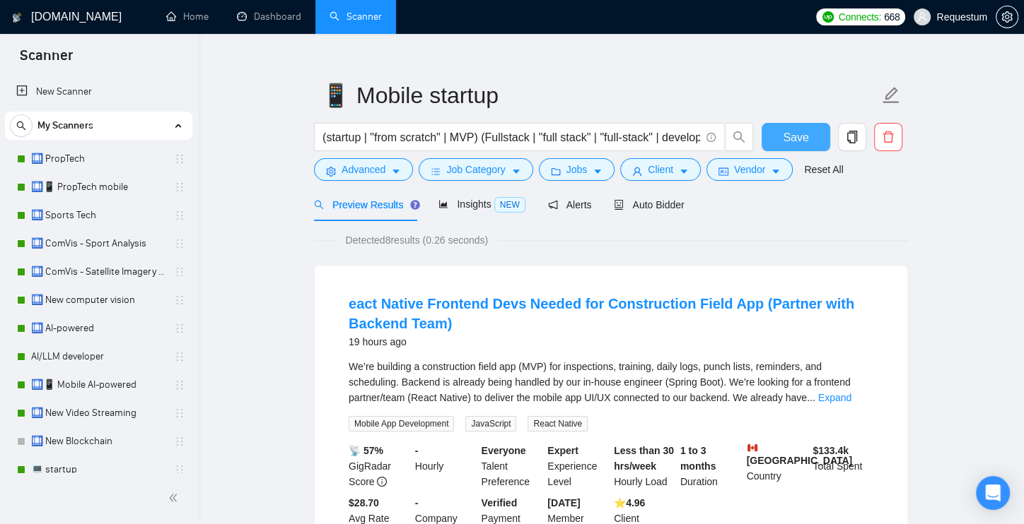
click at [818, 136] on button "Save" at bounding box center [795, 137] width 69 height 28
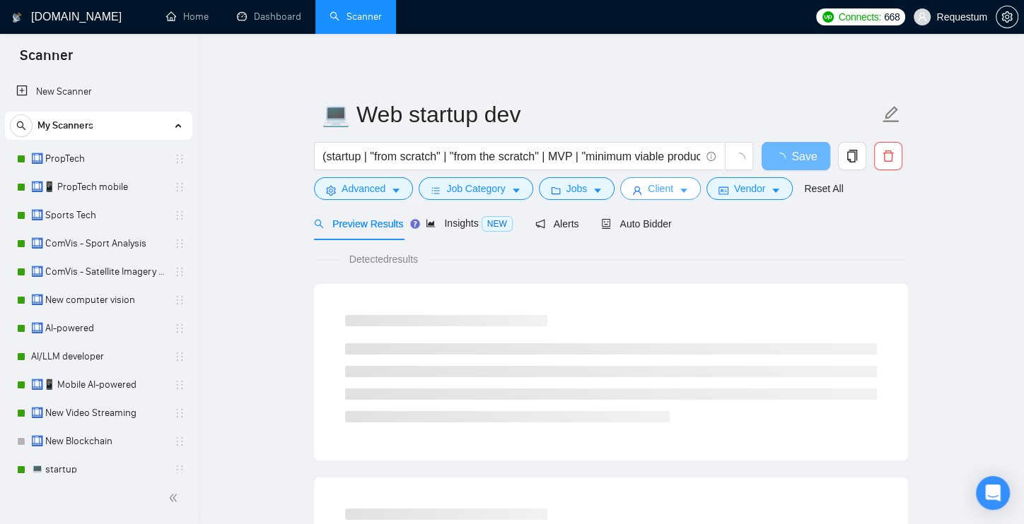
click at [659, 199] on button "Client" at bounding box center [660, 188] width 81 height 23
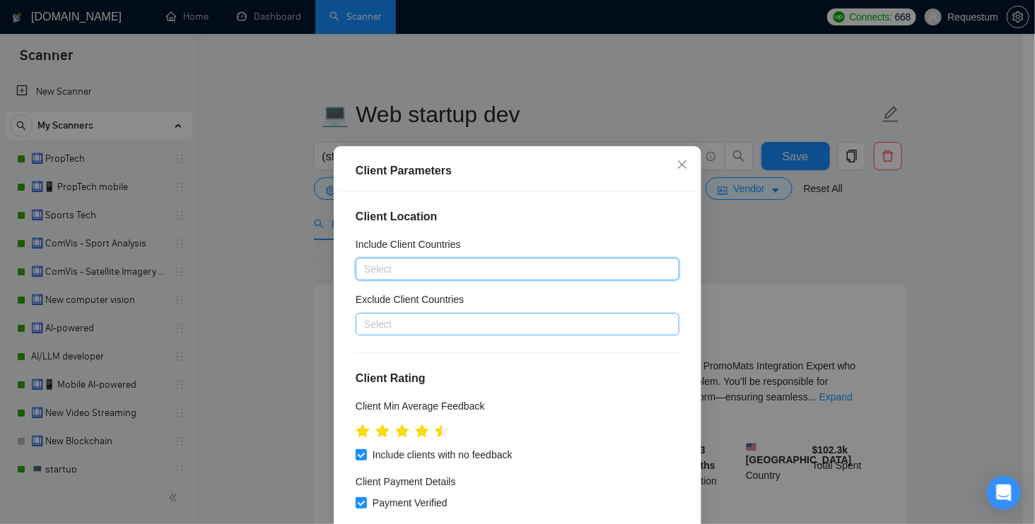
click at [443, 317] on div at bounding box center [510, 324] width 303 height 17
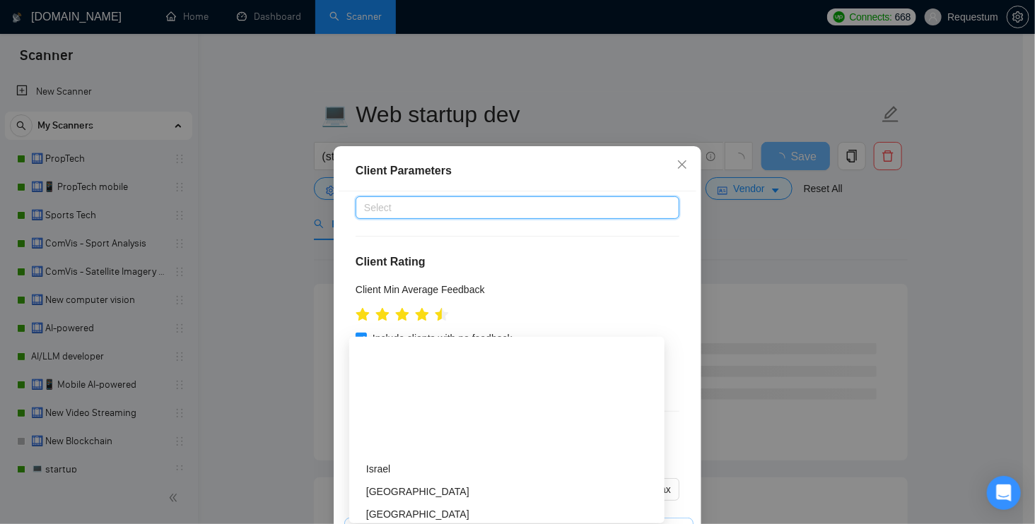
scroll to position [441, 0]
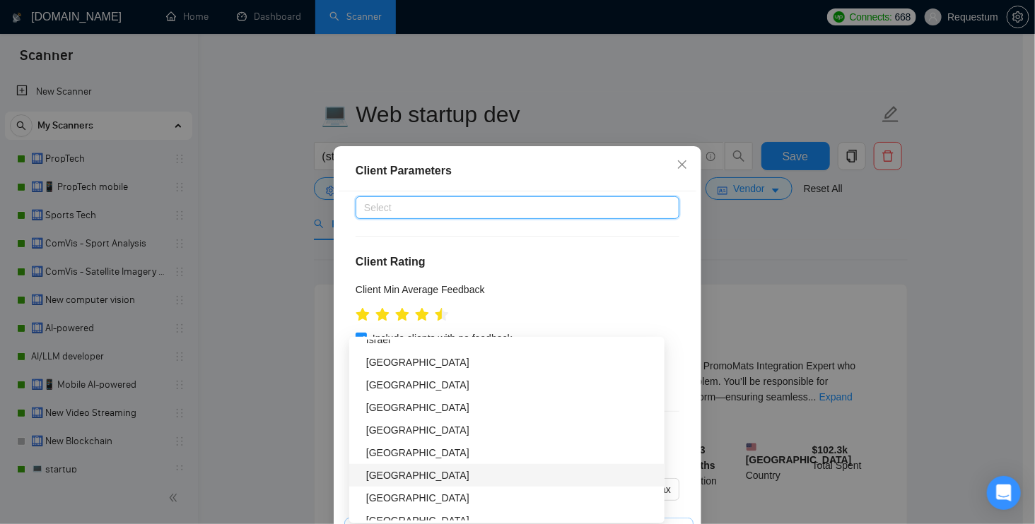
click at [438, 469] on div "[GEOGRAPHIC_DATA]" at bounding box center [511, 476] width 290 height 16
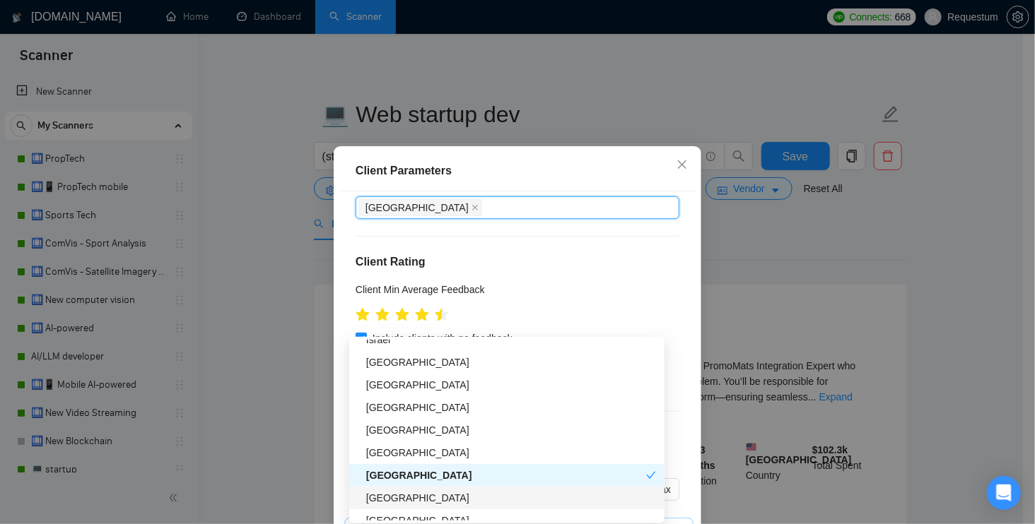
click at [428, 491] on div "[GEOGRAPHIC_DATA]" at bounding box center [511, 499] width 290 height 16
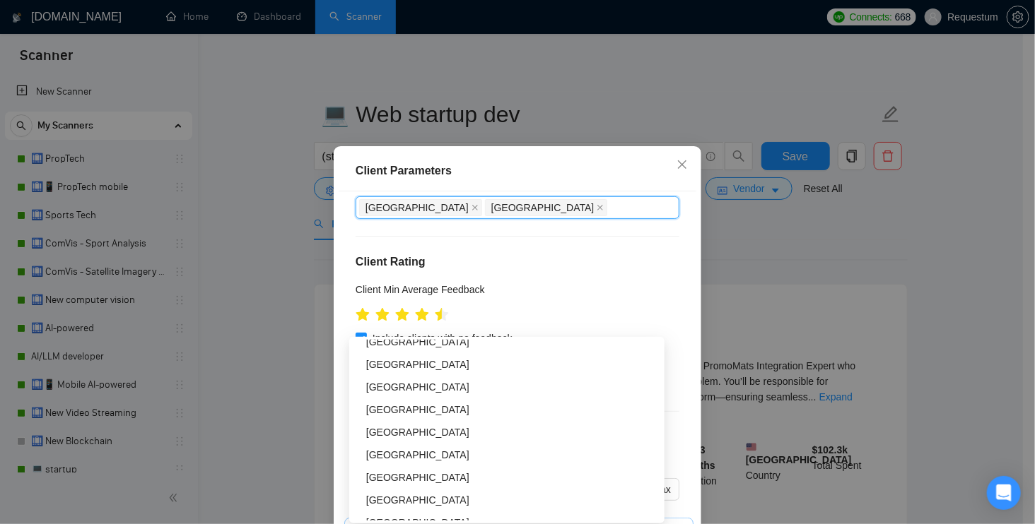
scroll to position [1436, 0]
click at [411, 430] on div "[GEOGRAPHIC_DATA]" at bounding box center [511, 431] width 290 height 16
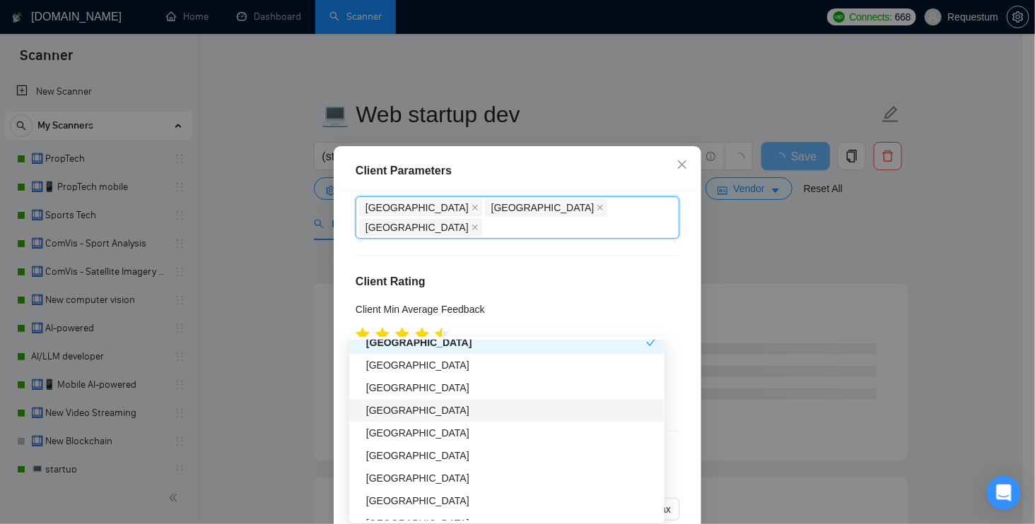
scroll to position [1528, 0]
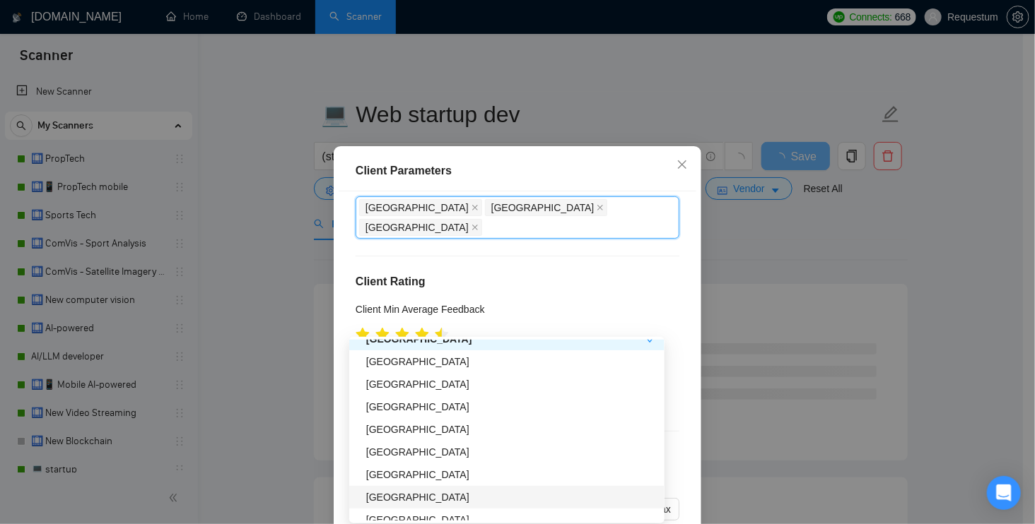
click at [431, 488] on div "[GEOGRAPHIC_DATA]" at bounding box center [506, 497] width 315 height 23
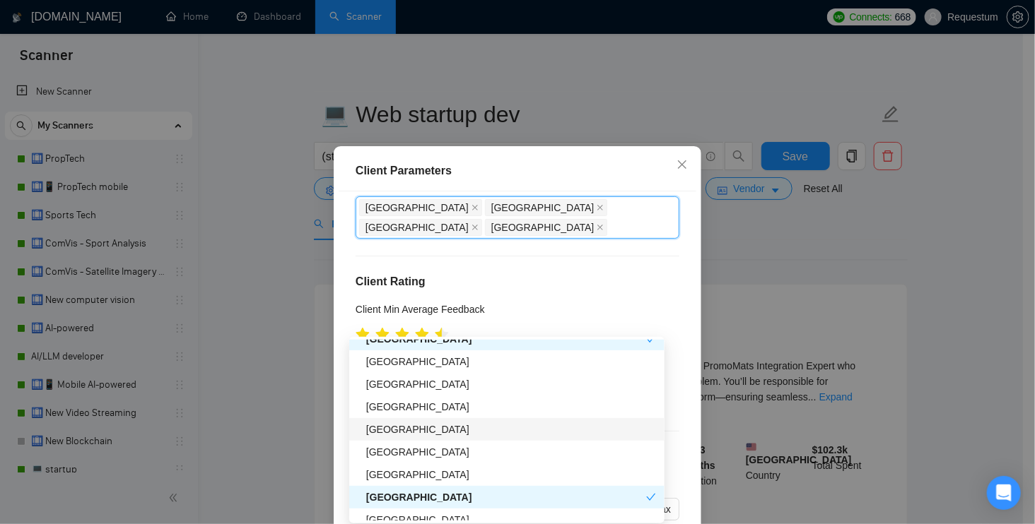
click at [339, 414] on div "Client Location Include Client Countries Select Exclude Client Countries Russia…" at bounding box center [518, 375] width 358 height 367
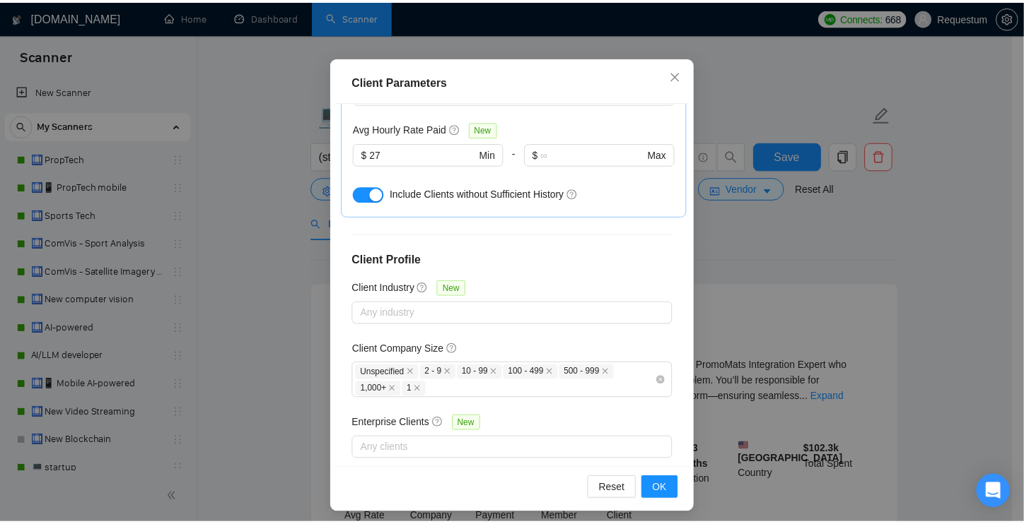
scroll to position [95, 0]
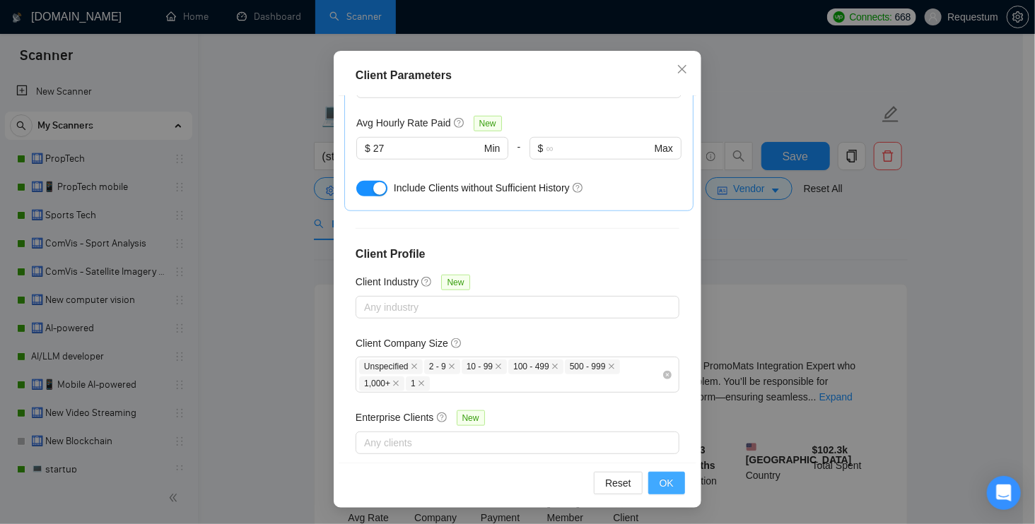
click at [653, 476] on button "OK" at bounding box center [666, 483] width 37 height 23
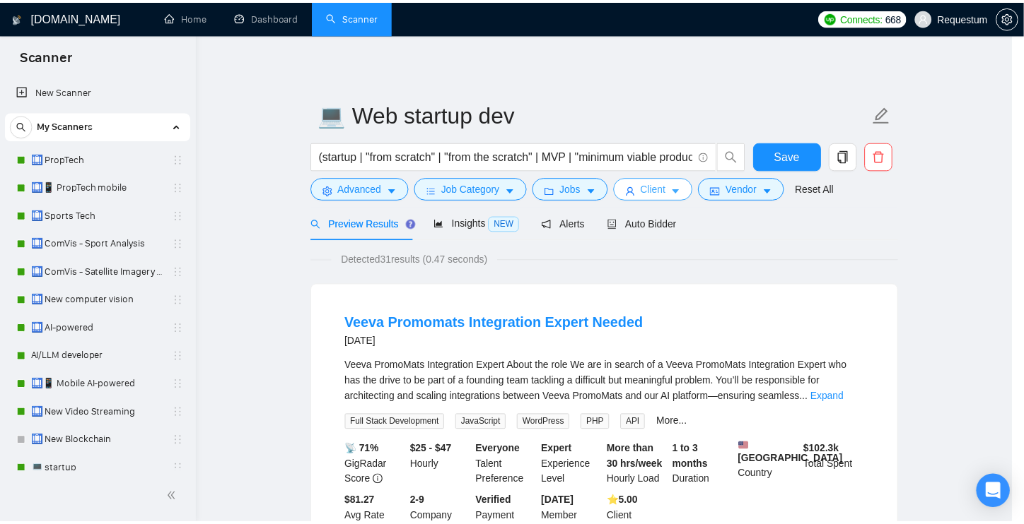
scroll to position [0, 0]
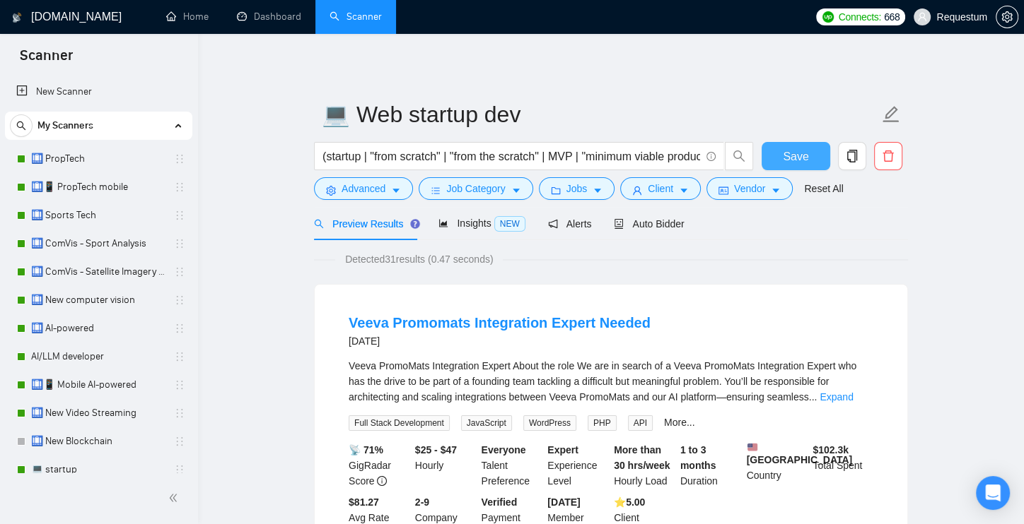
click at [777, 160] on button "Save" at bounding box center [795, 156] width 69 height 28
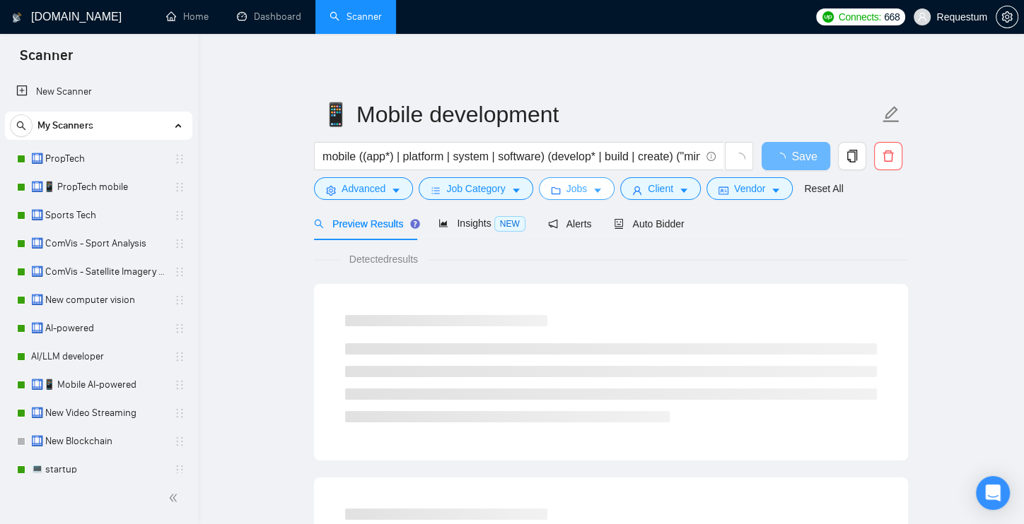
click at [568, 187] on span "Jobs" at bounding box center [576, 189] width 21 height 16
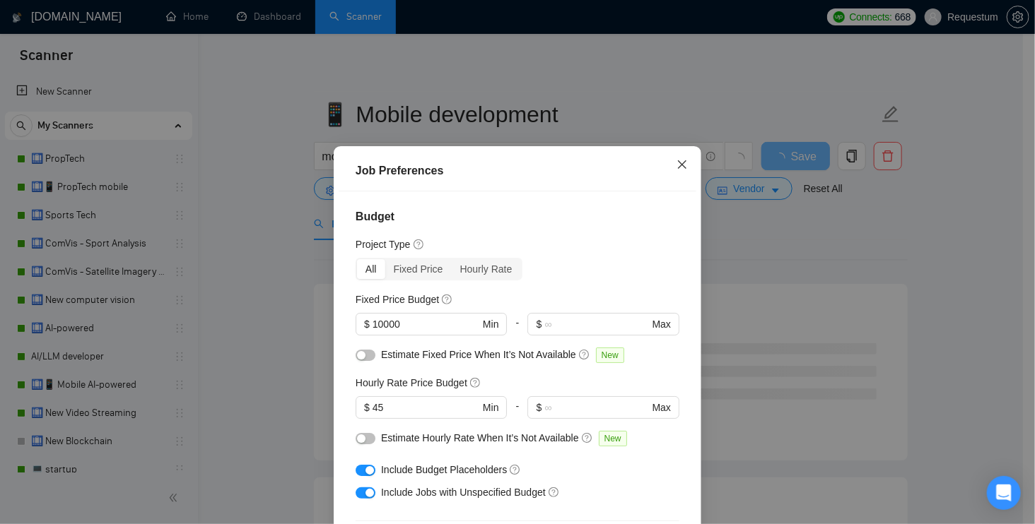
click at [669, 169] on span "Close" at bounding box center [682, 165] width 38 height 38
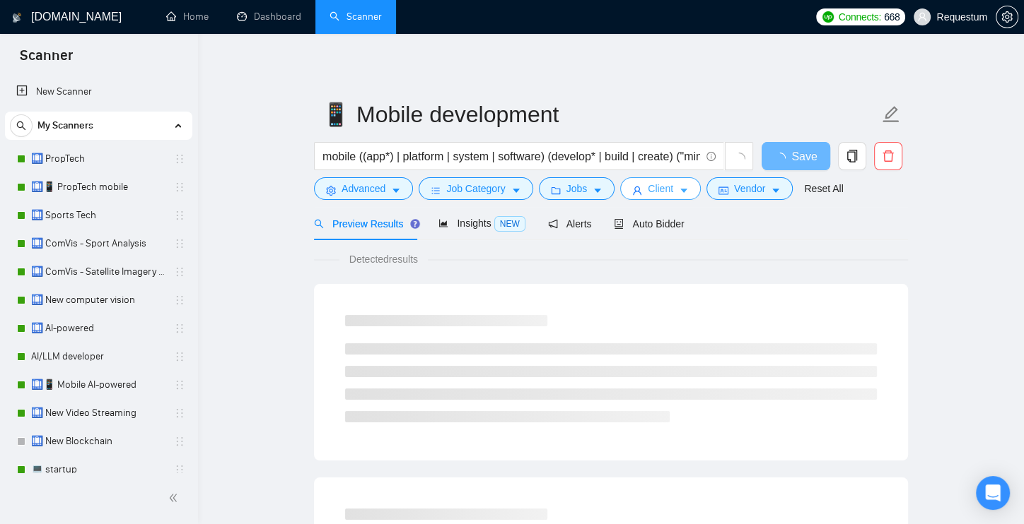
click at [646, 186] on button "Client" at bounding box center [660, 188] width 81 height 23
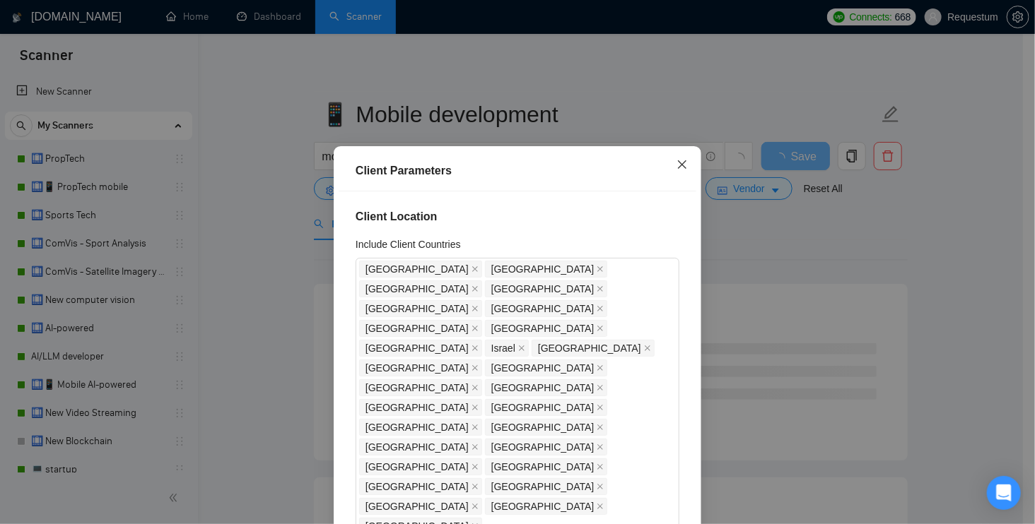
click at [667, 158] on span "Close" at bounding box center [682, 165] width 38 height 38
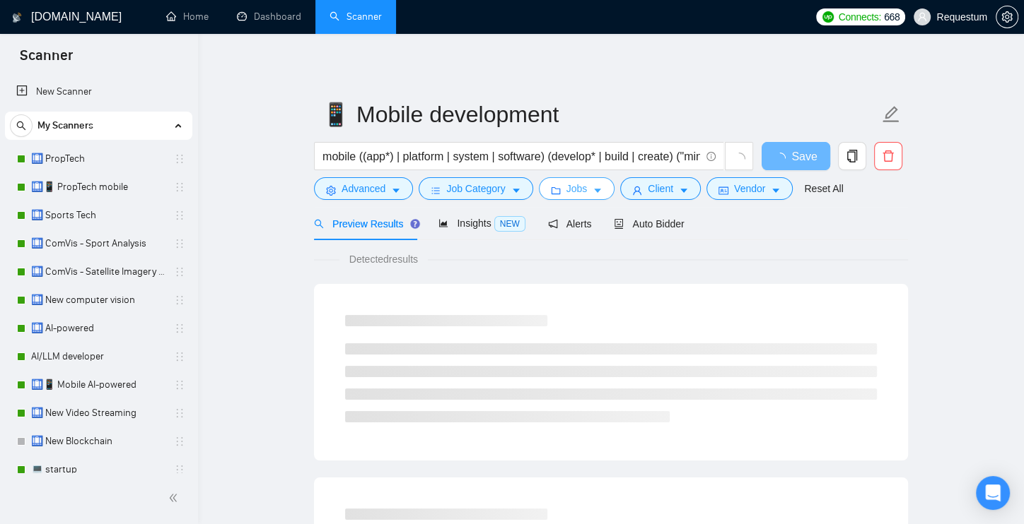
click at [575, 190] on span "Jobs" at bounding box center [576, 189] width 21 height 16
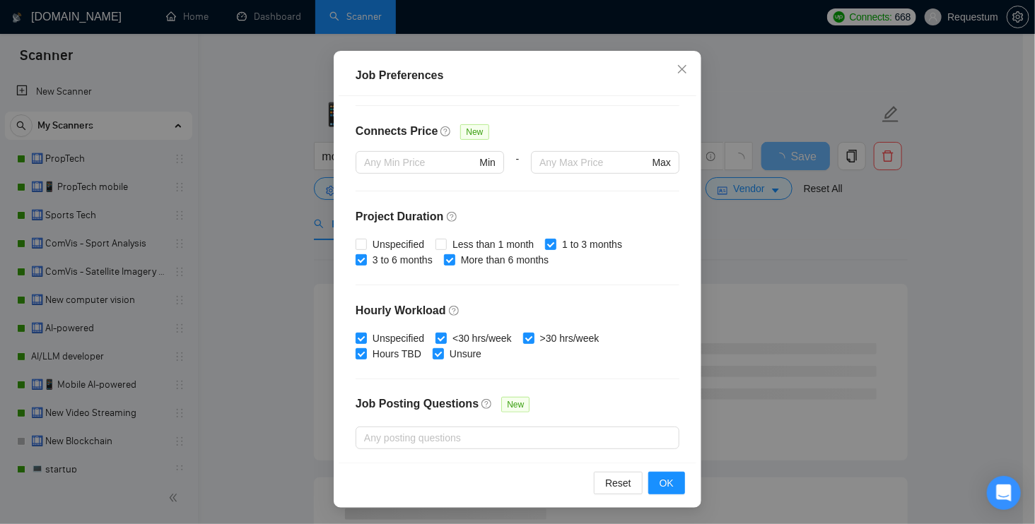
scroll to position [319, 0]
click at [669, 81] on span "Close" at bounding box center [682, 70] width 38 height 38
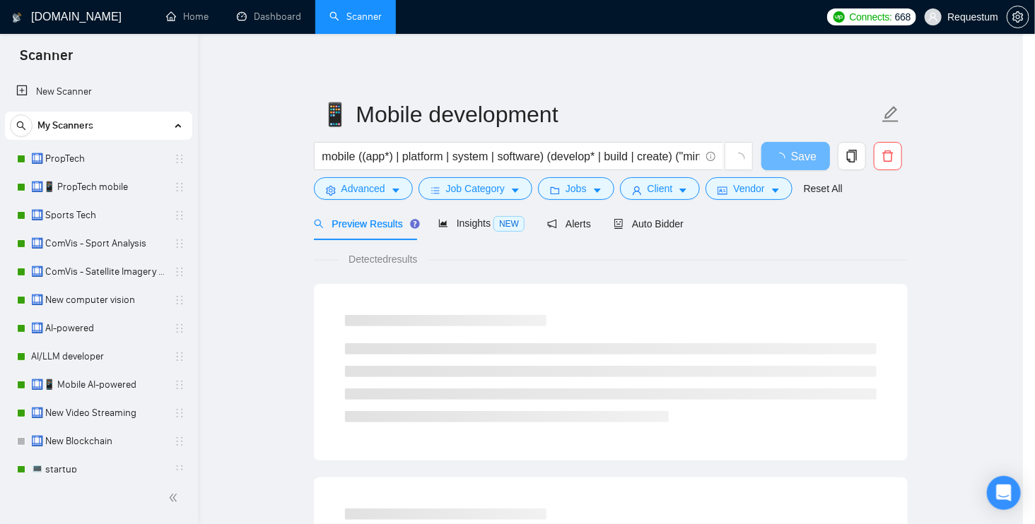
scroll to position [34, 0]
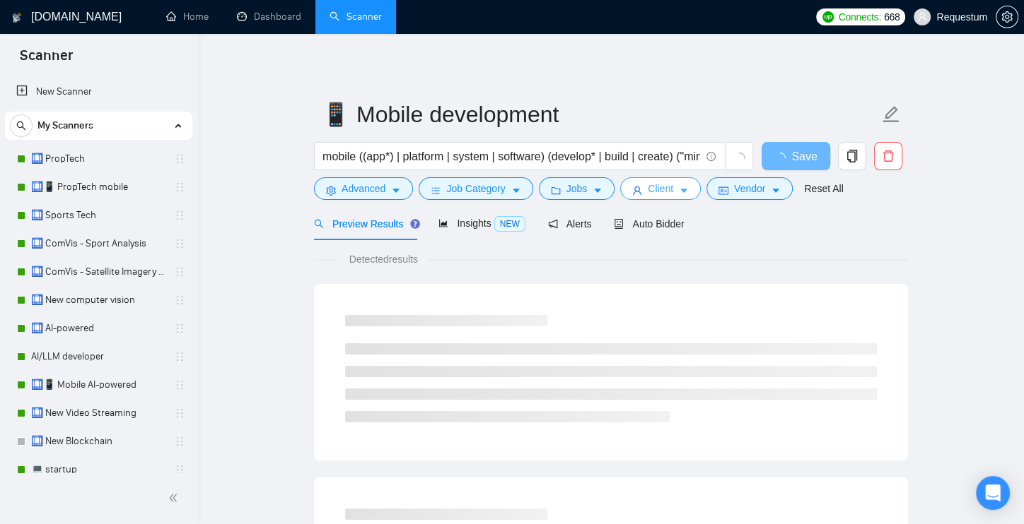
click at [681, 189] on button "Client" at bounding box center [660, 188] width 81 height 23
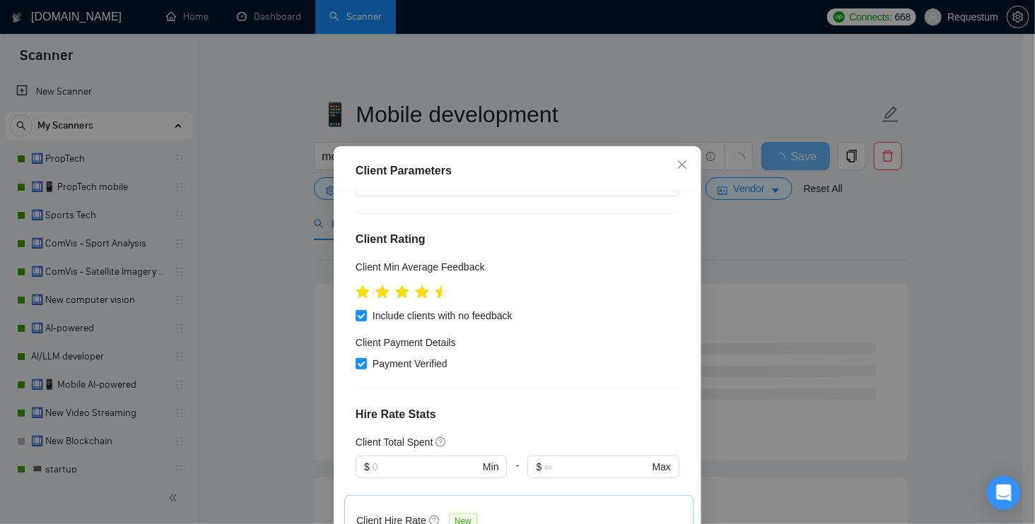
scroll to position [353, 0]
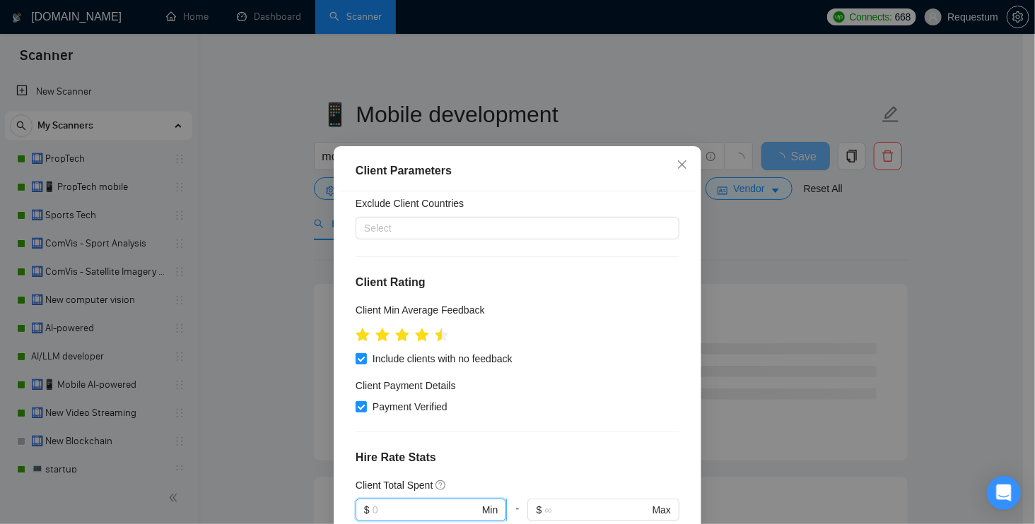
click at [422, 503] on input "text" at bounding box center [426, 511] width 107 height 16
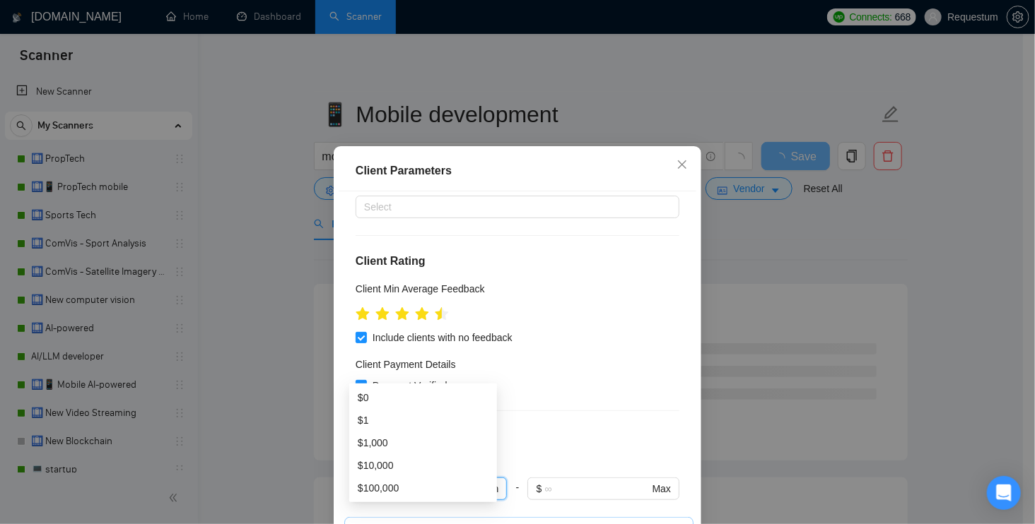
scroll to position [377, 0]
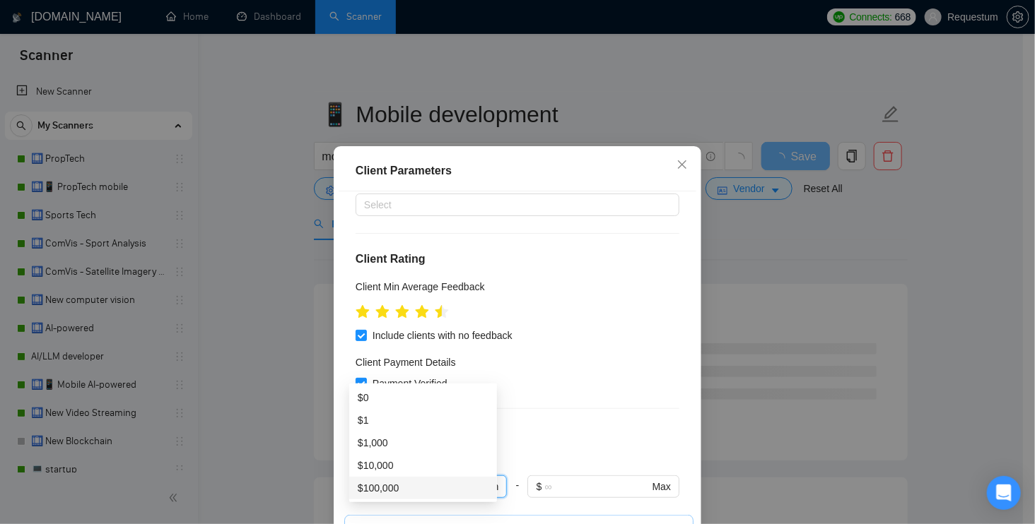
click at [416, 484] on div "$100,000" at bounding box center [423, 489] width 131 height 16
type input "100000"
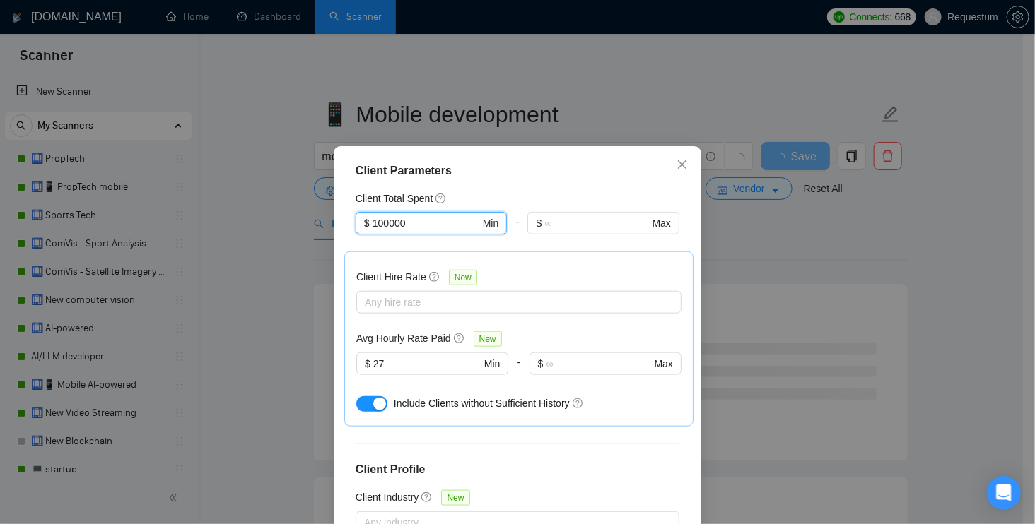
scroll to position [641, 0]
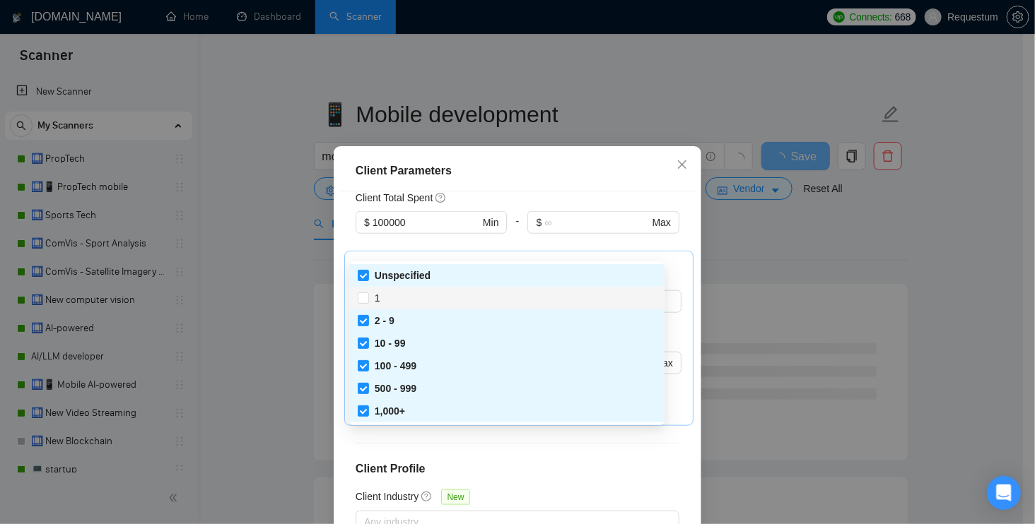
click at [387, 300] on div "1" at bounding box center [507, 299] width 298 height 16
checkbox input "true"
click at [672, 345] on div "Client Location Include Client Countries United States United Kingdom Canada Au…" at bounding box center [518, 375] width 358 height 367
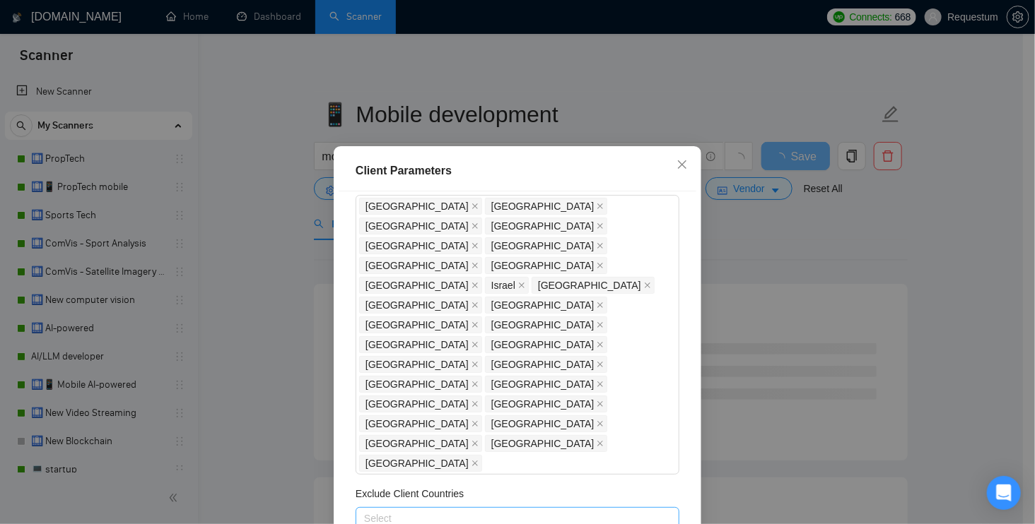
scroll to position [54, 0]
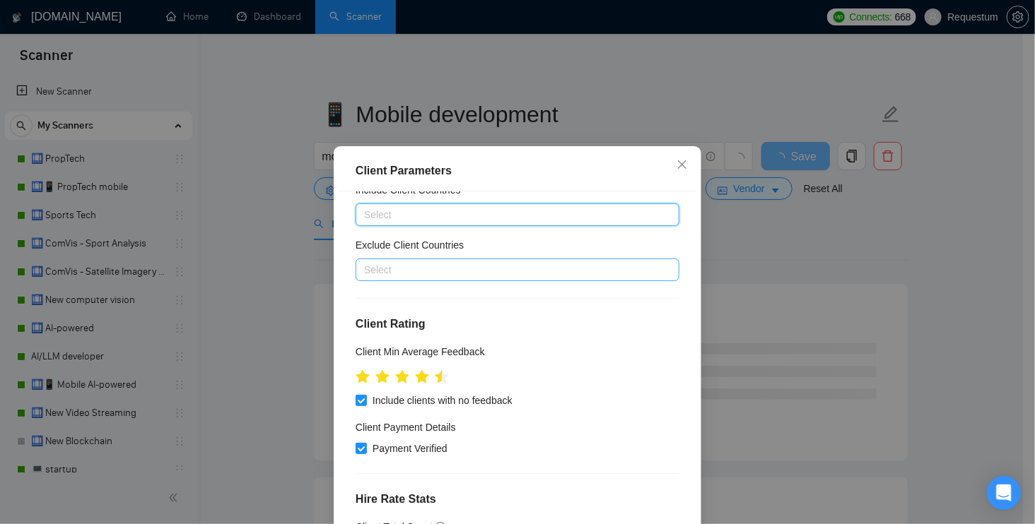
click at [417, 270] on div at bounding box center [510, 270] width 303 height 17
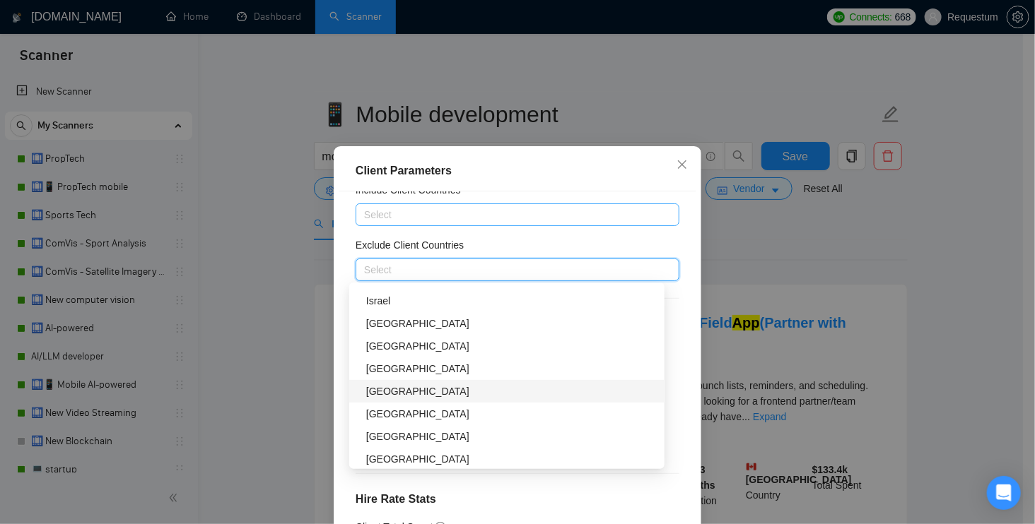
scroll to position [450, 0]
click at [401, 411] on div "[GEOGRAPHIC_DATA]" at bounding box center [511, 413] width 290 height 16
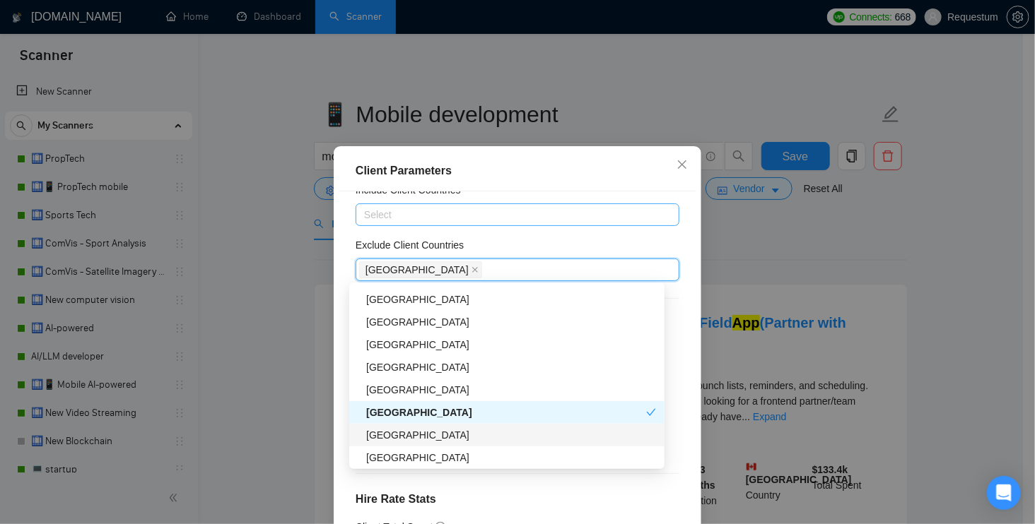
click at [401, 436] on div "[GEOGRAPHIC_DATA]" at bounding box center [511, 436] width 290 height 16
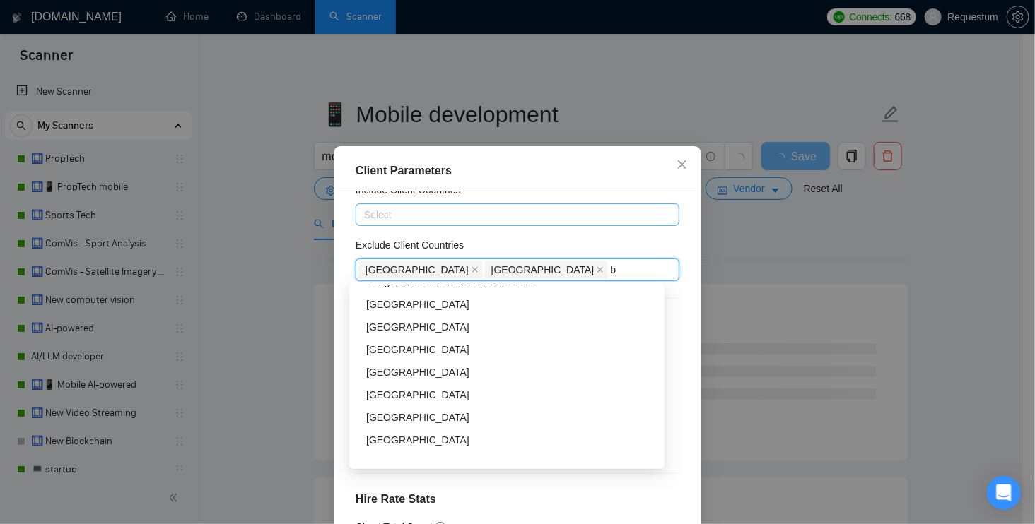
scroll to position [0, 0]
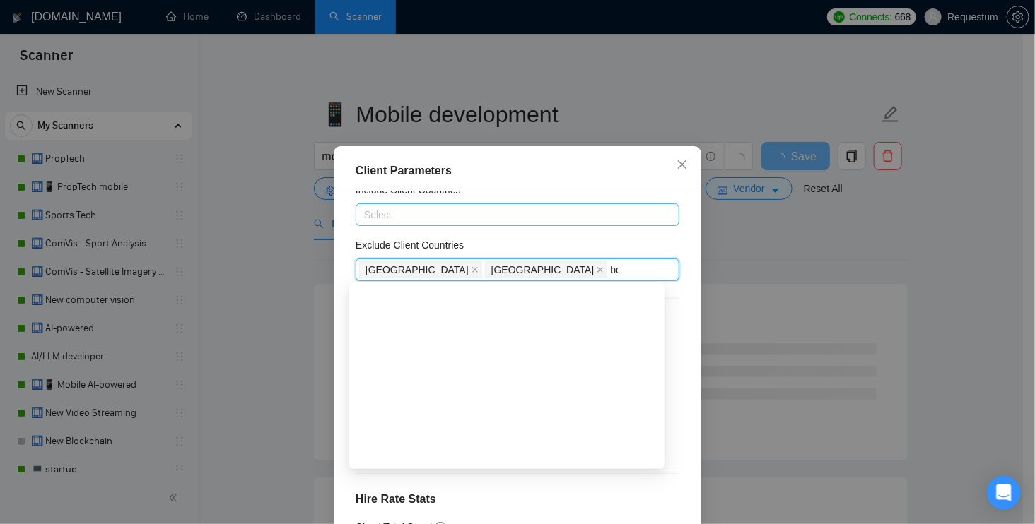
type input "bel"
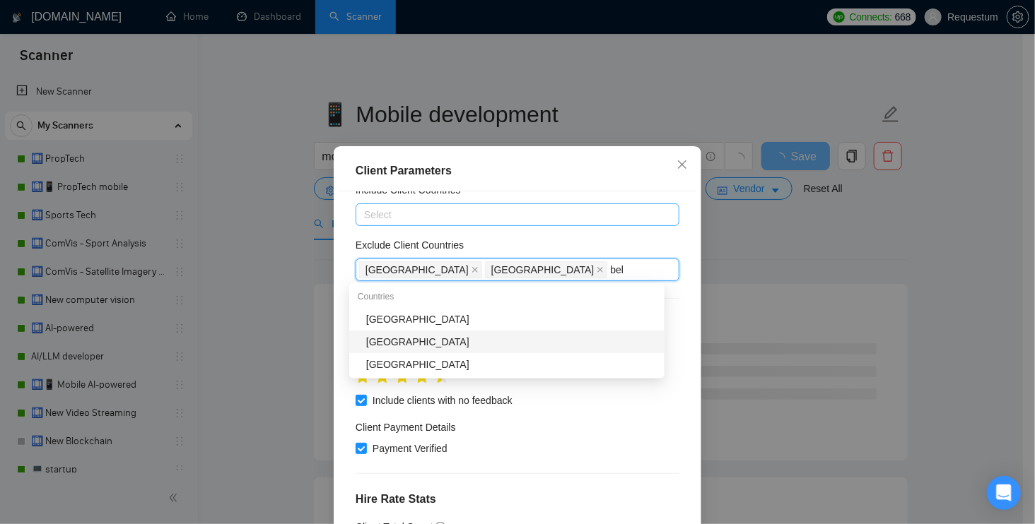
click at [455, 344] on div "[GEOGRAPHIC_DATA]" at bounding box center [511, 342] width 290 height 16
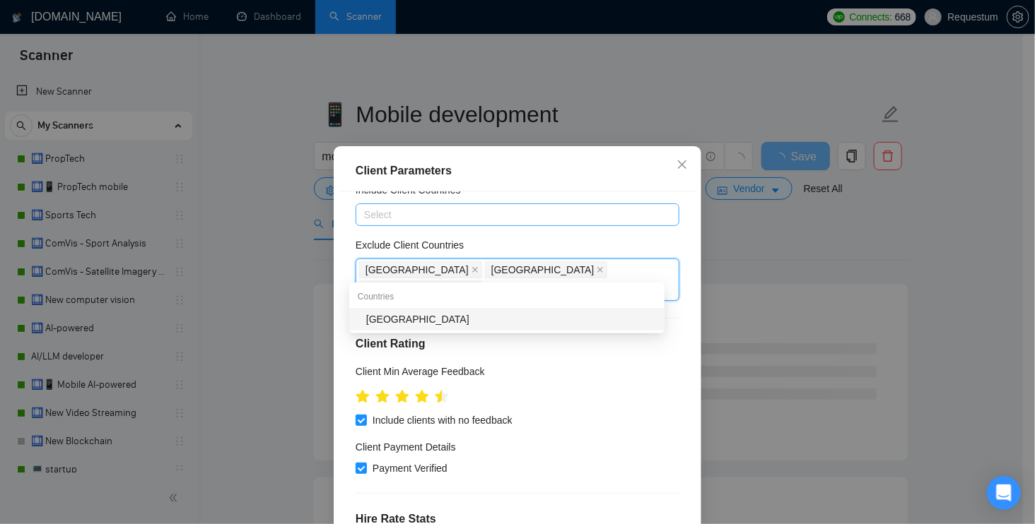
type input "serb"
click at [414, 327] on div "[GEOGRAPHIC_DATA]" at bounding box center [511, 320] width 290 height 16
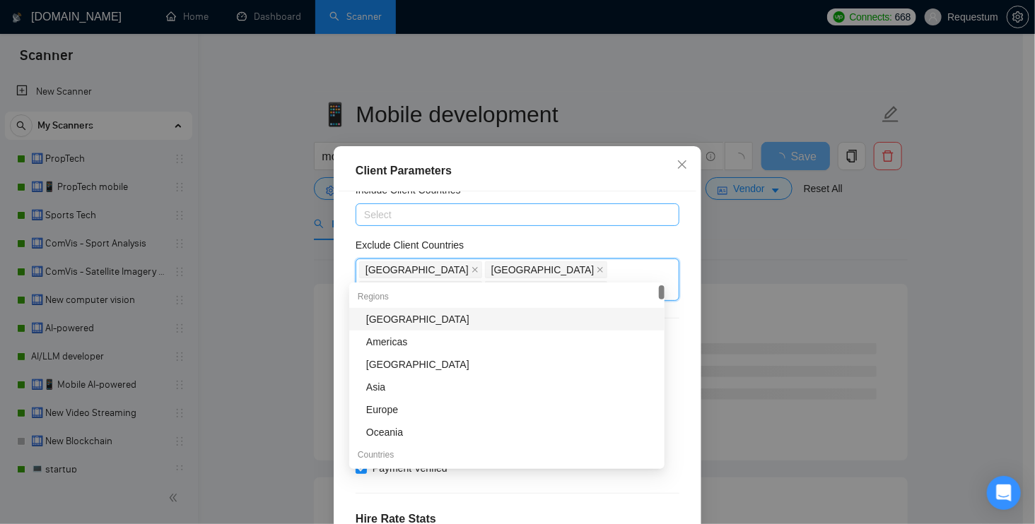
scroll to position [288, 0]
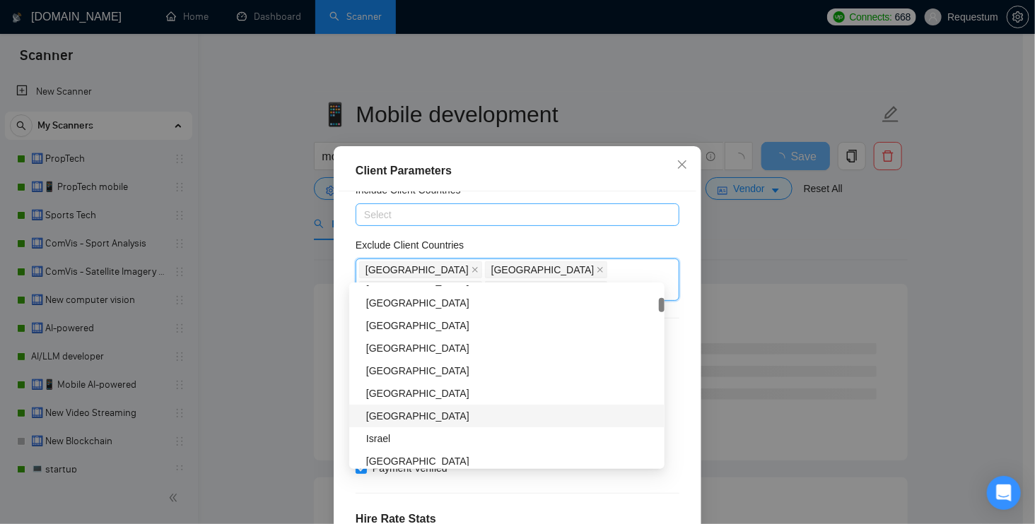
click at [679, 474] on div "Client Location Include Client Countries Select Exclude Client Countries Russia…" at bounding box center [518, 375] width 358 height 367
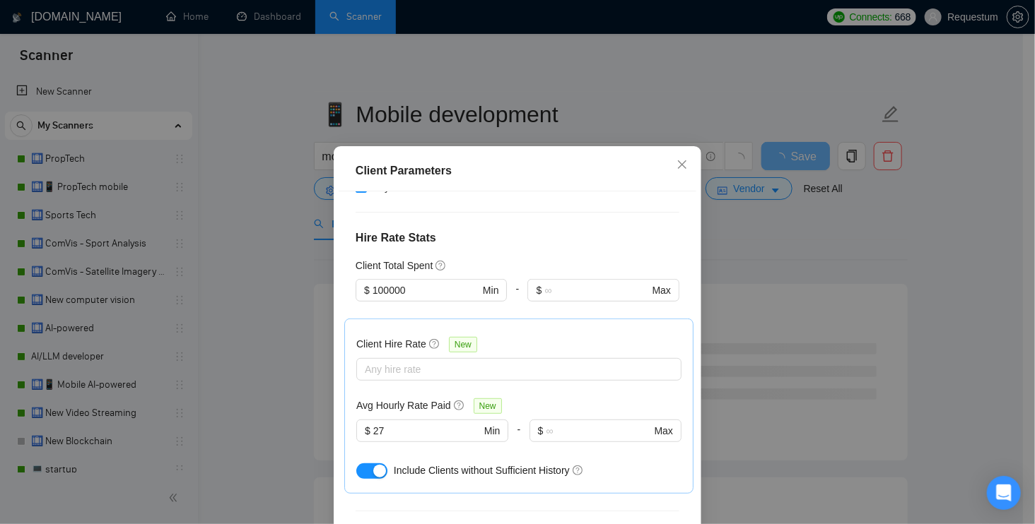
scroll to position [523, 0]
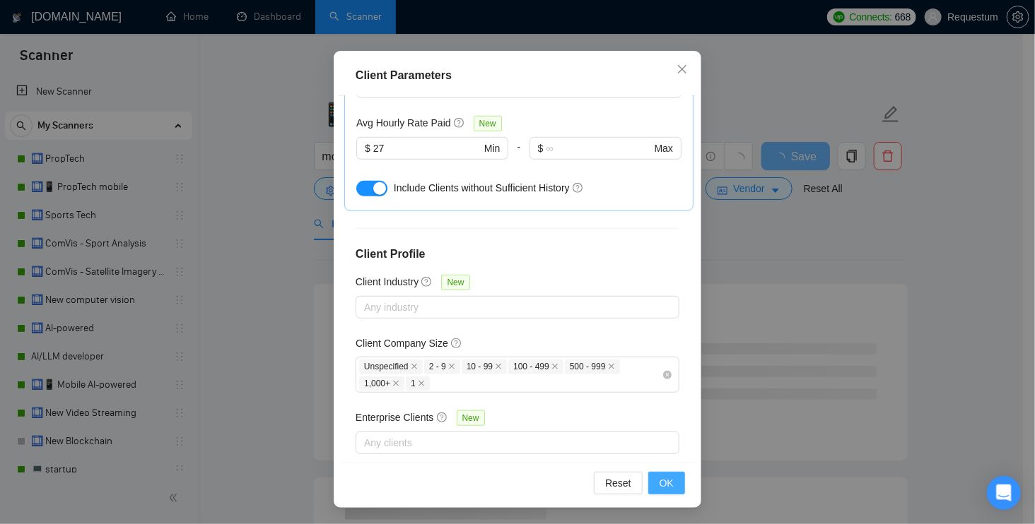
click at [657, 474] on button "OK" at bounding box center [666, 483] width 37 height 23
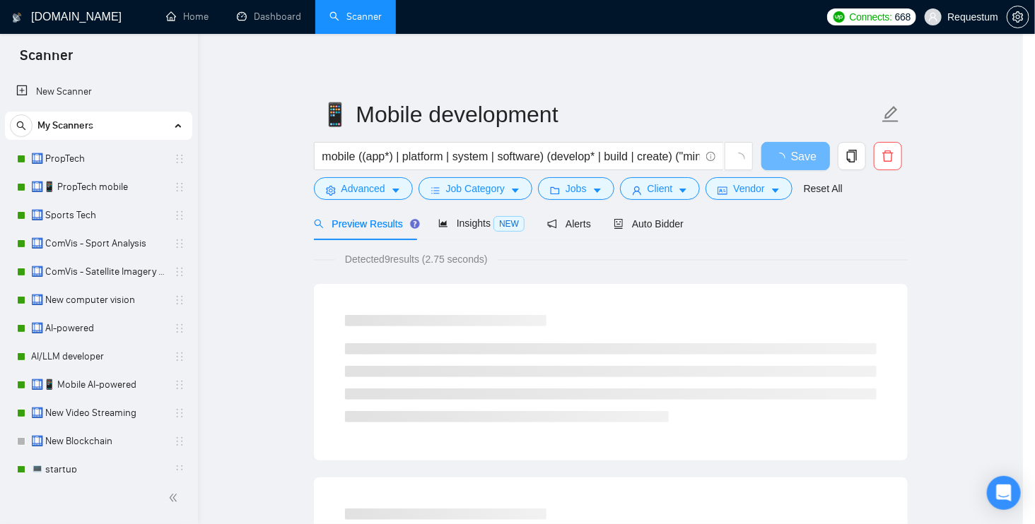
scroll to position [34, 0]
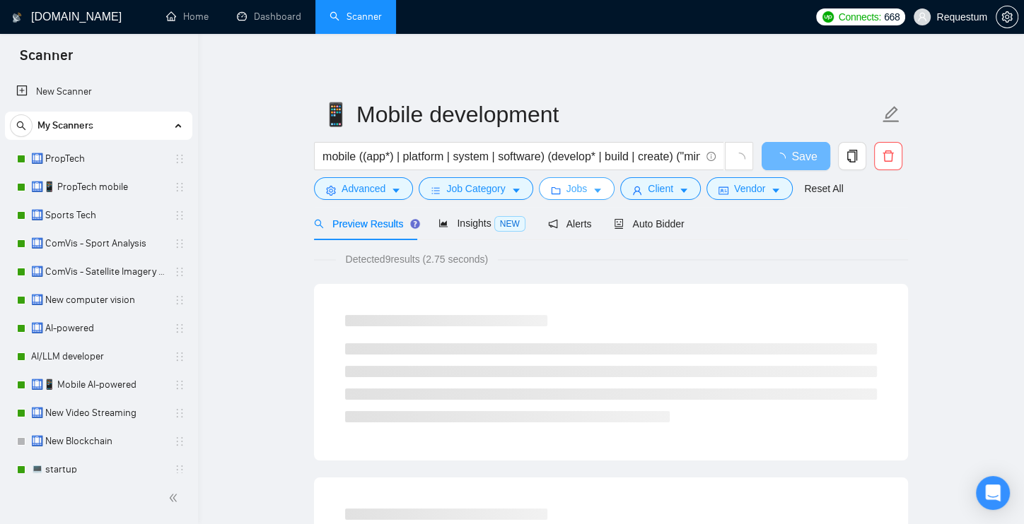
click at [562, 183] on button "Jobs" at bounding box center [577, 188] width 76 height 23
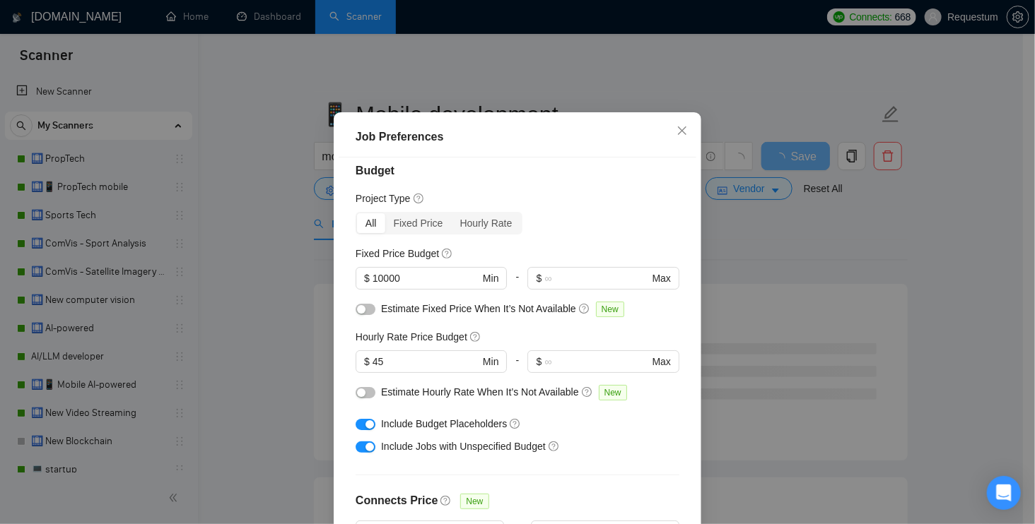
scroll to position [0, 0]
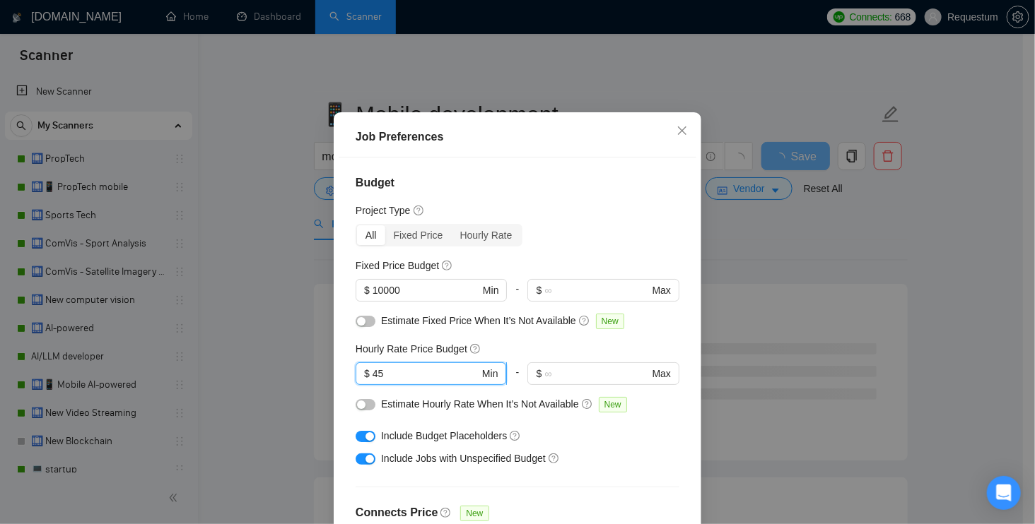
drag, startPoint x: 401, startPoint y: 405, endPoint x: 365, endPoint y: 408, distance: 36.9
click at [365, 385] on span "$ 45 Min" at bounding box center [431, 374] width 151 height 23
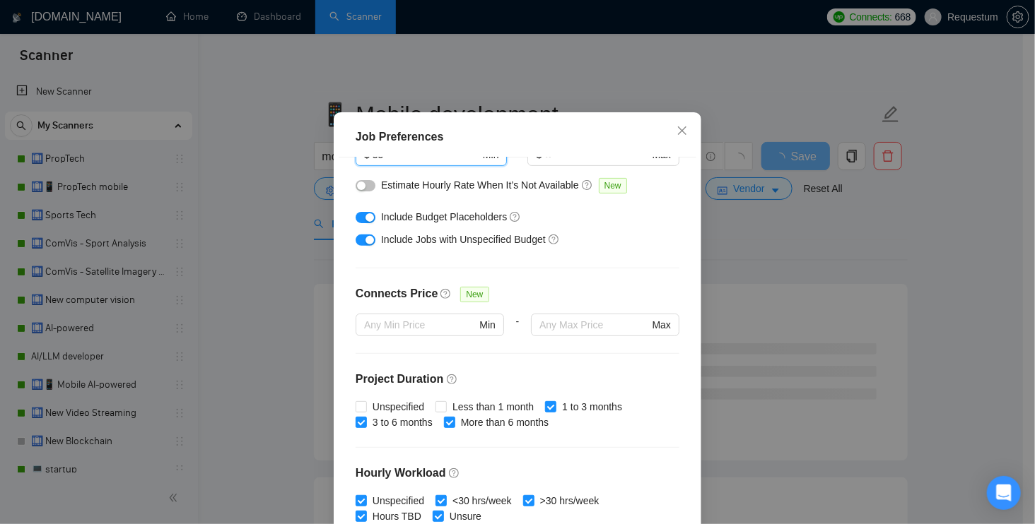
scroll to position [220, 0]
type input "35"
click at [469, 414] on span "Less than 1 month" at bounding box center [493, 407] width 93 height 16
click at [445, 411] on input "Less than 1 month" at bounding box center [440, 406] width 10 height 10
checkbox input "true"
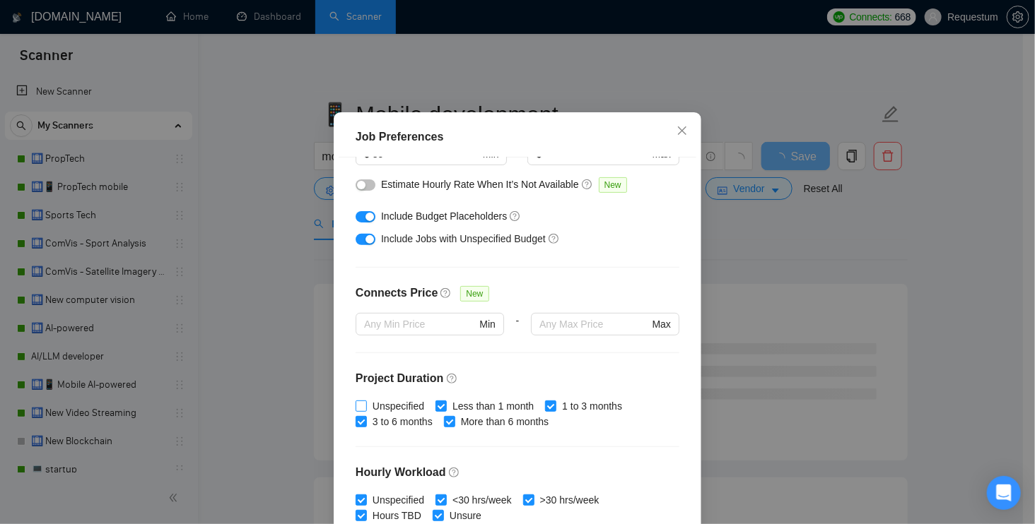
click at [379, 414] on span "Unspecified" at bounding box center [398, 407] width 63 height 16
click at [365, 411] on input "Unspecified" at bounding box center [361, 406] width 10 height 10
checkbox input "true"
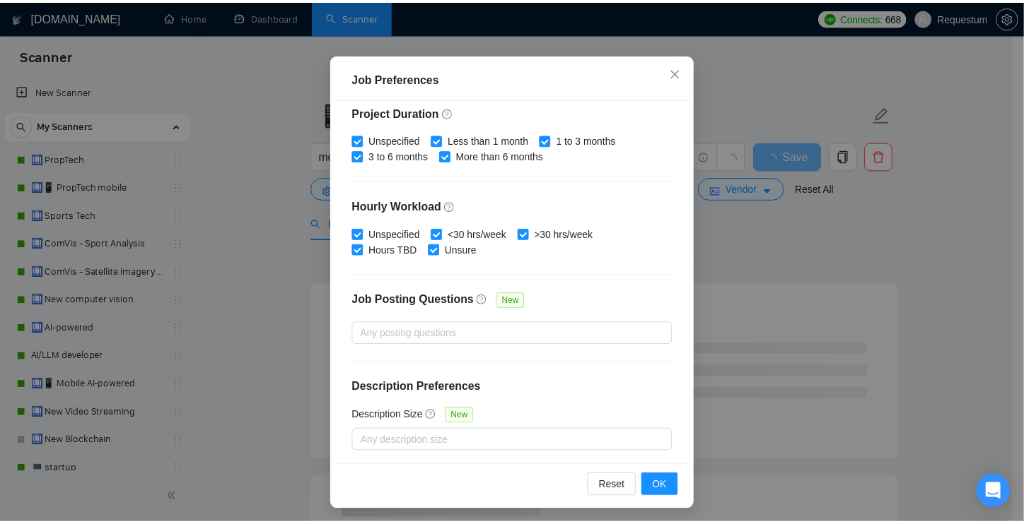
scroll to position [95, 0]
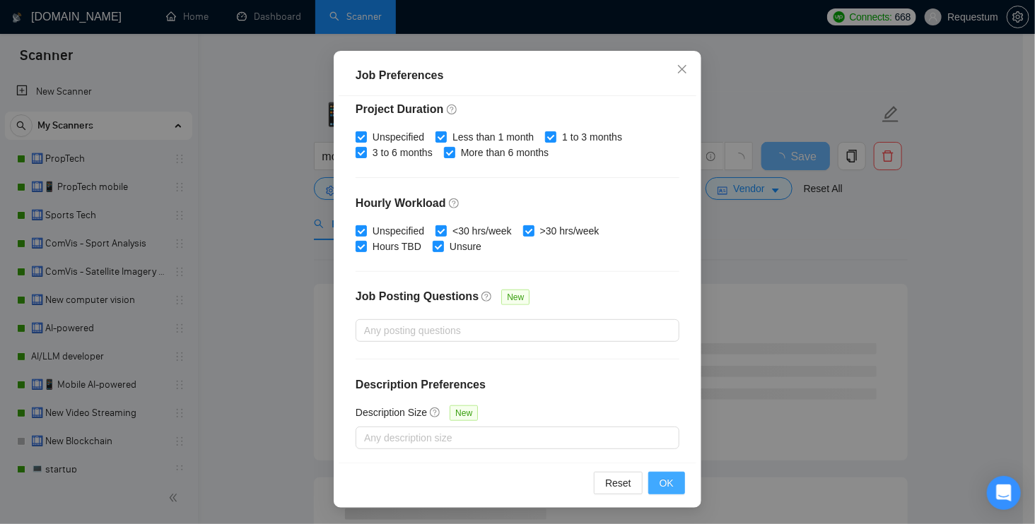
click at [660, 488] on span "OK" at bounding box center [666, 484] width 14 height 16
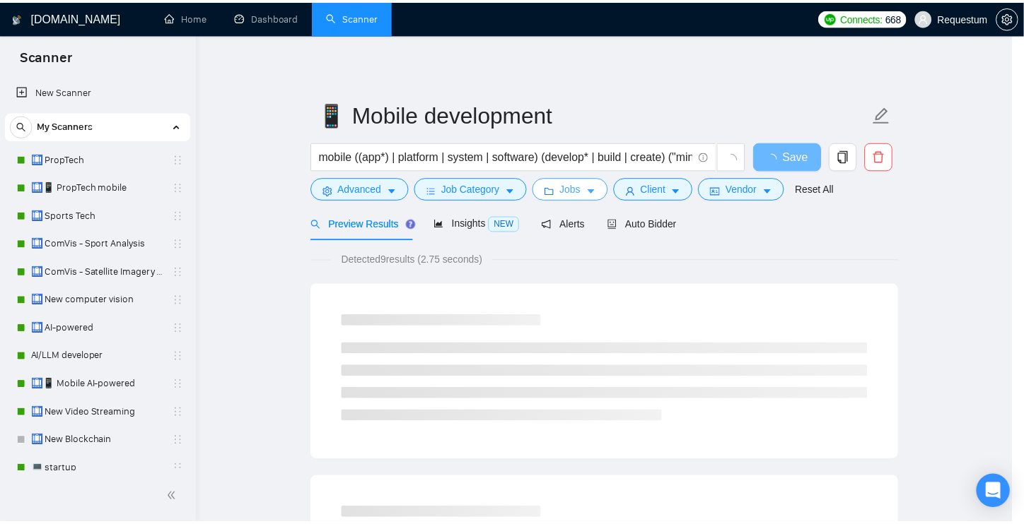
scroll to position [0, 0]
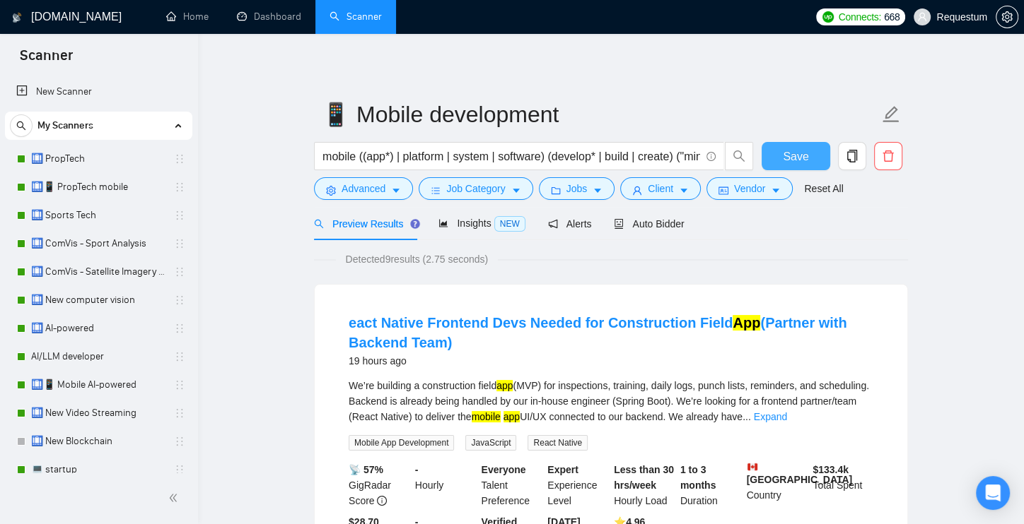
click at [797, 162] on span "Save" at bounding box center [794, 157] width 25 height 18
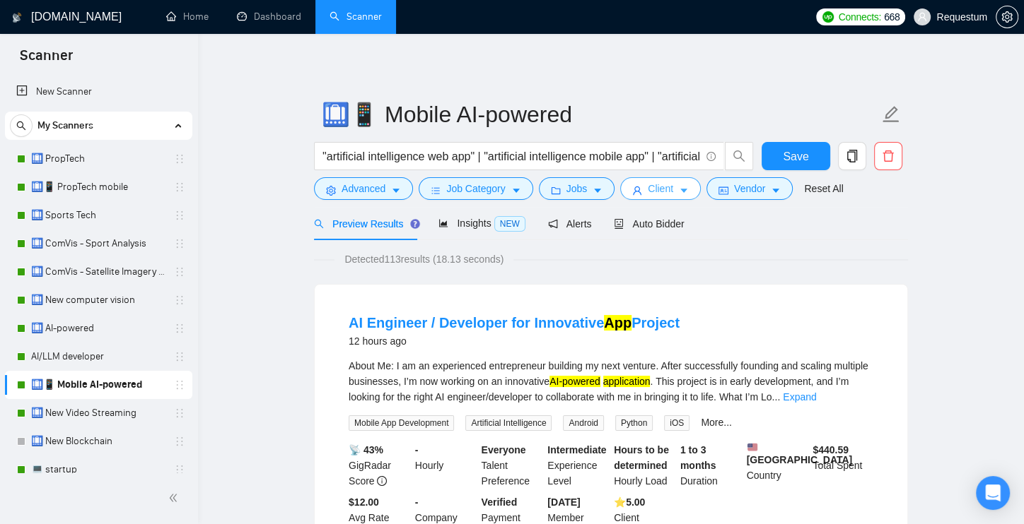
click at [667, 199] on button "Client" at bounding box center [660, 188] width 81 height 23
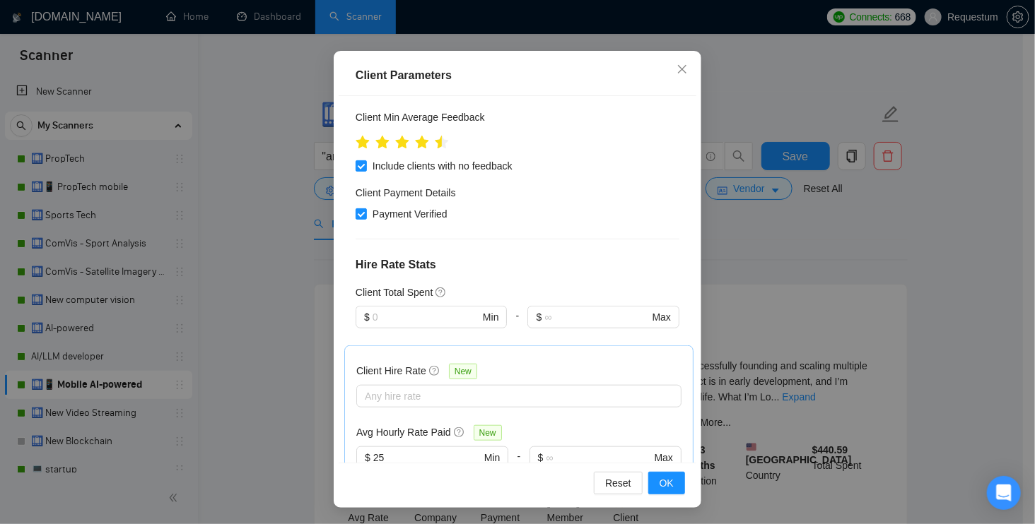
scroll to position [445, 0]
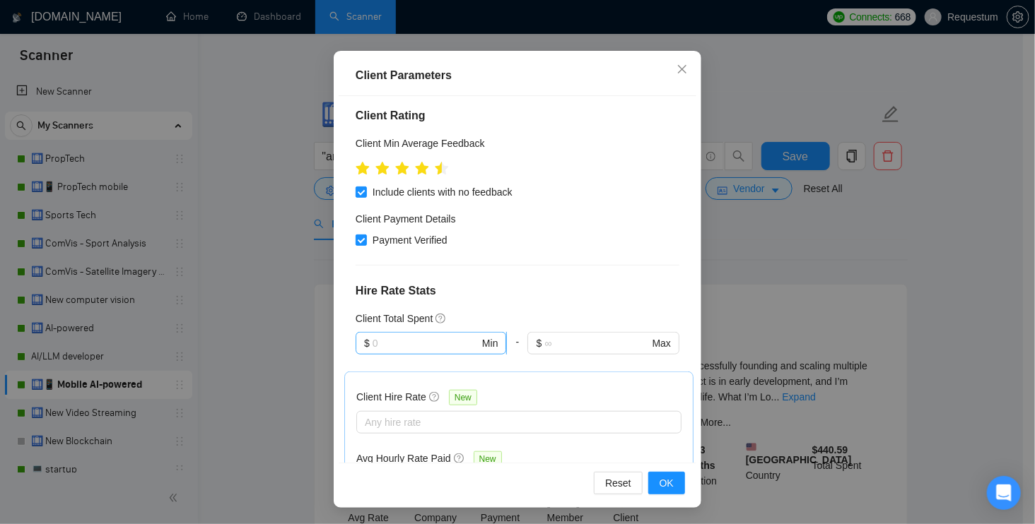
click at [402, 336] on input "text" at bounding box center [426, 344] width 107 height 16
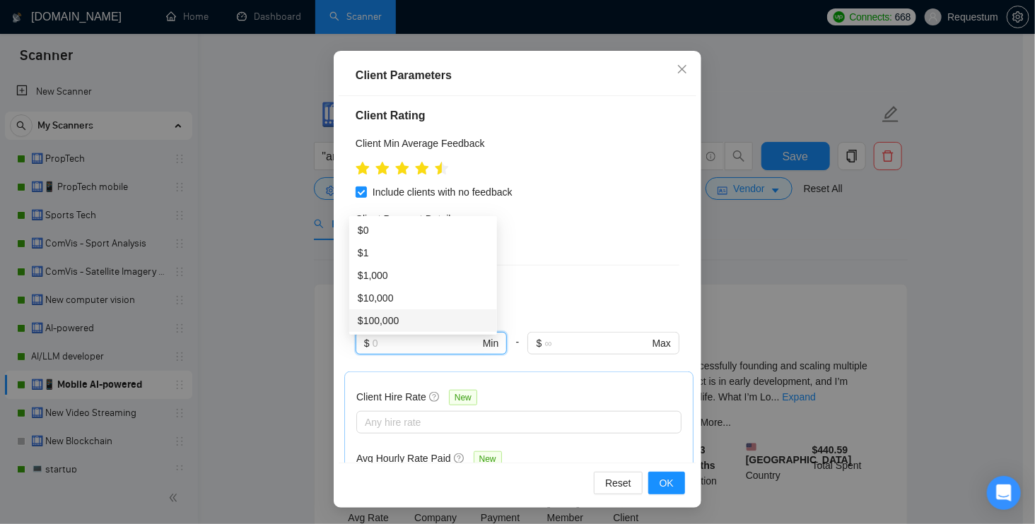
click at [405, 314] on div "$100,000" at bounding box center [423, 321] width 131 height 16
type input "100000"
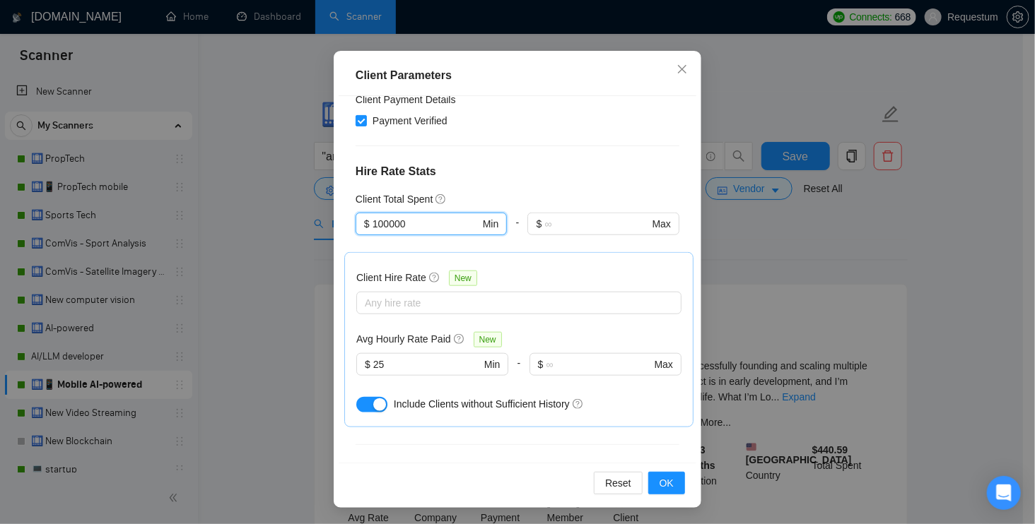
scroll to position [661, 0]
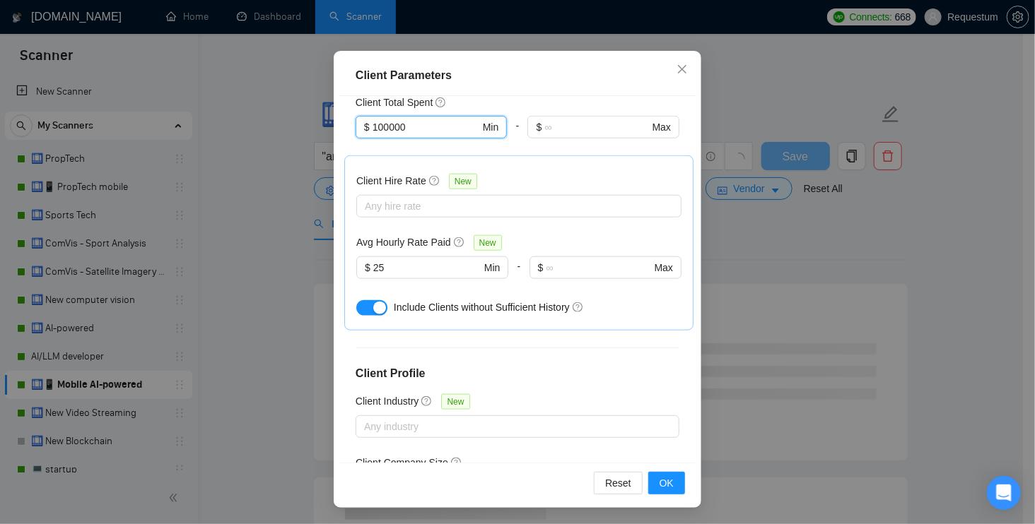
click at [425, 478] on div "Unspecified 2 - 9 10 - 99 100 - 499 500 - 999 1,000+" at bounding box center [510, 494] width 303 height 33
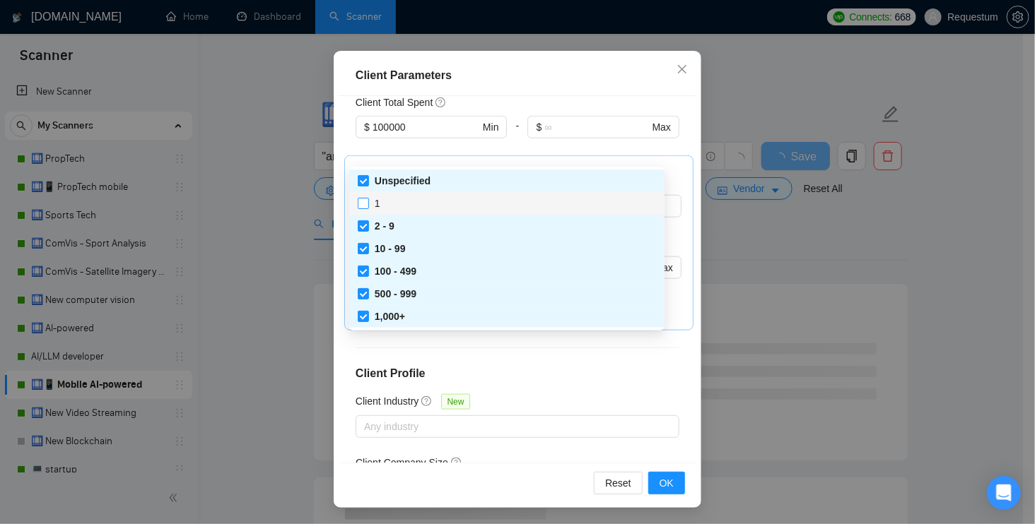
click at [380, 207] on span "1" at bounding box center [378, 203] width 6 height 11
click at [368, 207] on input "1" at bounding box center [363, 203] width 10 height 10
checkbox input "true"
click at [668, 274] on div "Client Location Include Client Countries [GEOGRAPHIC_DATA] [GEOGRAPHIC_DATA] [G…" at bounding box center [518, 279] width 358 height 367
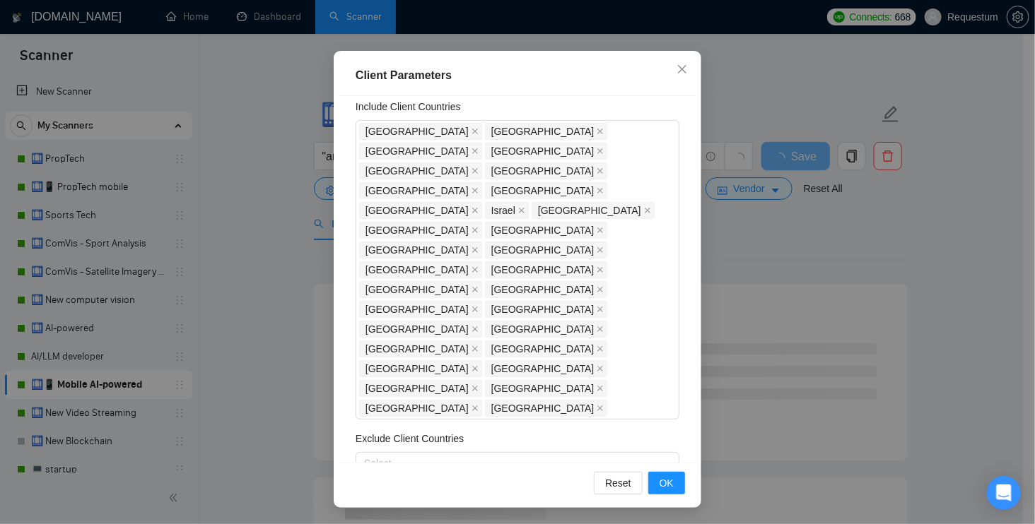
scroll to position [0, 0]
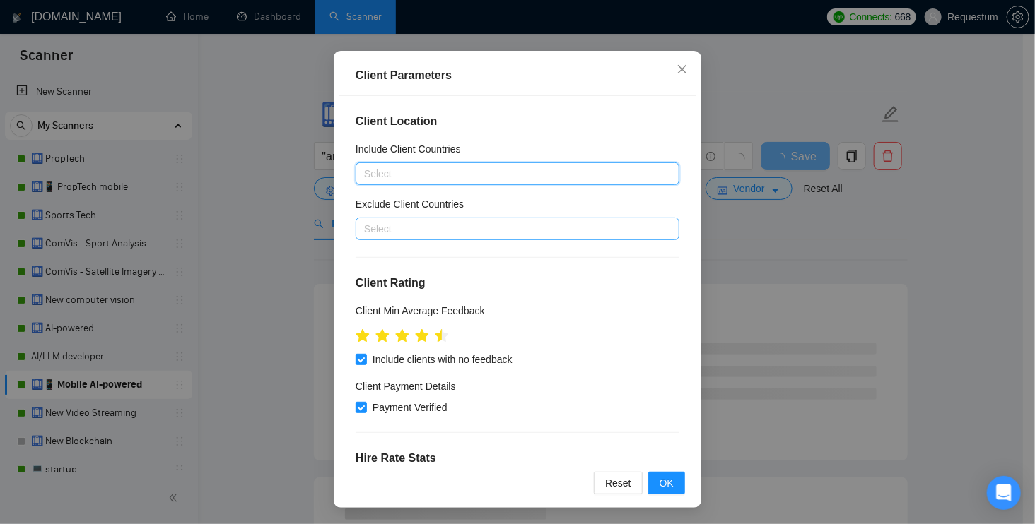
click at [386, 238] on div "Select" at bounding box center [518, 229] width 324 height 23
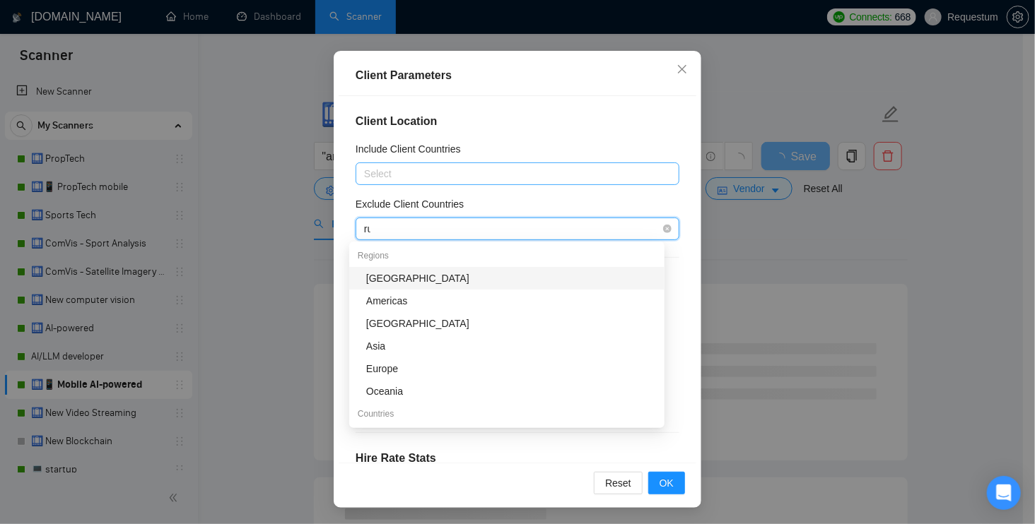
type input "rus"
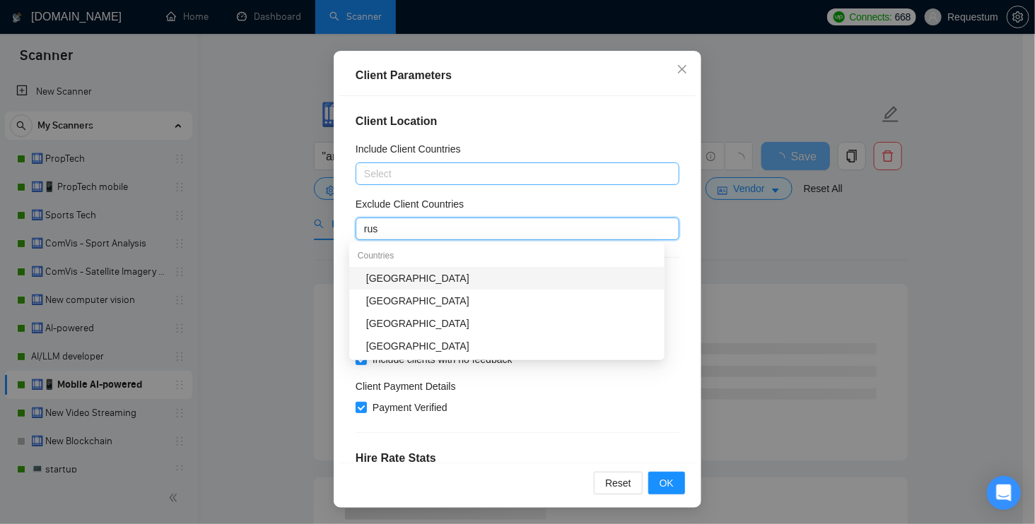
click at [387, 283] on div "[GEOGRAPHIC_DATA]" at bounding box center [511, 279] width 290 height 16
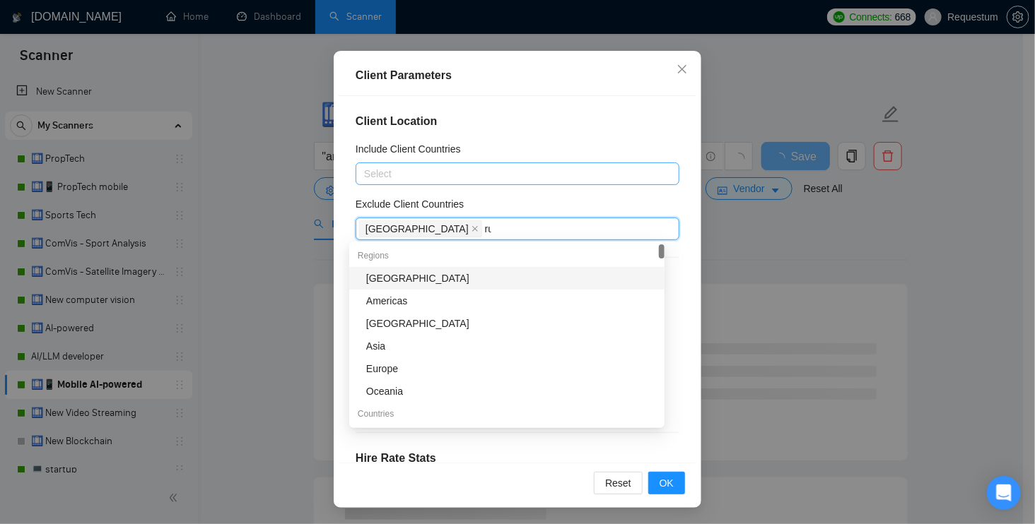
type input "rus"
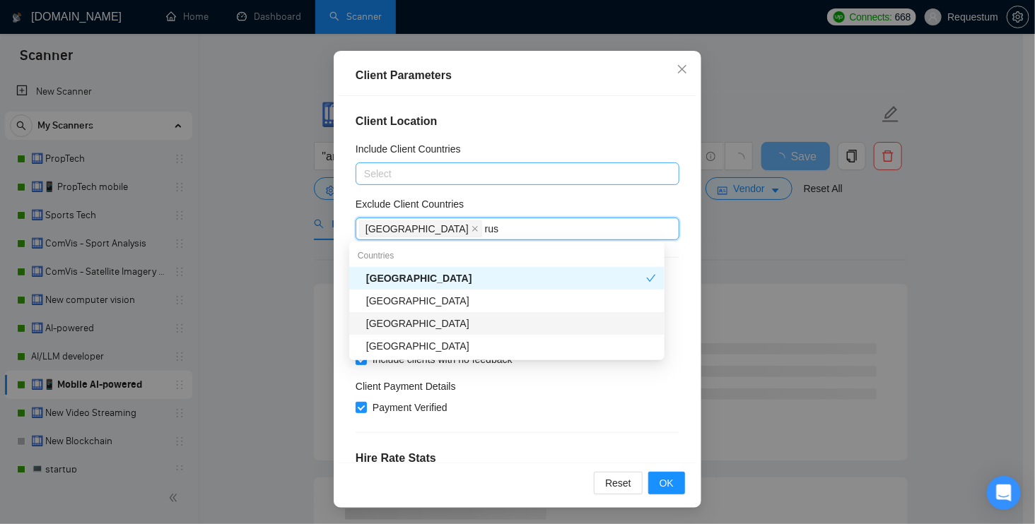
click at [400, 313] on div "[GEOGRAPHIC_DATA]" at bounding box center [506, 323] width 315 height 23
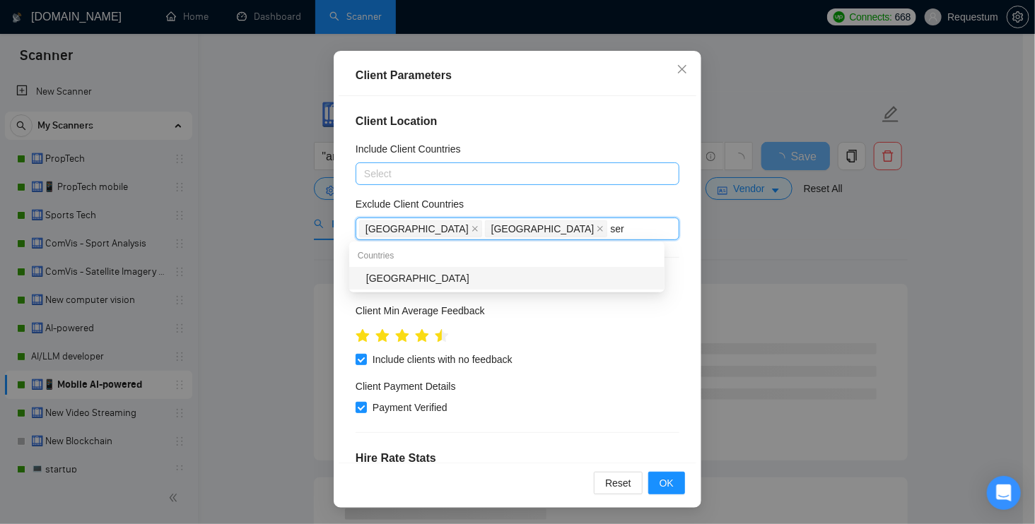
type input "serb"
click at [428, 273] on div "[GEOGRAPHIC_DATA]" at bounding box center [511, 279] width 290 height 16
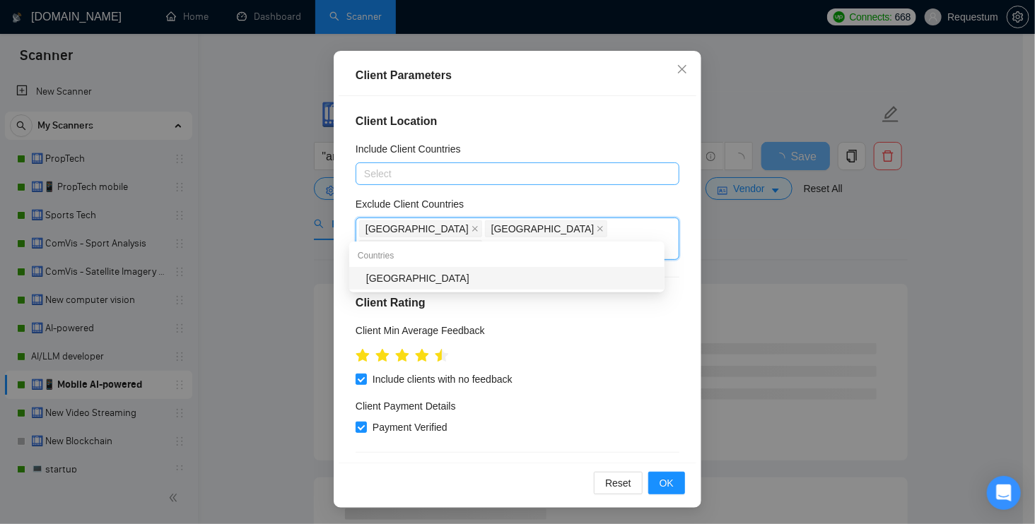
type input "china"
click at [419, 283] on div "[GEOGRAPHIC_DATA]" at bounding box center [511, 279] width 290 height 16
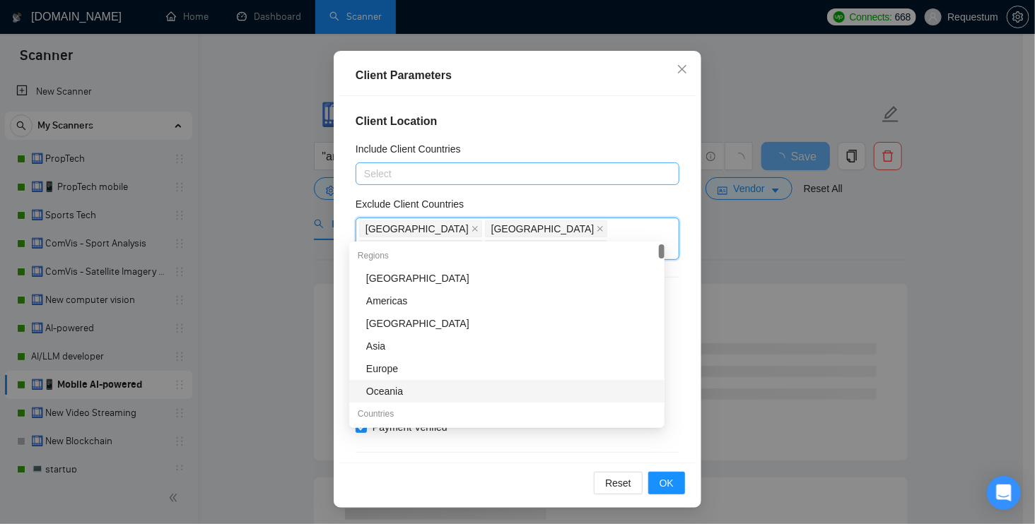
click at [539, 494] on div "Reset OK" at bounding box center [518, 483] width 358 height 40
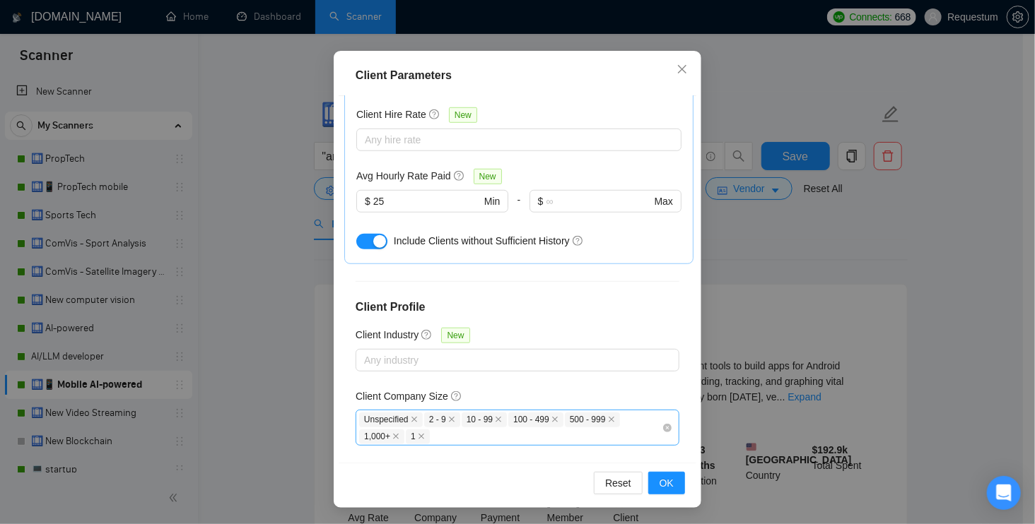
scroll to position [476, 0]
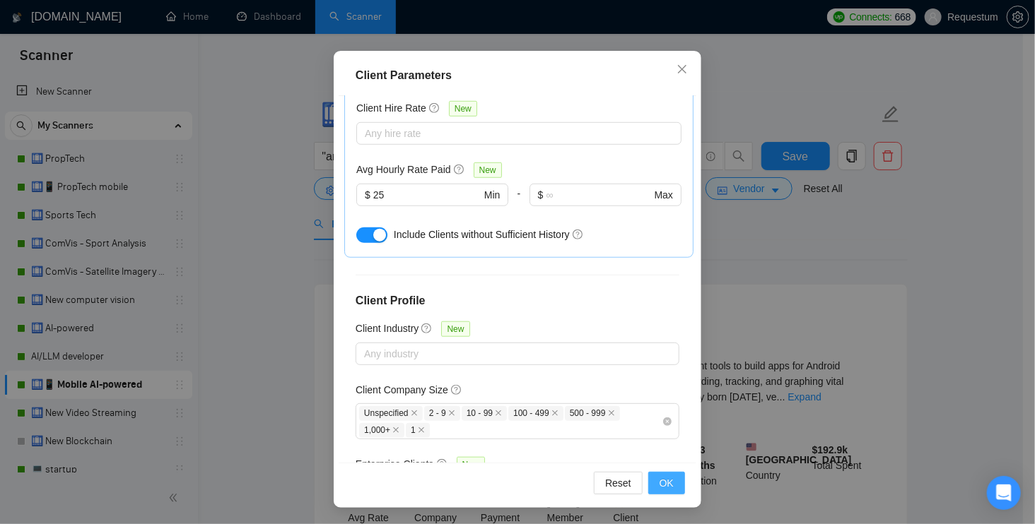
click at [666, 479] on span "OK" at bounding box center [666, 484] width 14 height 16
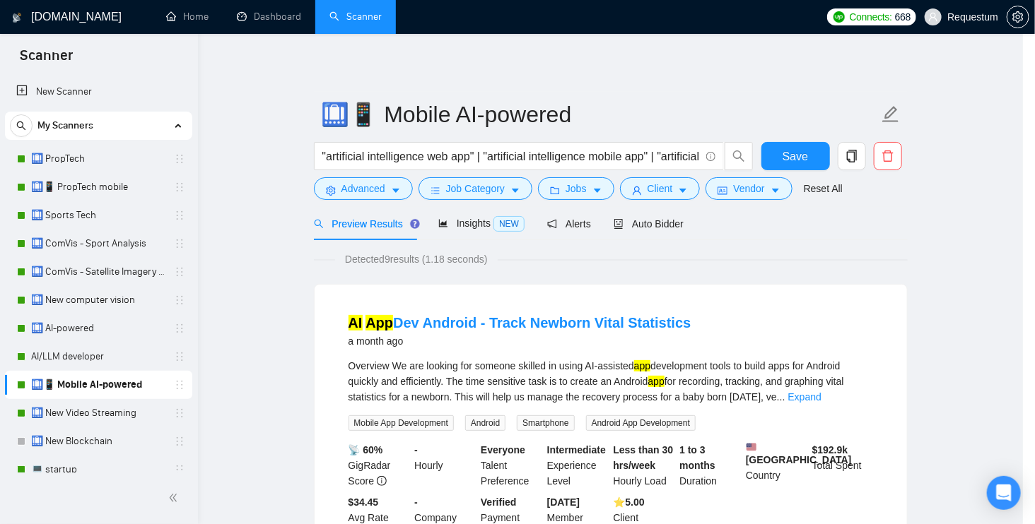
scroll to position [34, 0]
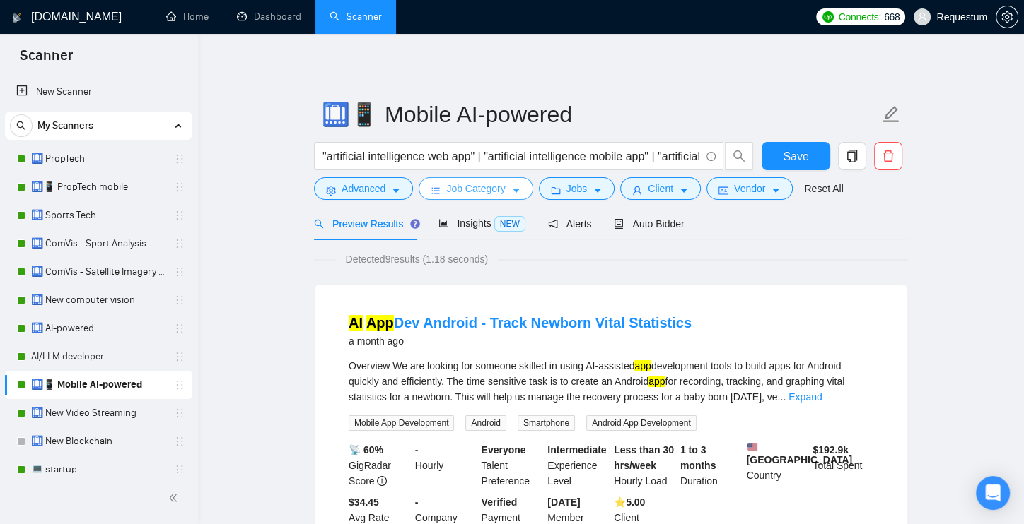
click at [505, 192] on span "Job Category" at bounding box center [475, 189] width 59 height 16
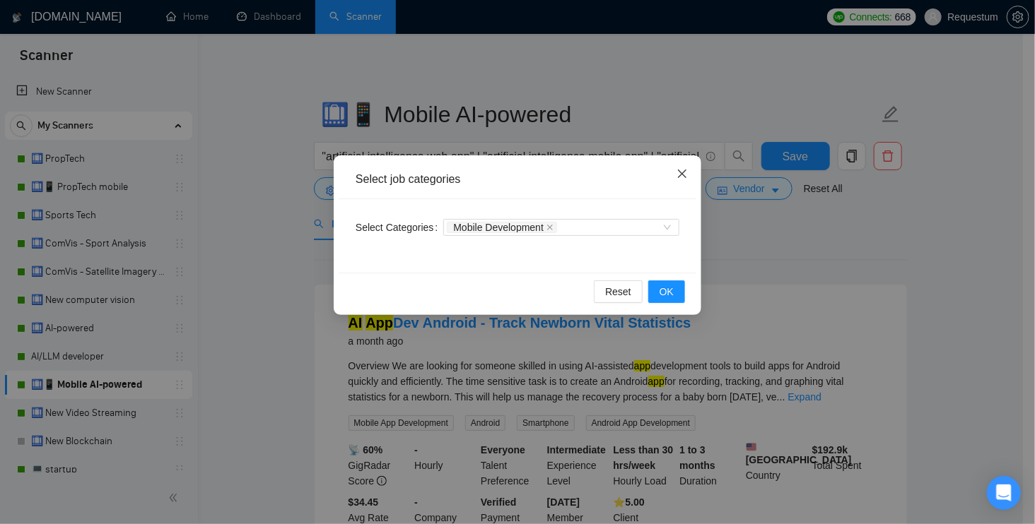
click at [684, 180] on span "Close" at bounding box center [682, 175] width 38 height 38
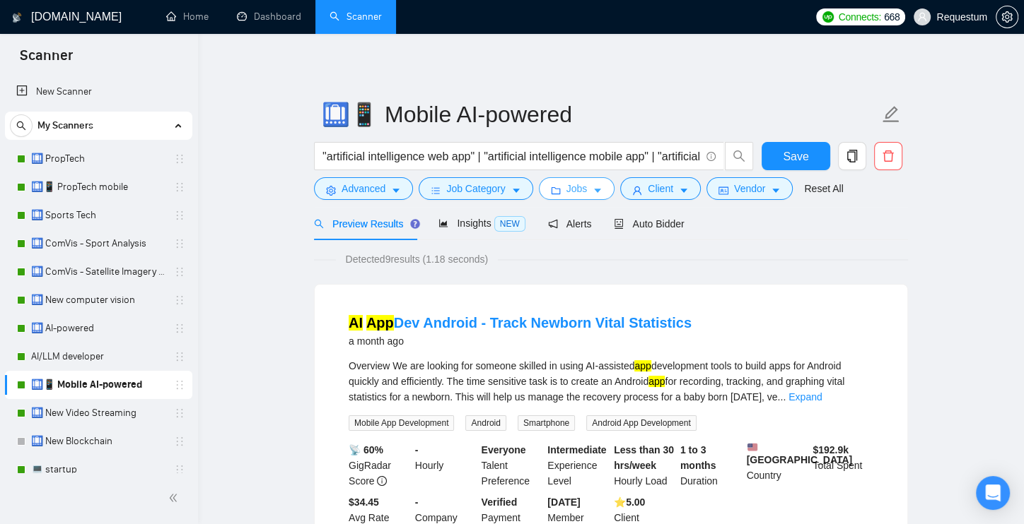
click at [585, 188] on span "Jobs" at bounding box center [576, 189] width 21 height 16
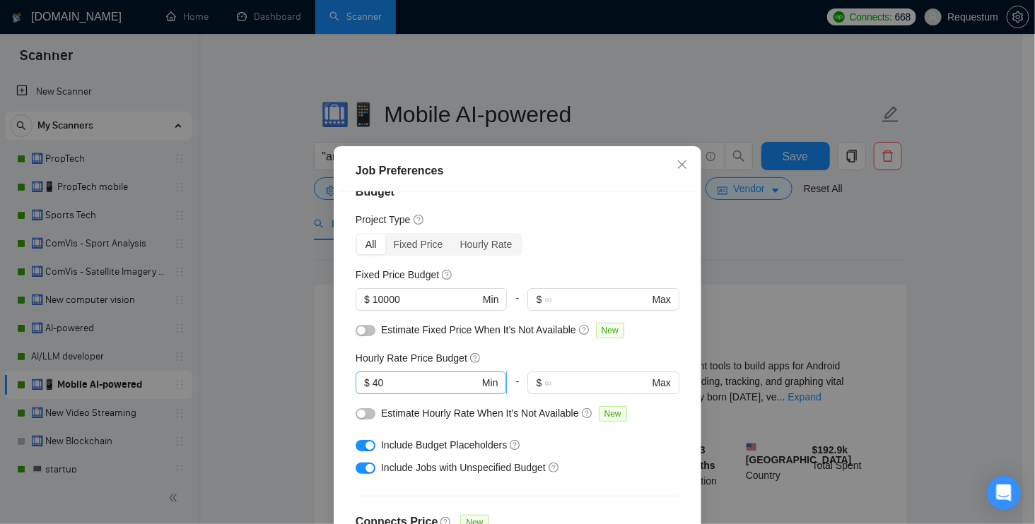
scroll to position [25, 0]
drag, startPoint x: 408, startPoint y: 379, endPoint x: 337, endPoint y: 376, distance: 70.7
click at [339, 376] on div "Budget Project Type All Fixed Price Hourly Rate Fixed Price Budget $ 10000 Min …" at bounding box center [518, 375] width 358 height 367
type input "35"
click at [339, 430] on div "Budget Project Type All Fixed Price Hourly Rate Fixed Price Budget $ 10000 Min …" at bounding box center [518, 375] width 358 height 367
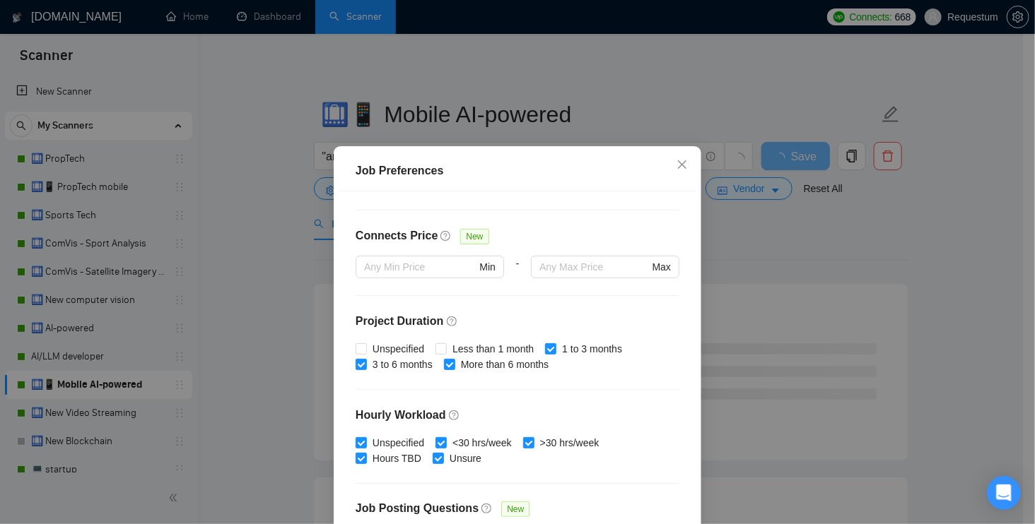
scroll to position [343, 0]
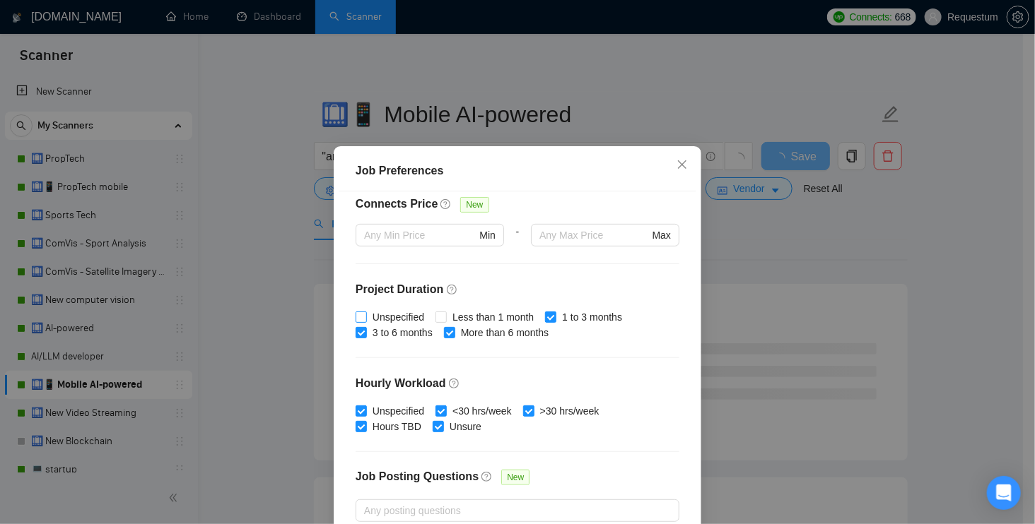
click at [397, 318] on span "Unspecified" at bounding box center [398, 318] width 63 height 16
click at [365, 318] on input "Unspecified" at bounding box center [361, 317] width 10 height 10
checkbox input "true"
click at [467, 319] on span "Less than 1 month" at bounding box center [493, 318] width 93 height 16
click at [445, 319] on input "Less than 1 month" at bounding box center [440, 317] width 10 height 10
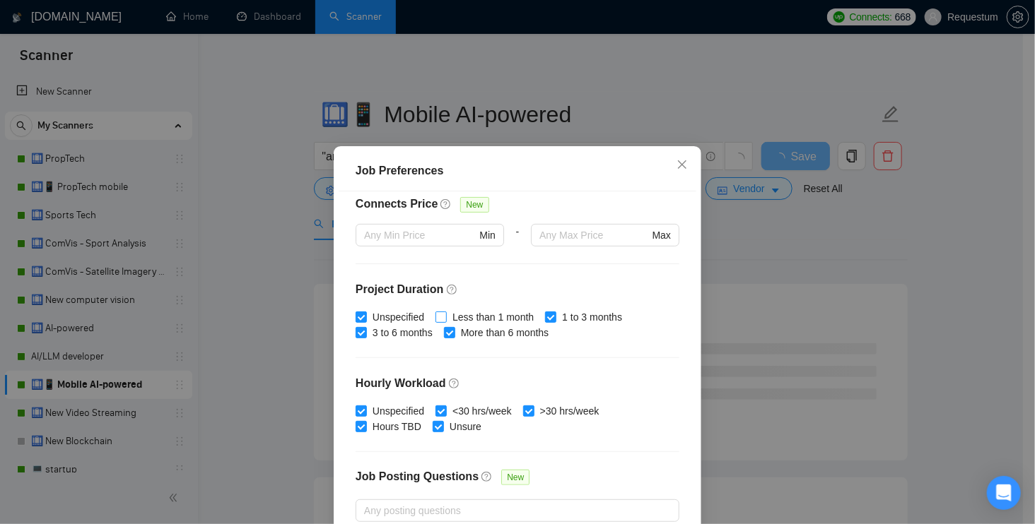
checkbox input "true"
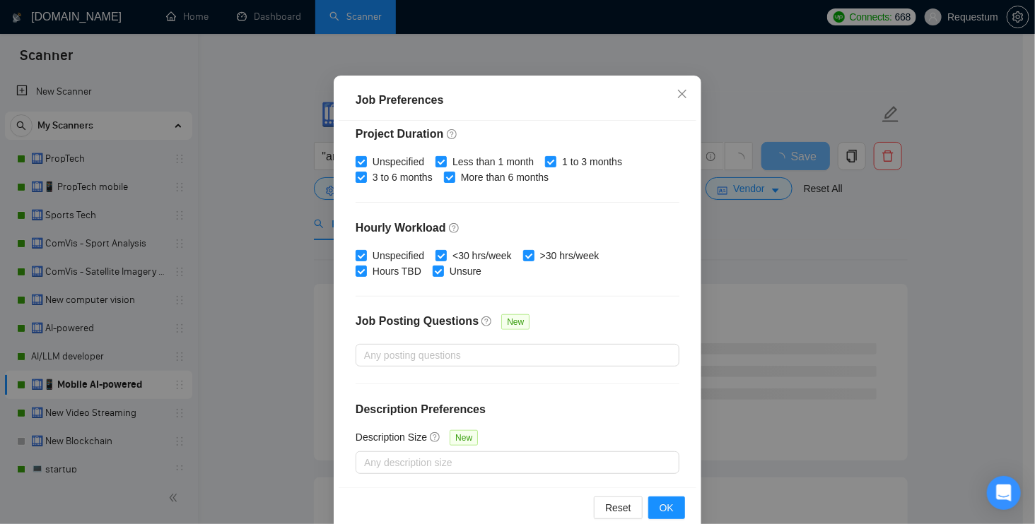
scroll to position [95, 0]
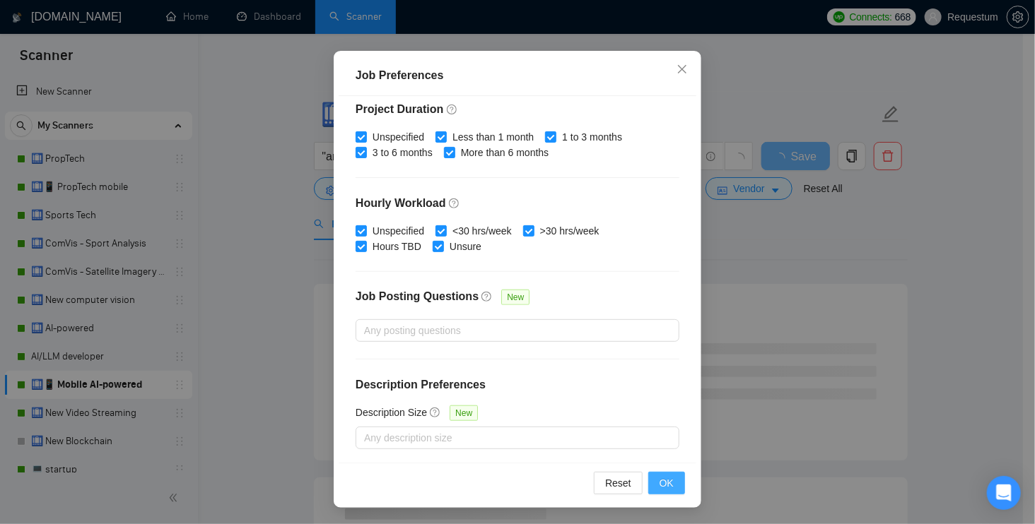
click at [651, 482] on button "OK" at bounding box center [666, 483] width 37 height 23
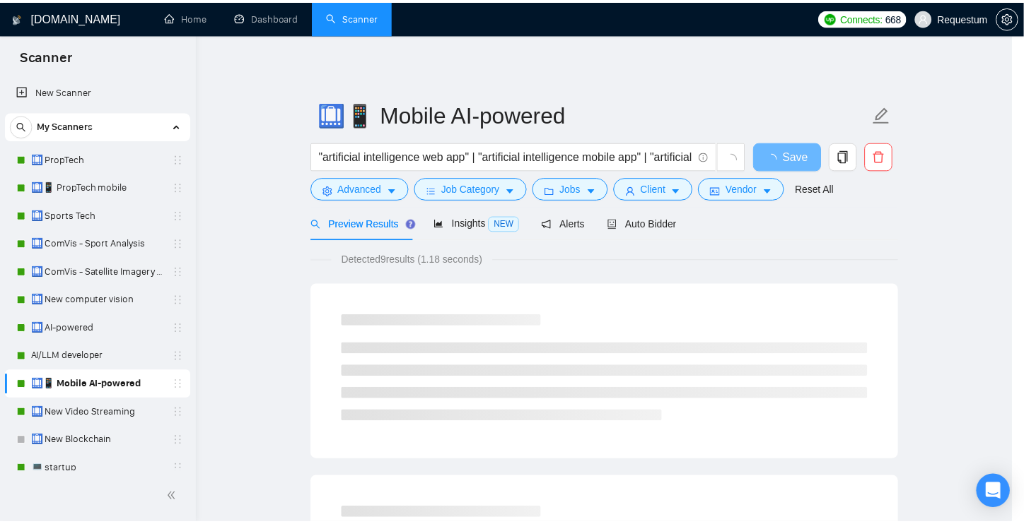
scroll to position [34, 0]
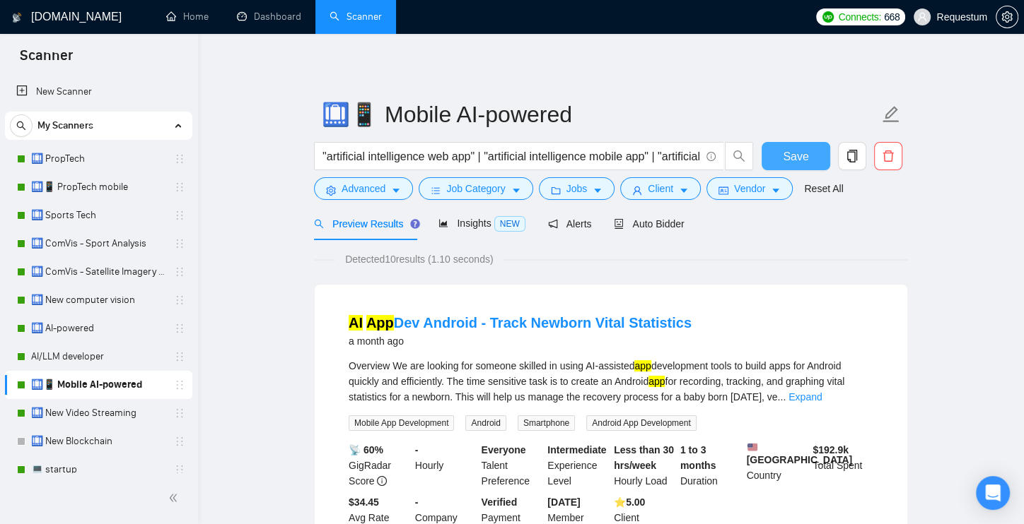
click at [789, 162] on span "Save" at bounding box center [794, 157] width 25 height 18
click at [799, 157] on span "Save" at bounding box center [794, 157] width 25 height 18
